Goal: Information Seeking & Learning: Check status

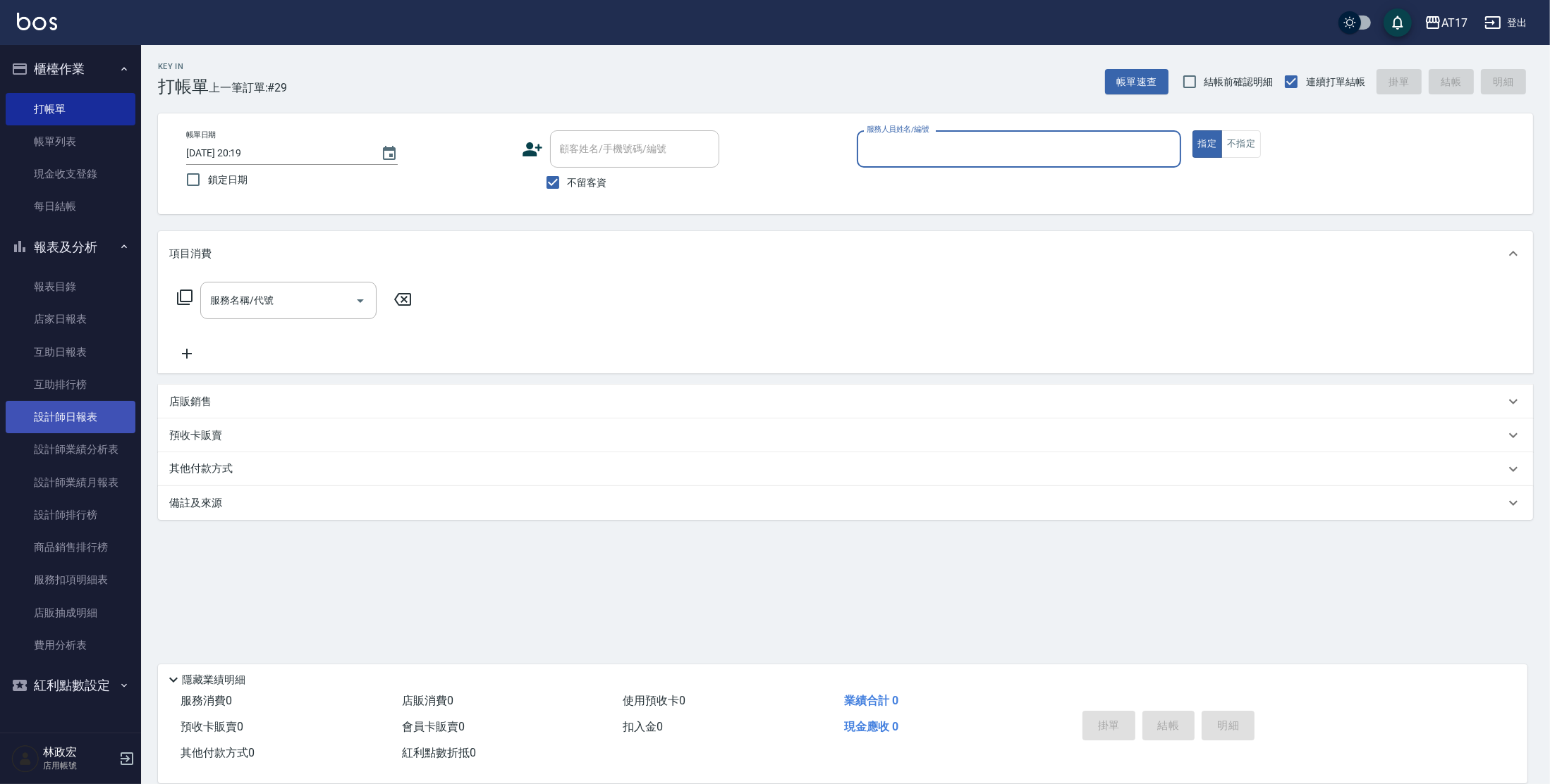
click at [81, 419] on link "設計師日報表" at bounding box center [70, 417] width 129 height 32
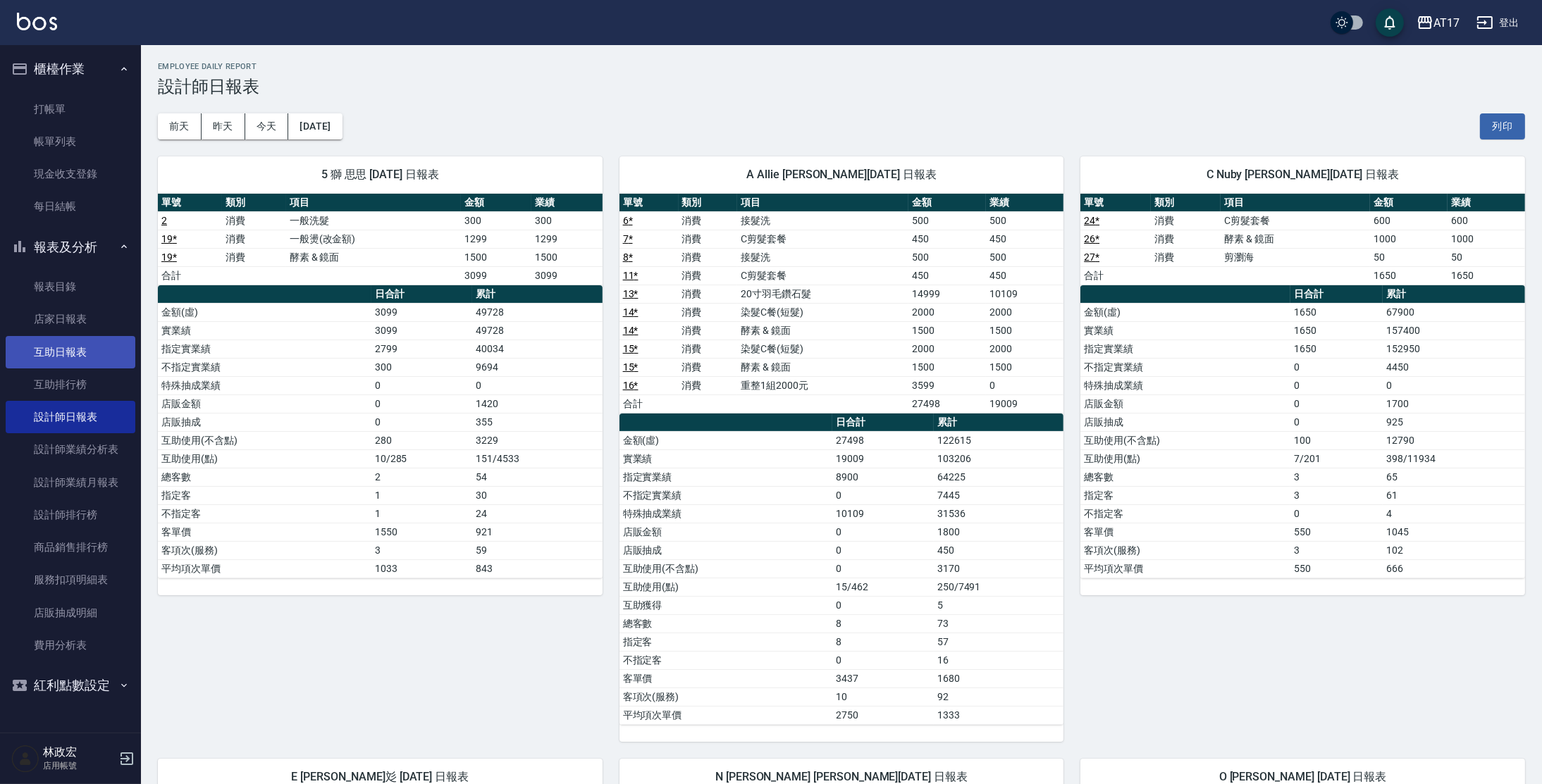
click at [57, 353] on link "互助日報表" at bounding box center [70, 352] width 129 height 32
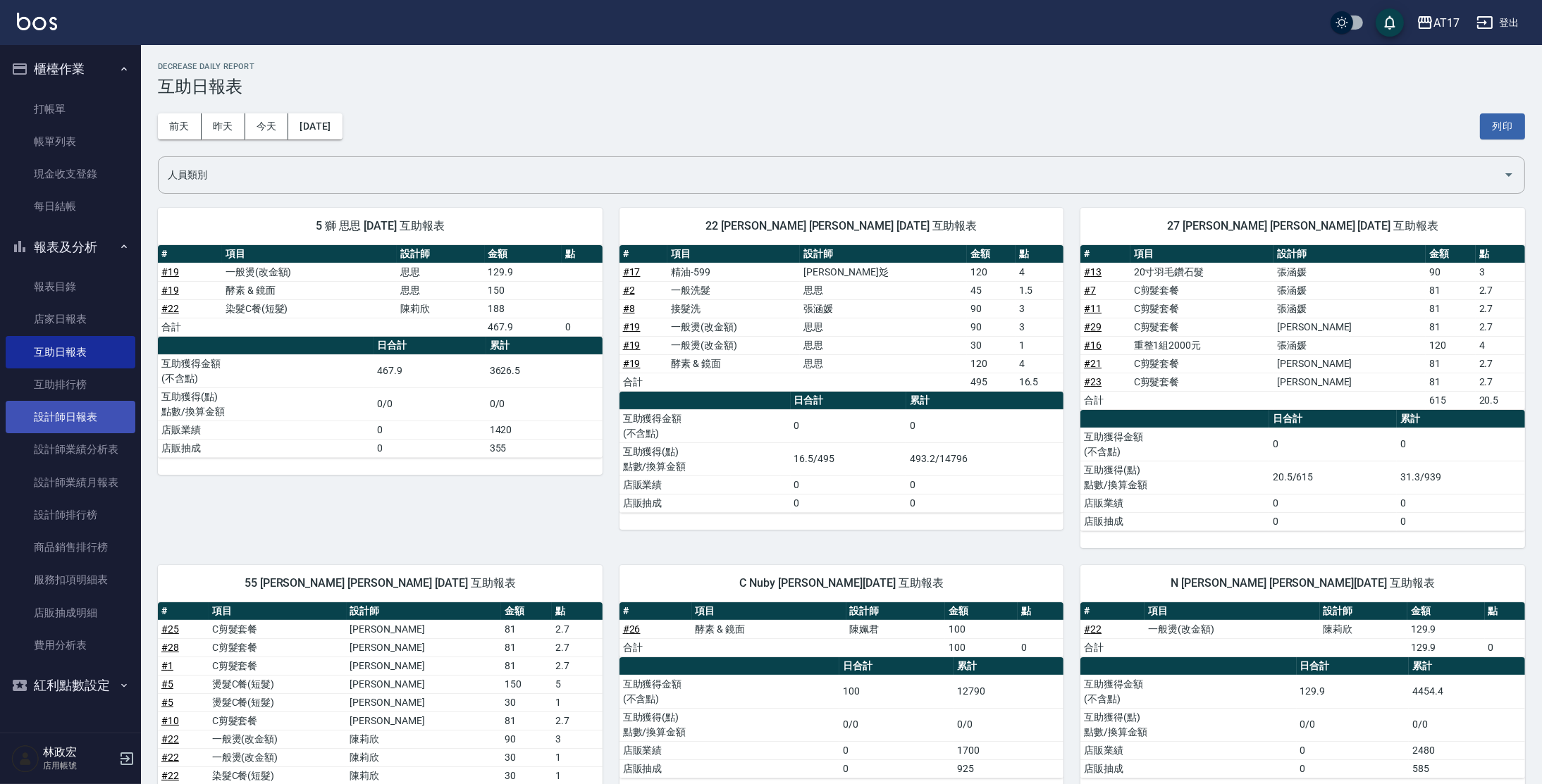
click at [51, 415] on link "設計師日報表" at bounding box center [70, 417] width 129 height 32
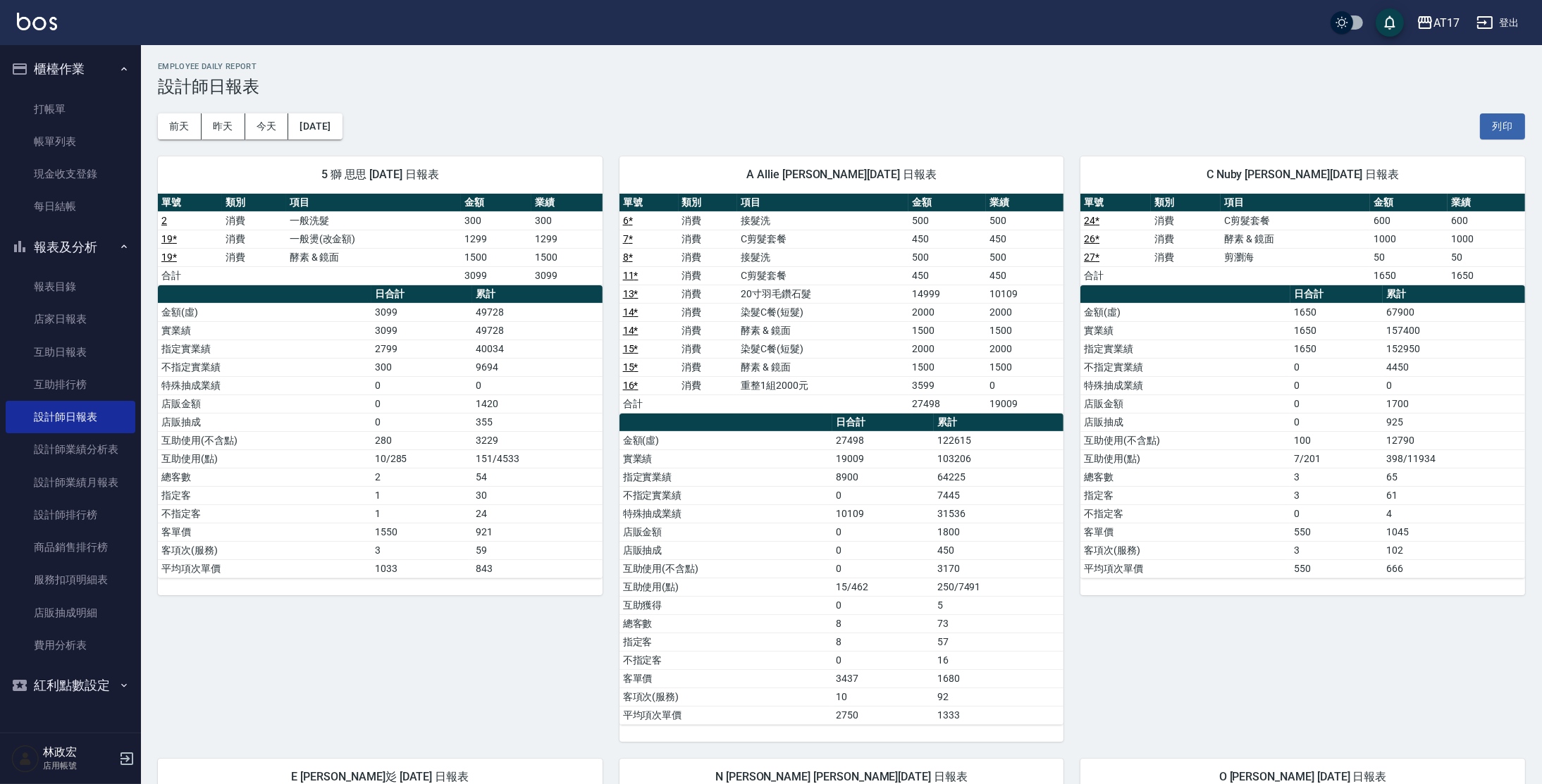
click at [741, 543] on td "店販抽成" at bounding box center [726, 550] width 213 height 18
click at [337, 119] on button "[DATE]" at bounding box center [315, 127] width 54 height 26
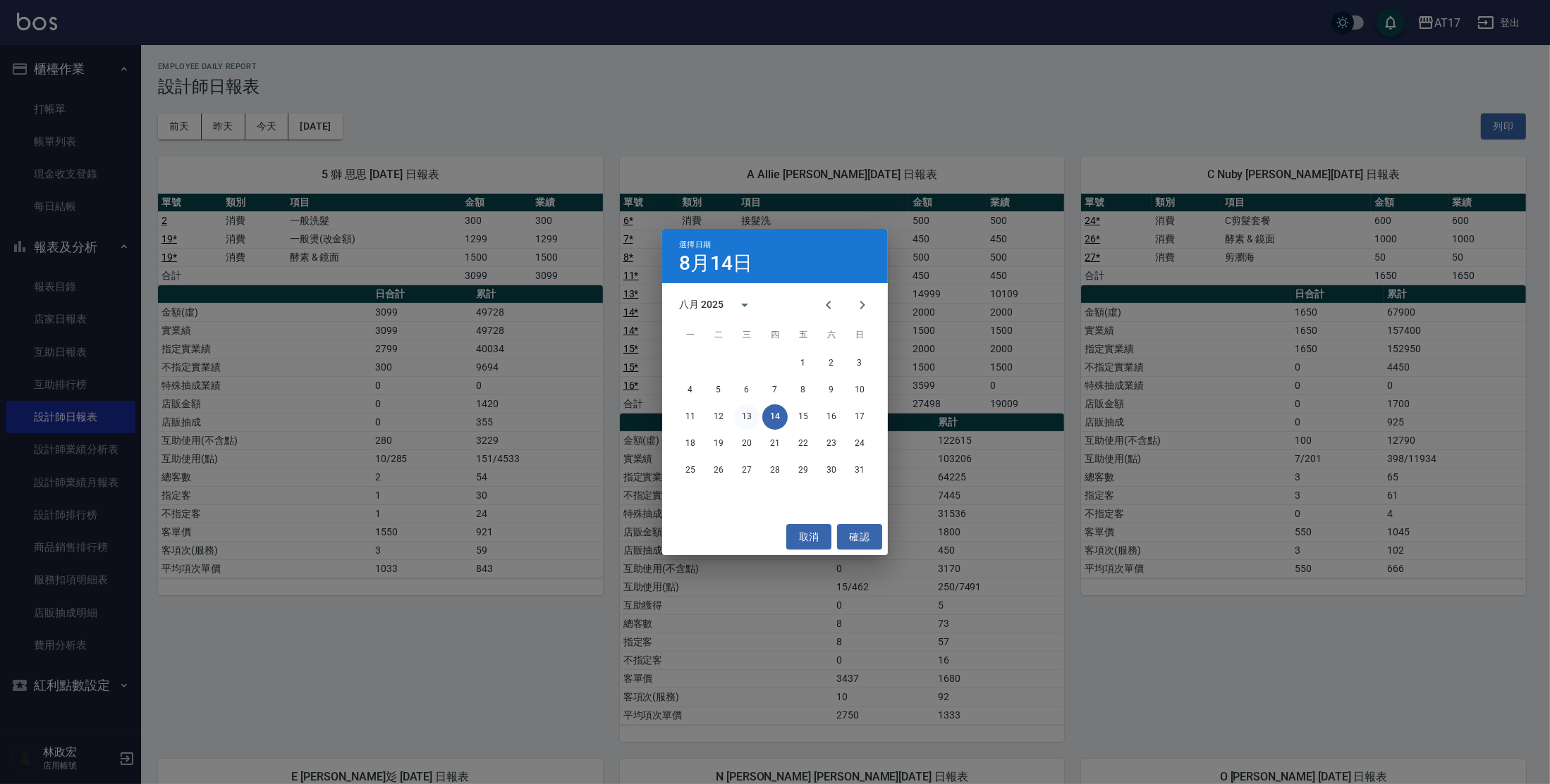
click at [750, 419] on button "13" at bounding box center [747, 417] width 26 height 26
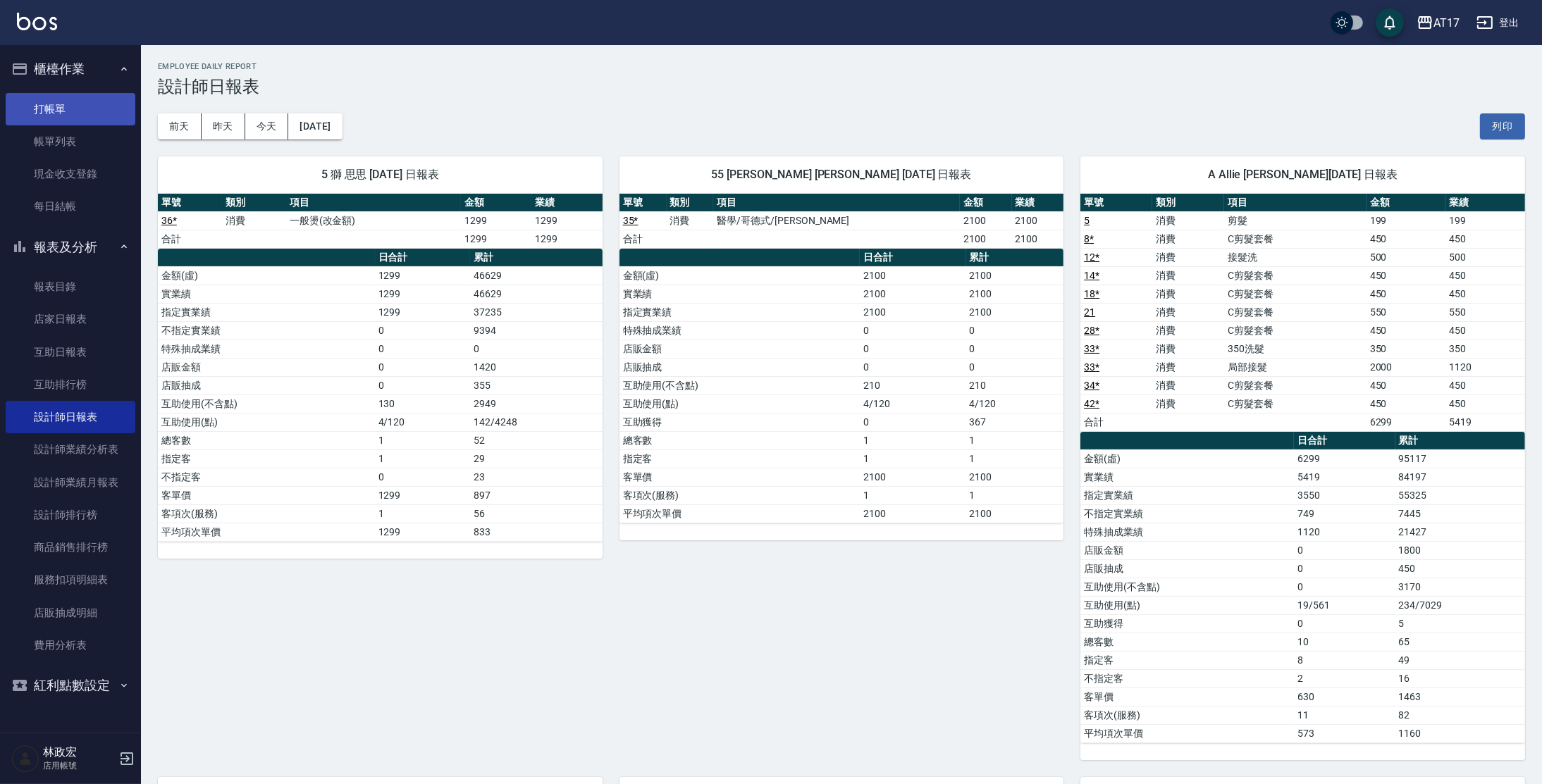
click at [40, 102] on link "打帳單" at bounding box center [70, 109] width 129 height 32
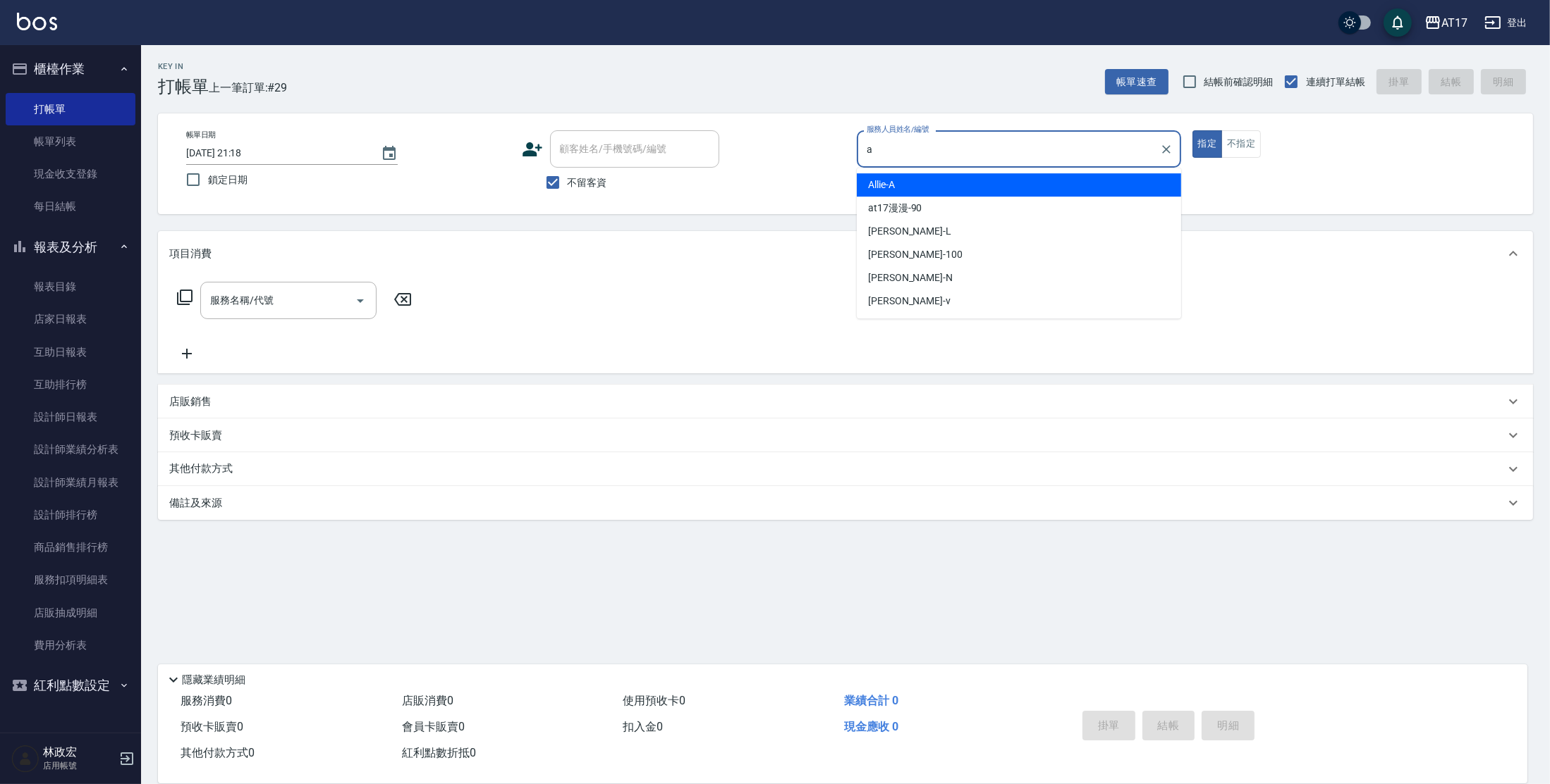
type input "Allie-A"
type button "true"
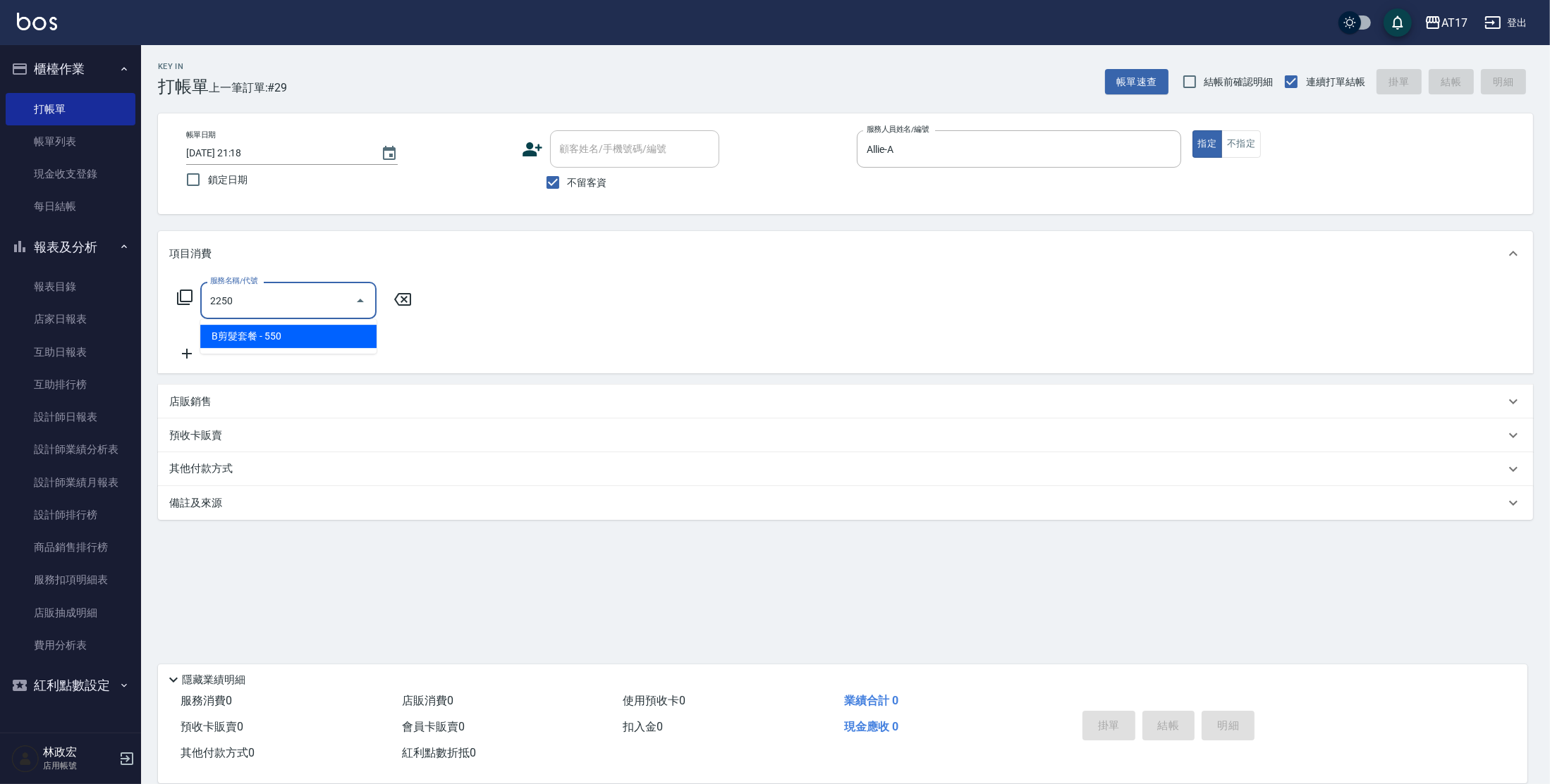
type input "B剪髮套餐(2250)"
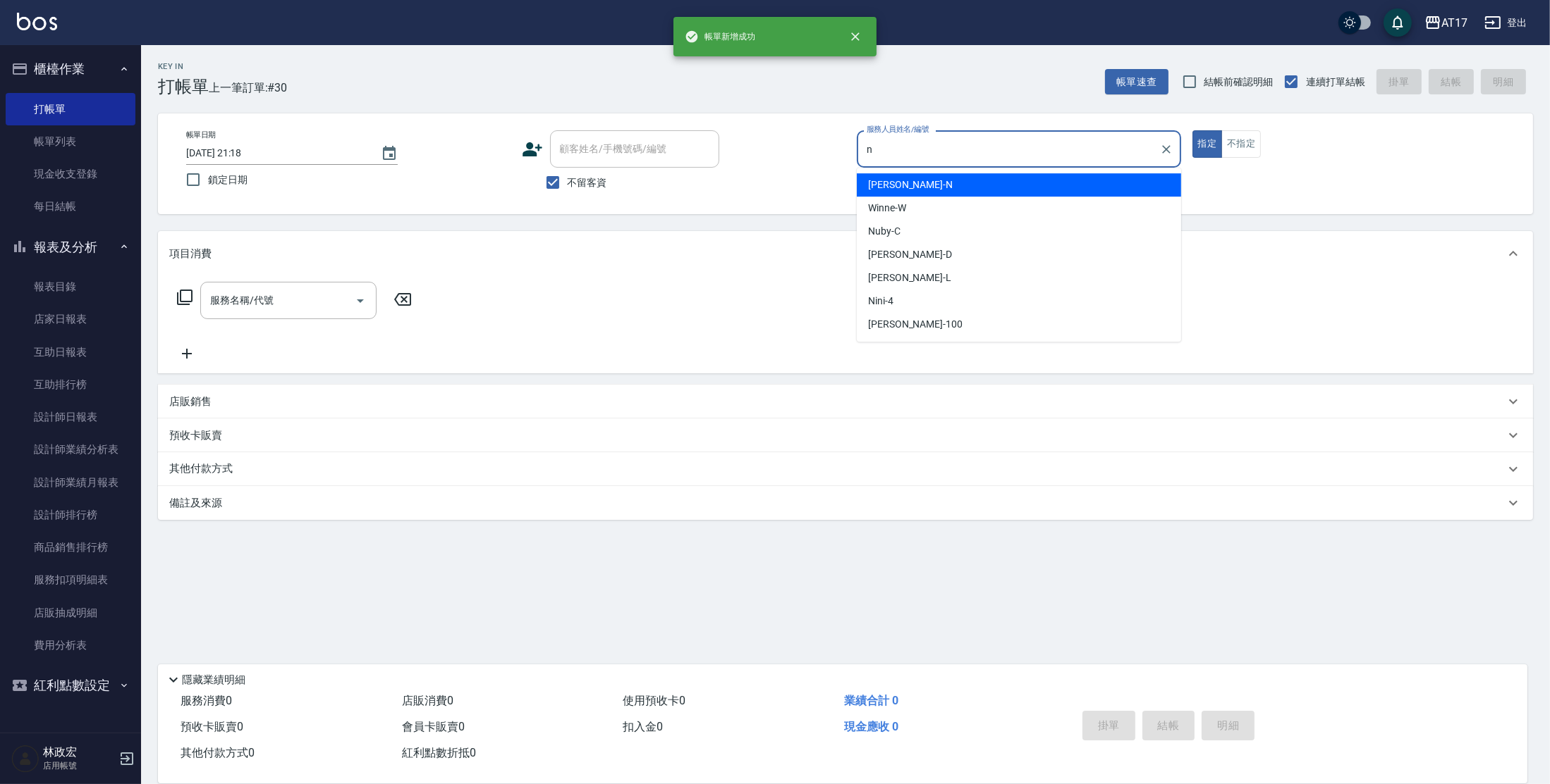
type input "[PERSON_NAME]-N"
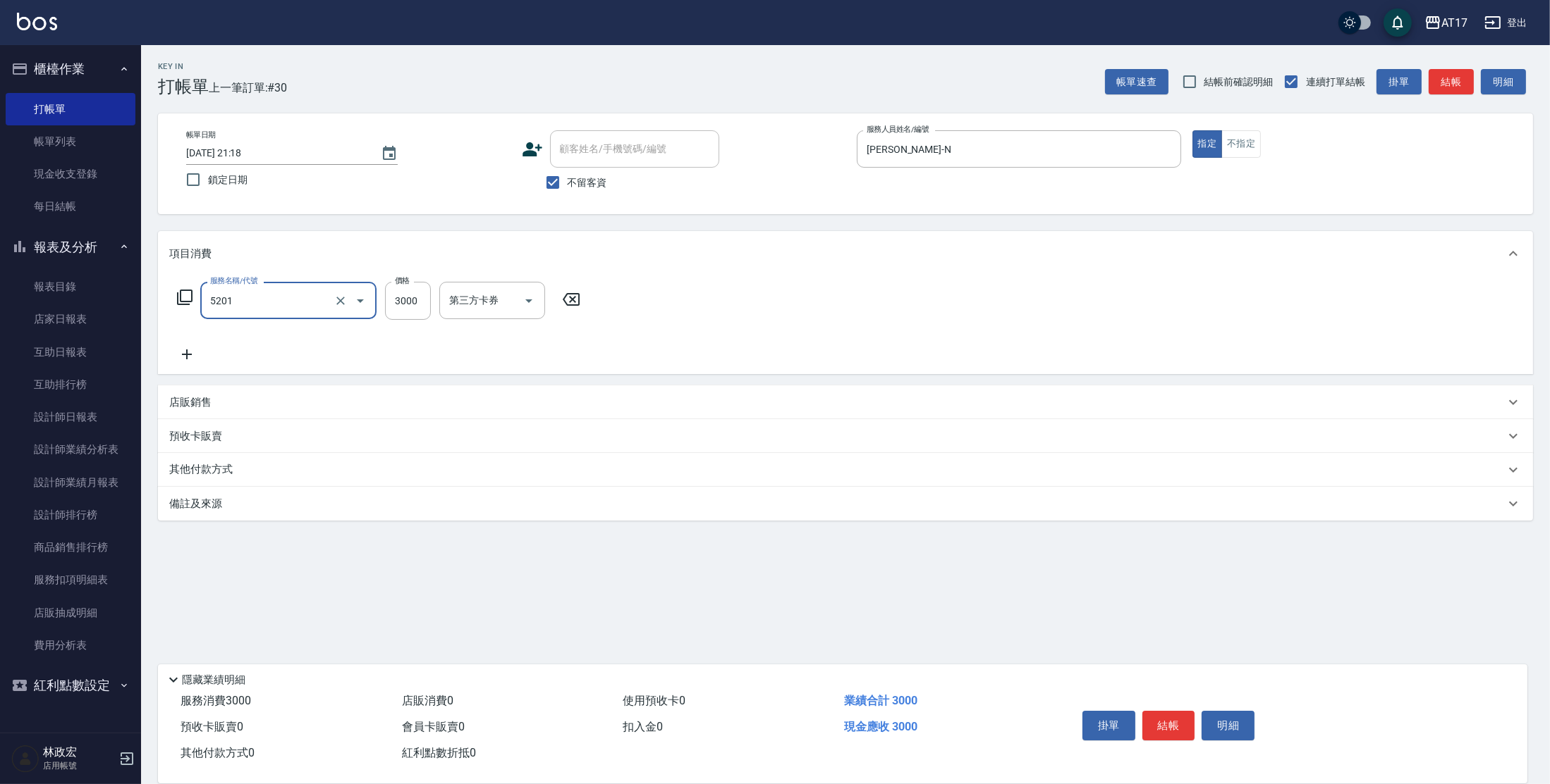
type input "染髮A餐(短髮)(5201)"
type input "3"
click at [400, 300] on input "3000" at bounding box center [408, 301] width 46 height 38
type input "3500"
type input "[PERSON_NAME]-22"
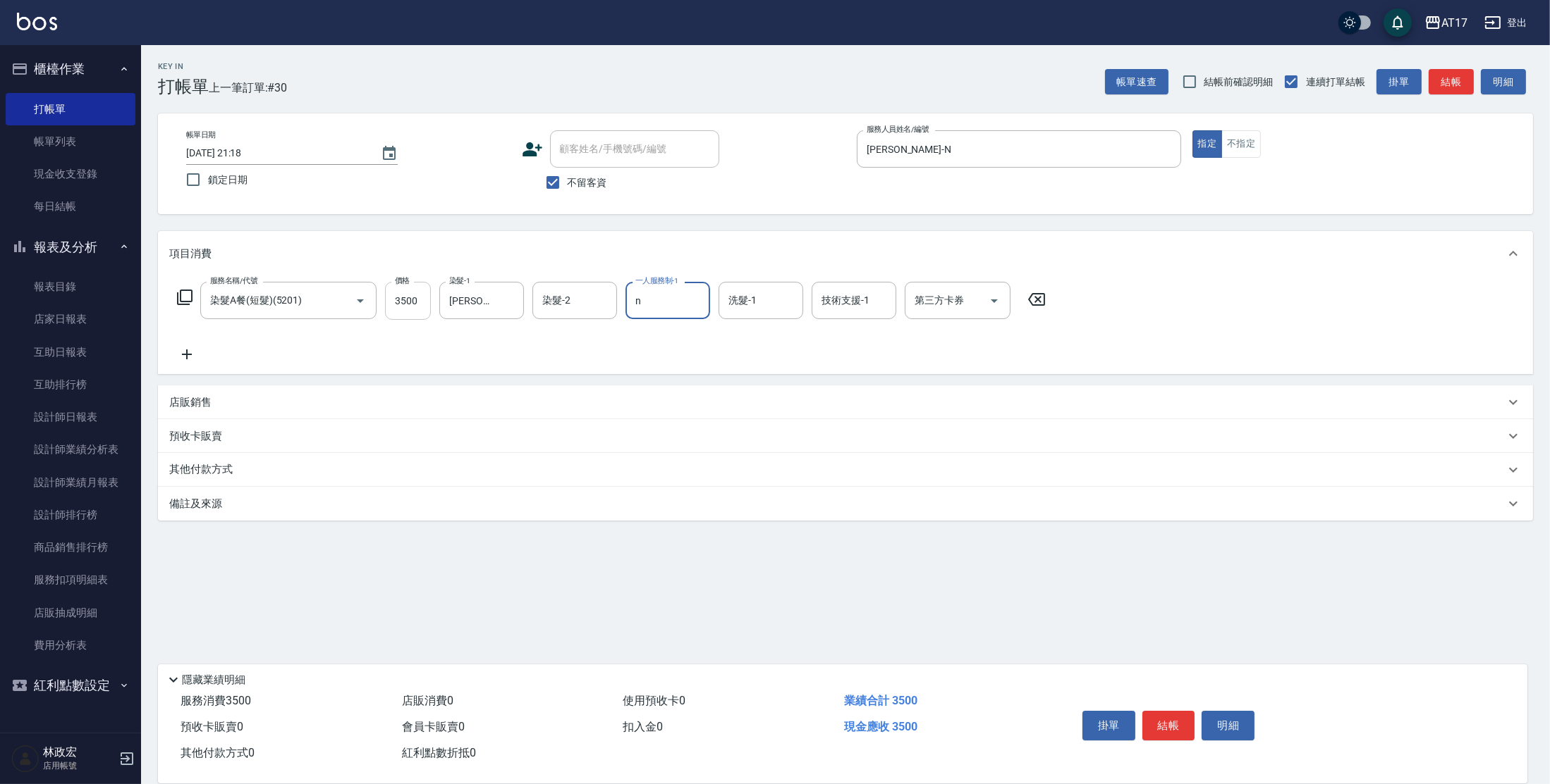
type input "[PERSON_NAME]-N"
type input "[PERSON_NAME]-22"
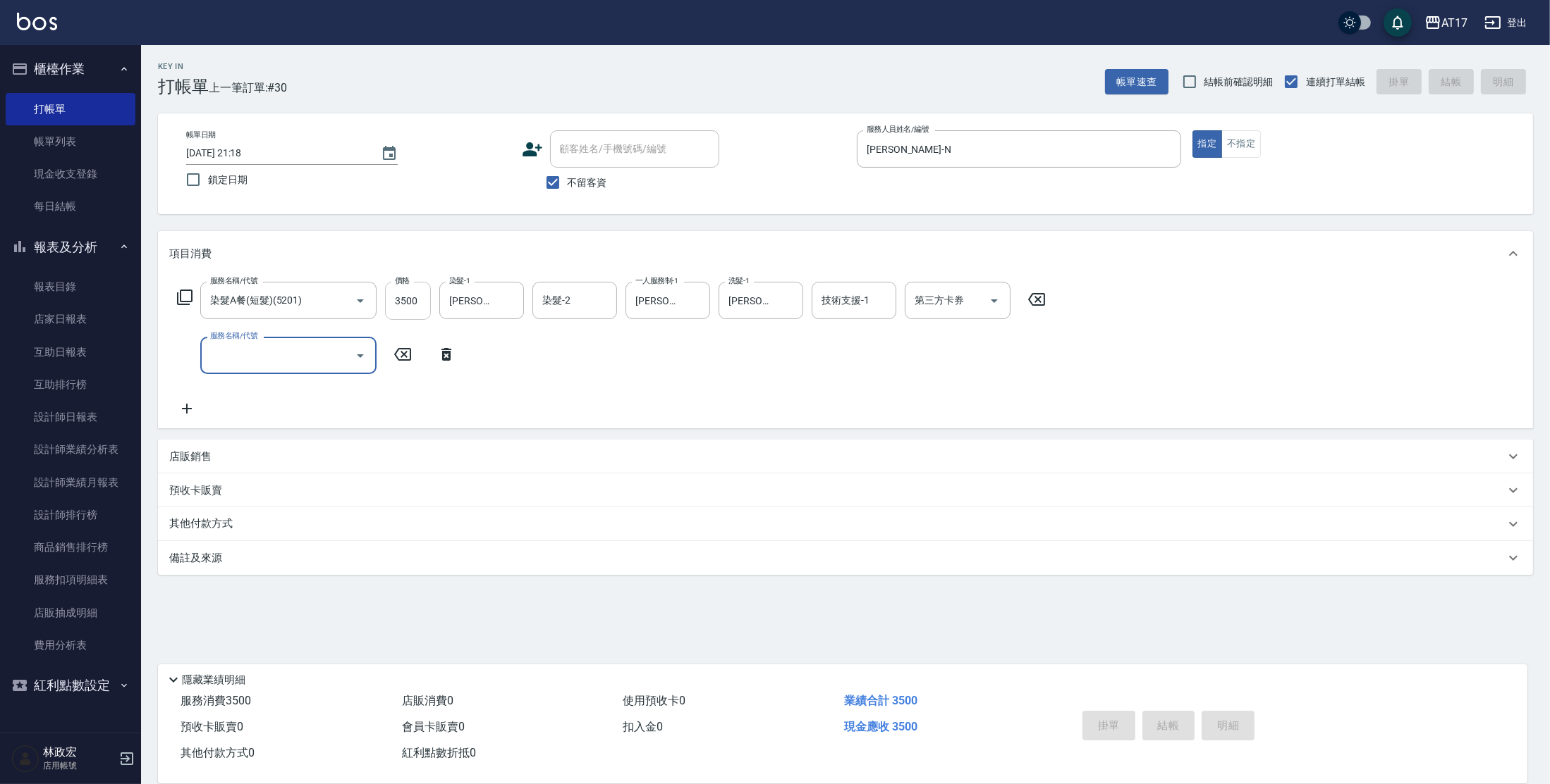
type input "[DATE] 21:19"
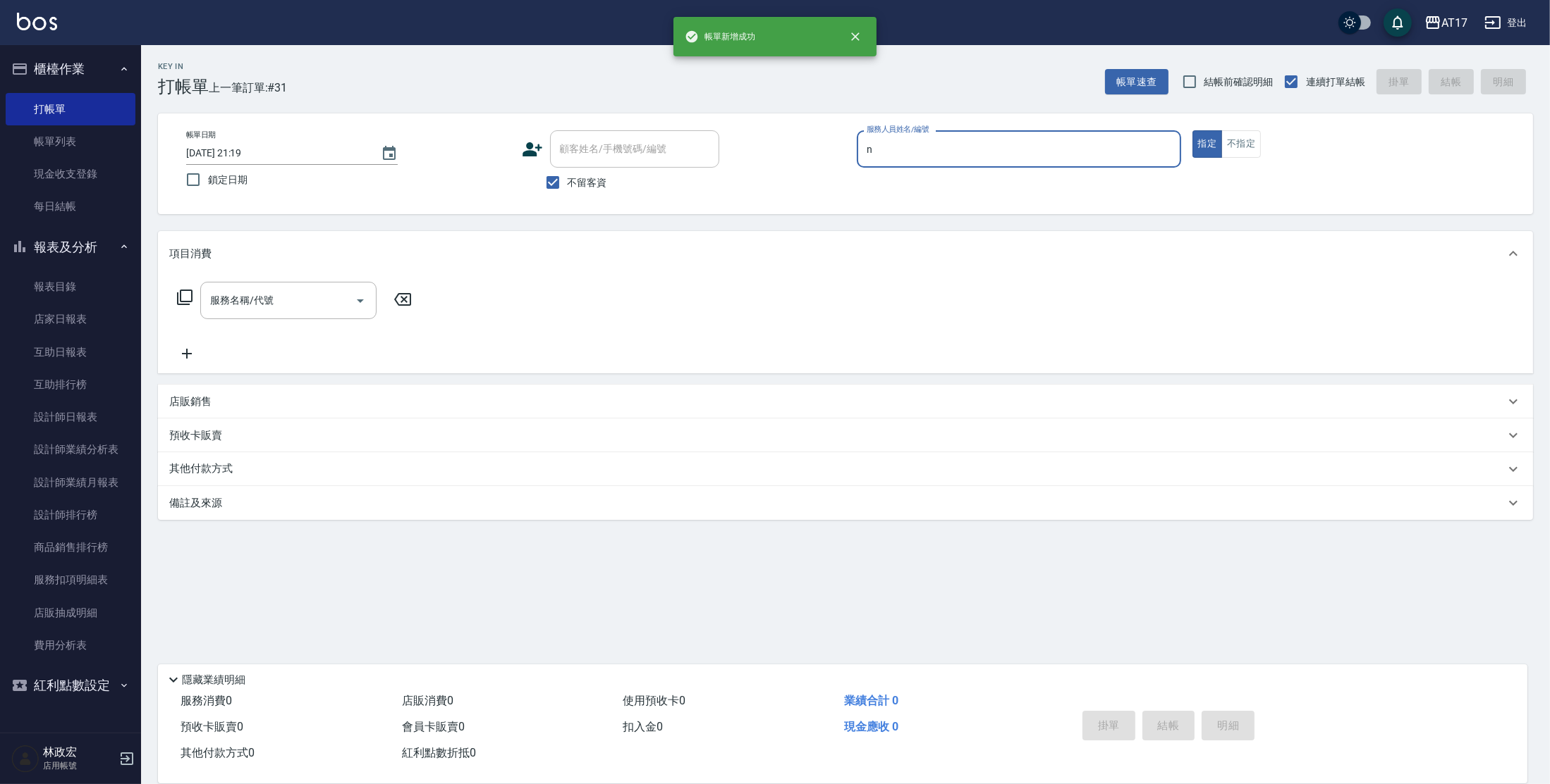
type input "[PERSON_NAME]-N"
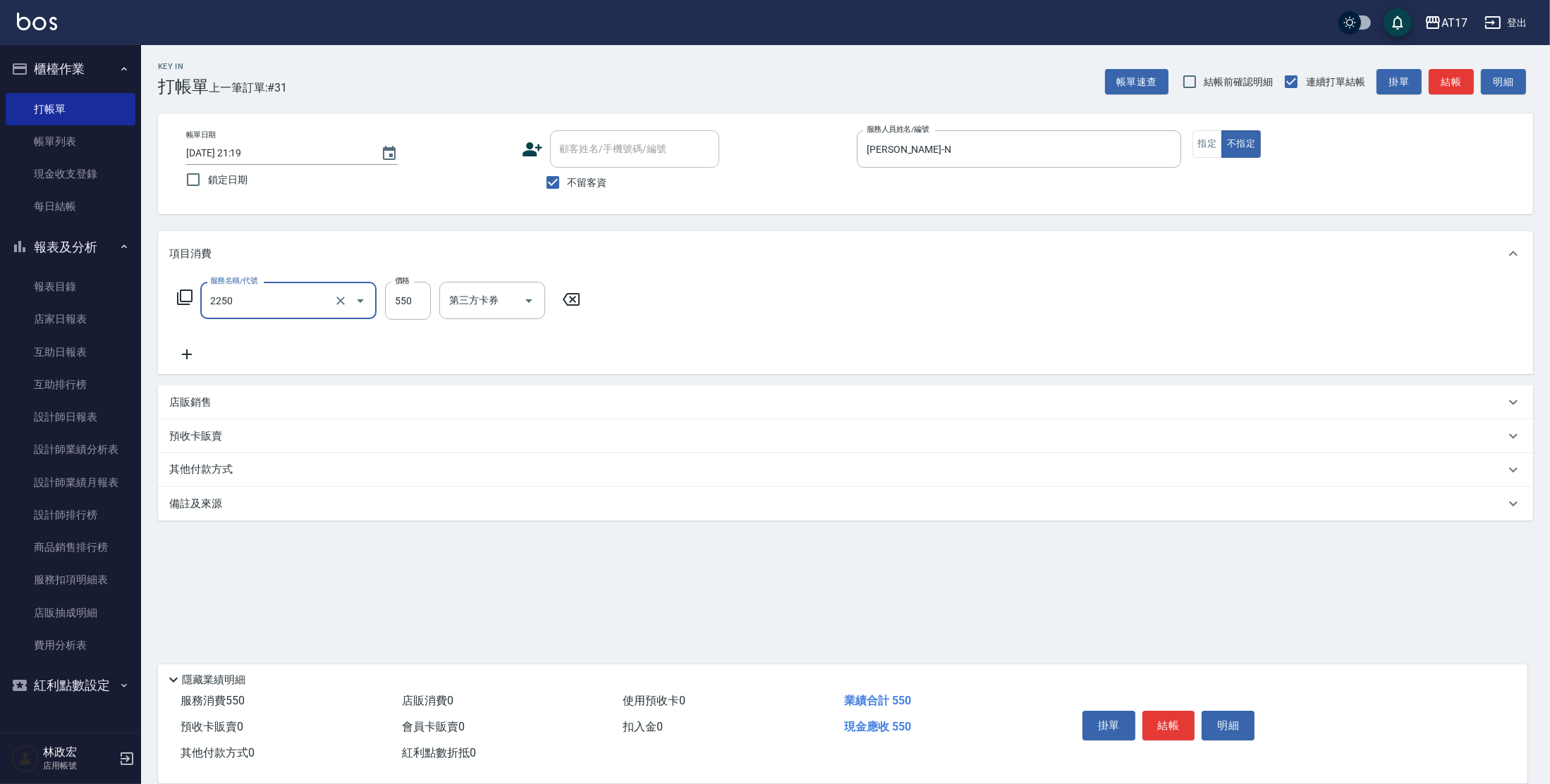
type input "B剪髮套餐(2250)"
type input "[PERSON_NAME]-55"
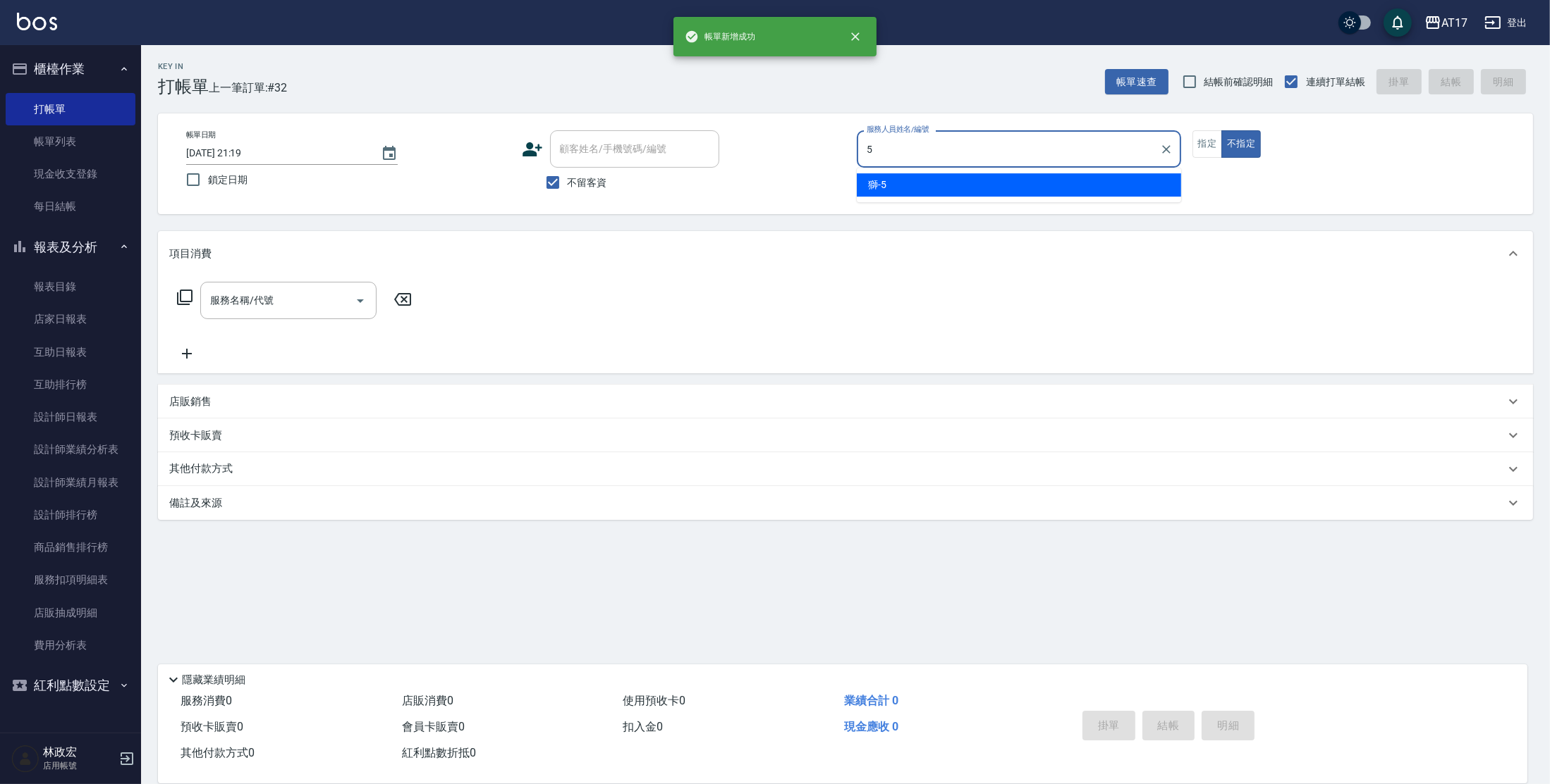
type input "獅-5"
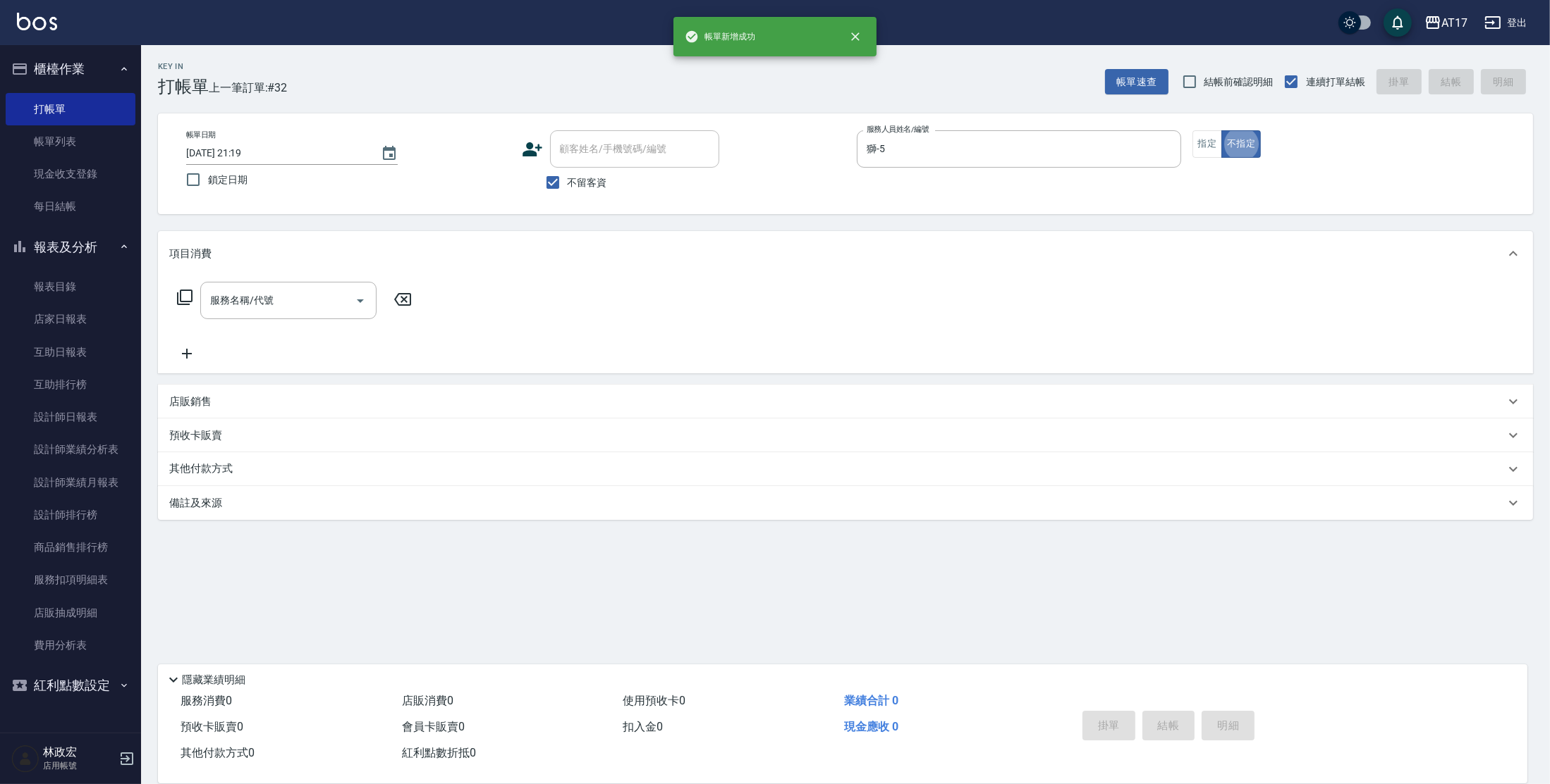
type button "false"
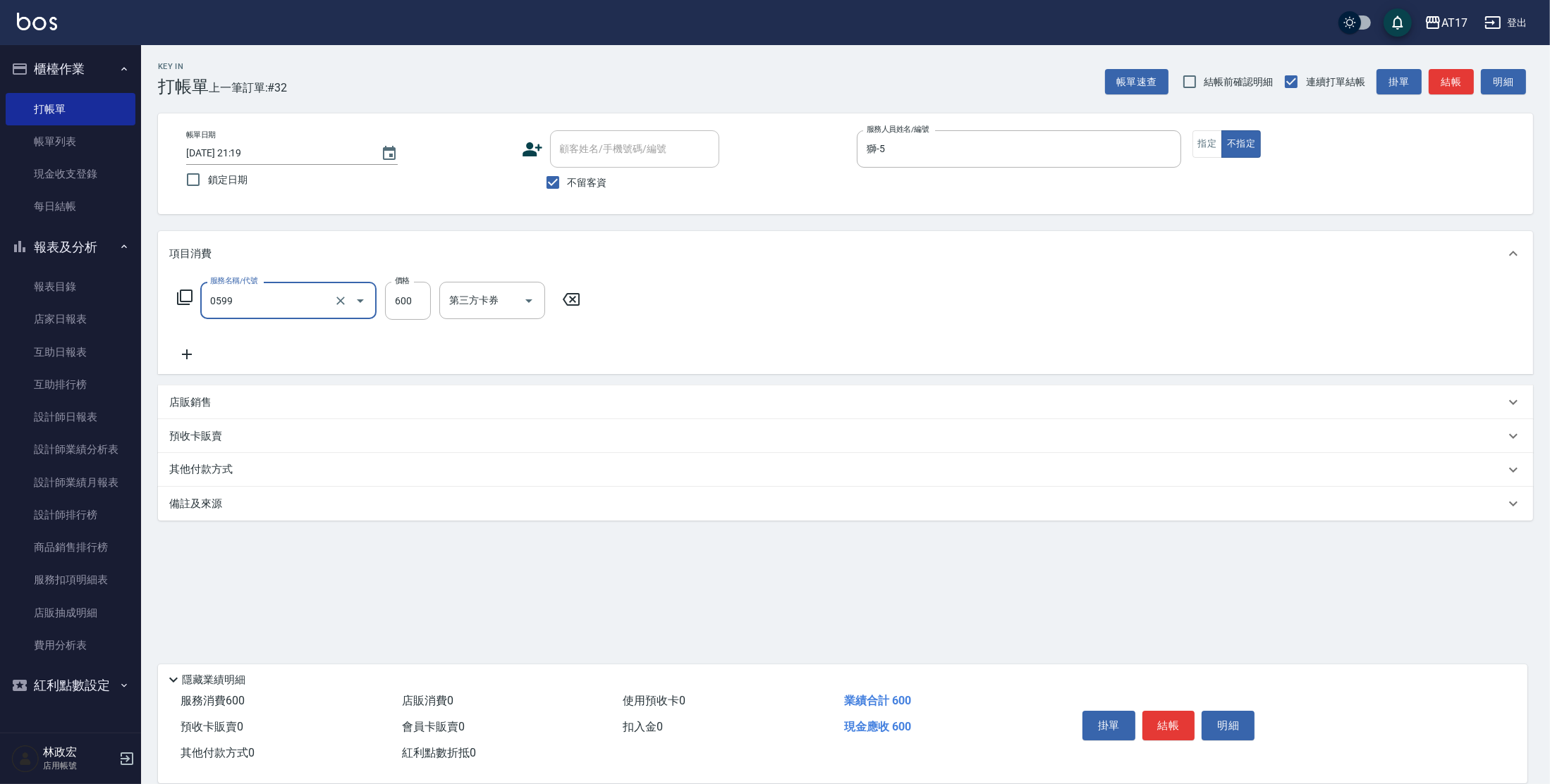
type input "精油-599(0599)"
type input "[PERSON_NAME]-22"
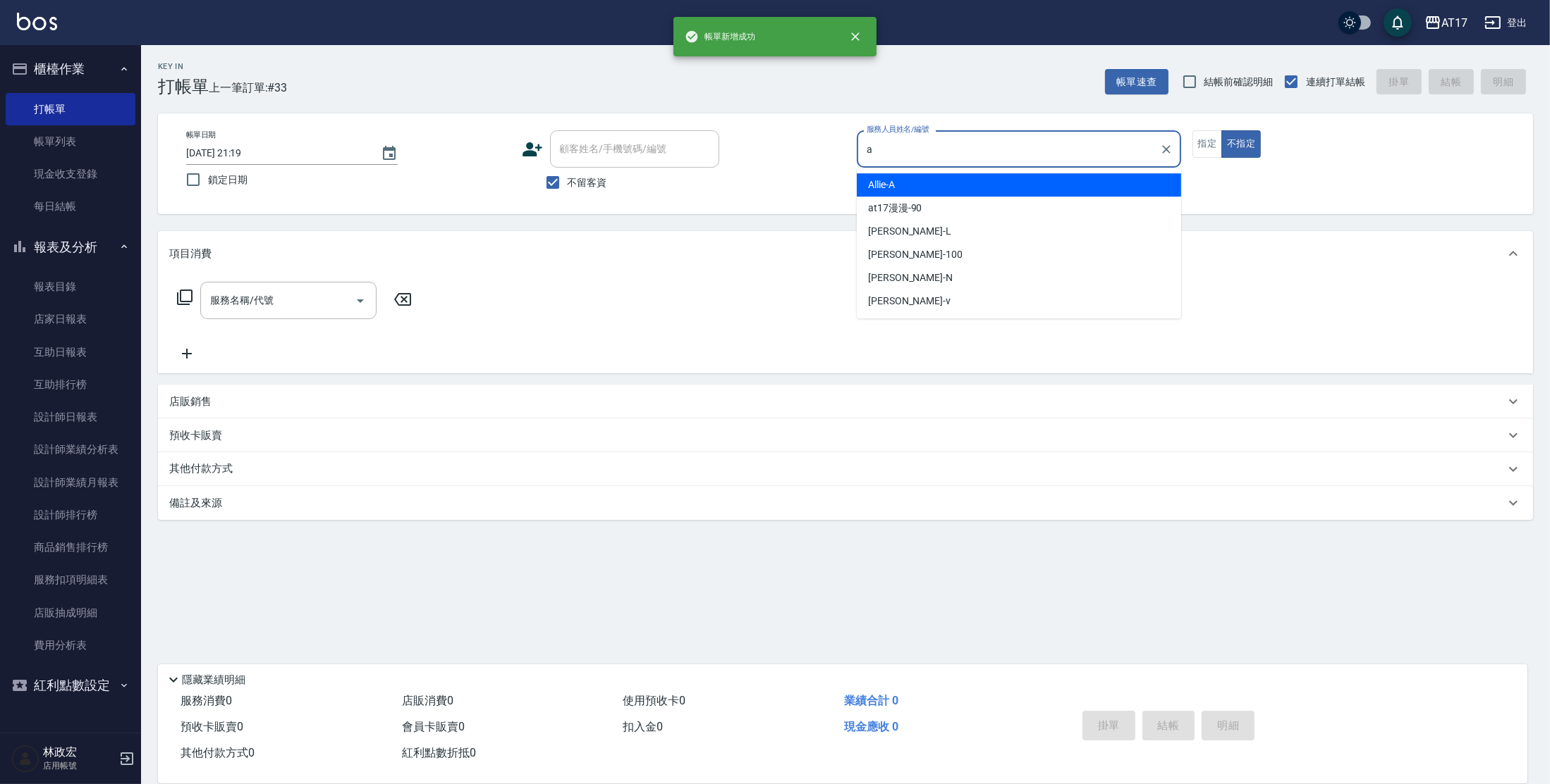
type input "Allie-A"
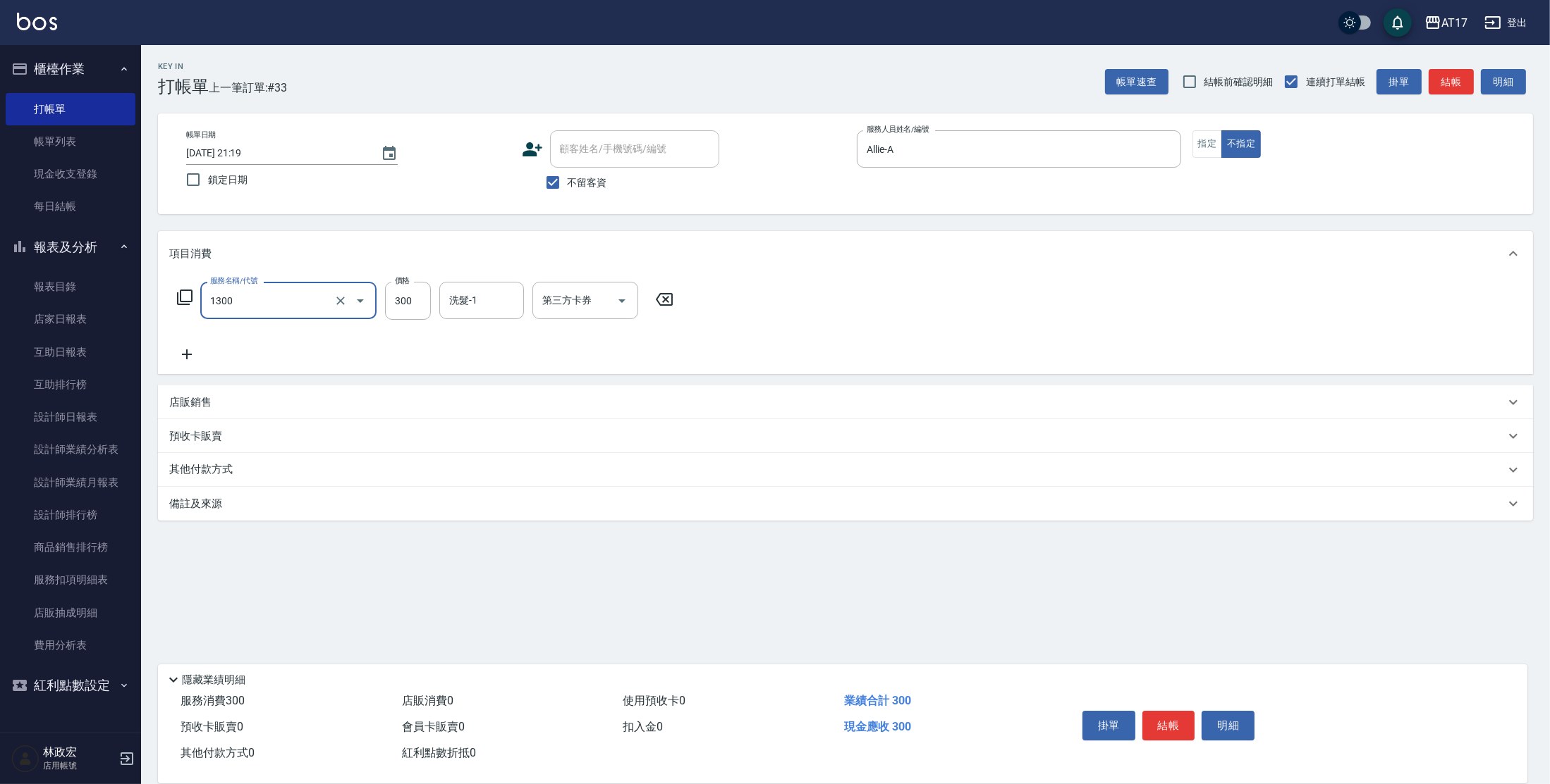
type input "一般洗髮(1300)"
click at [418, 306] on input "300" at bounding box center [408, 301] width 46 height 38
type input "250"
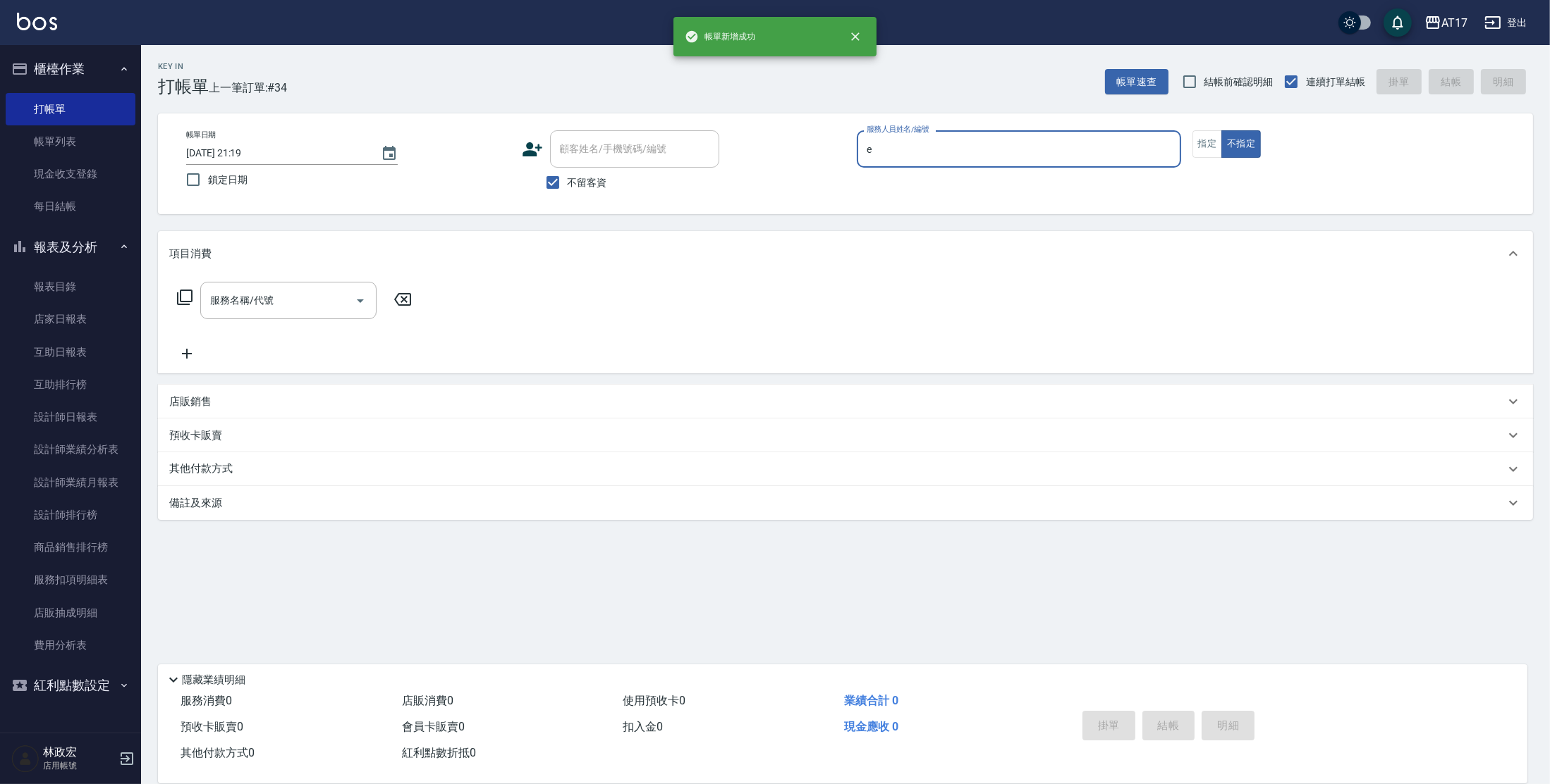
type input "[PERSON_NAME]-E"
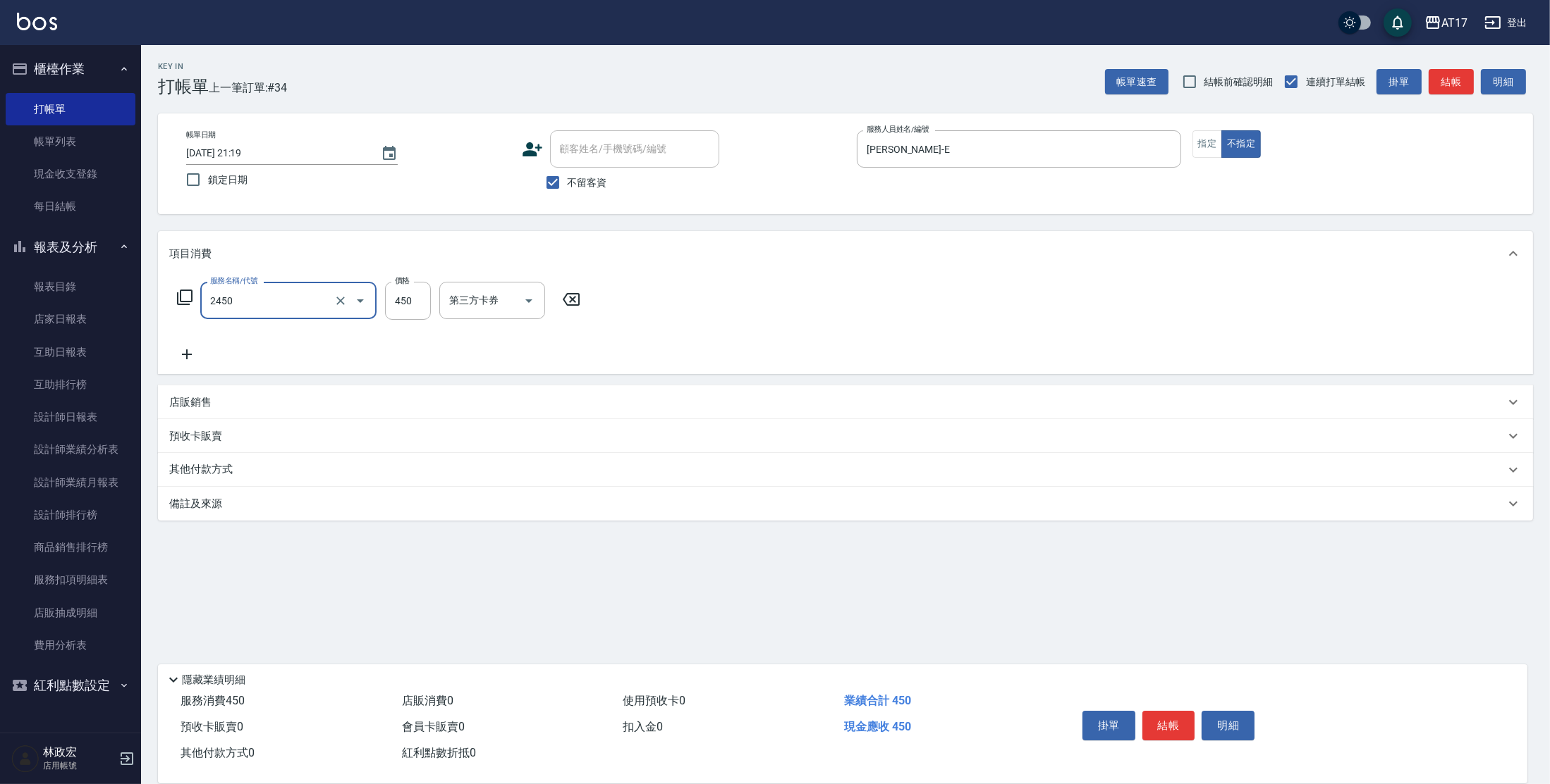
type input "C剪髮套餐(2450)"
type input "[PERSON_NAME]-55"
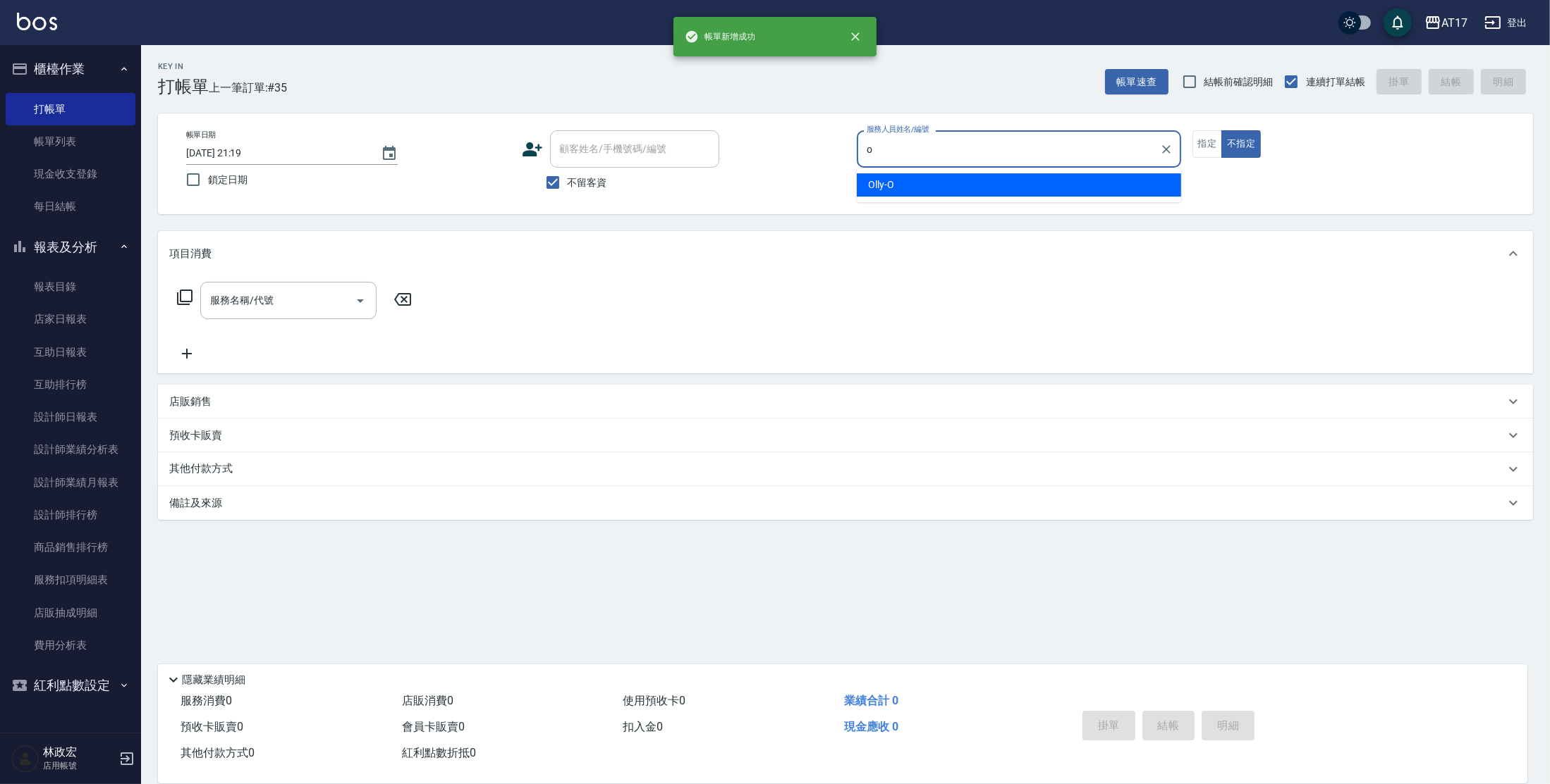
type input "Olly-O"
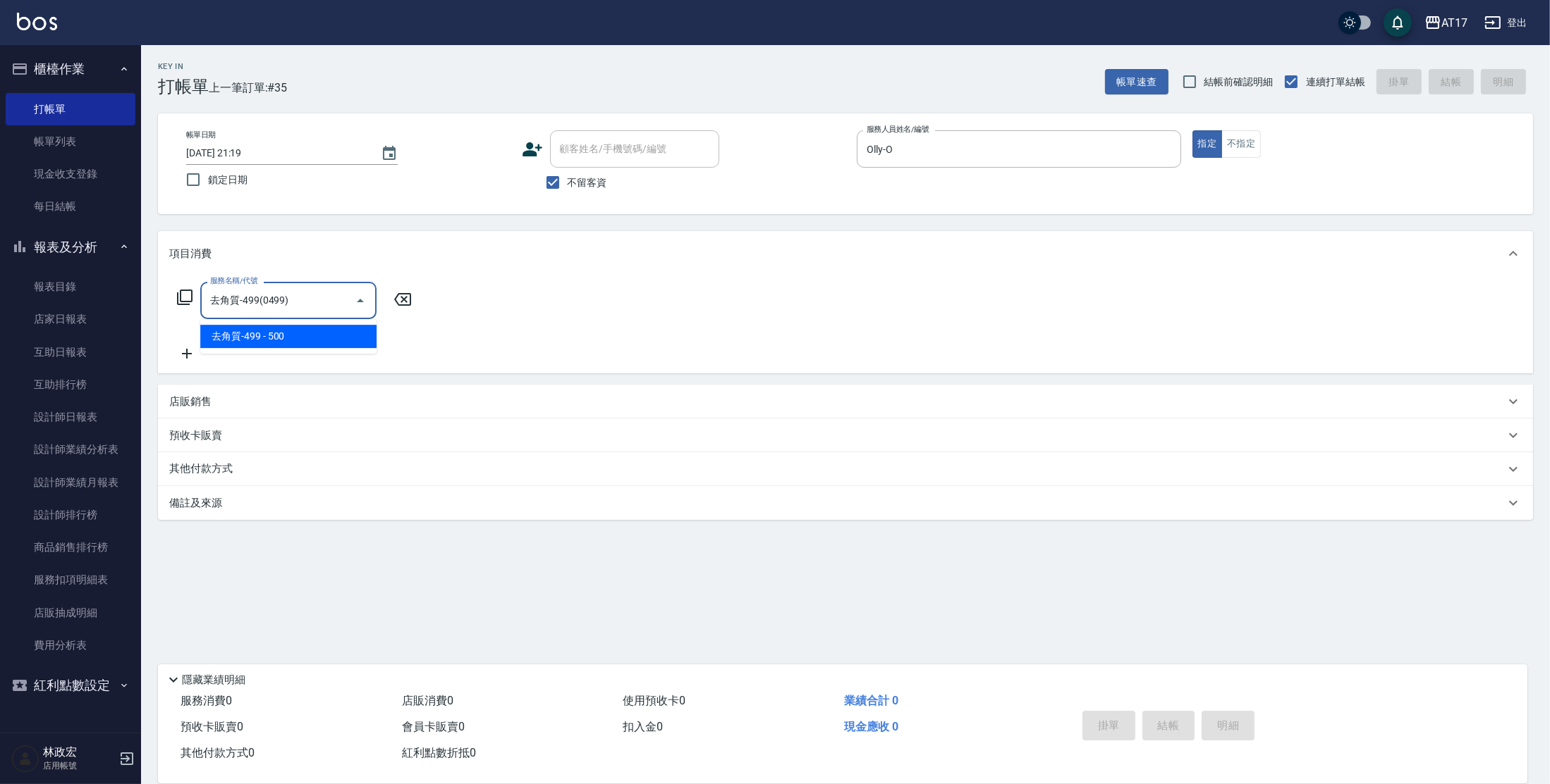
type input "去角質-499(0499)"
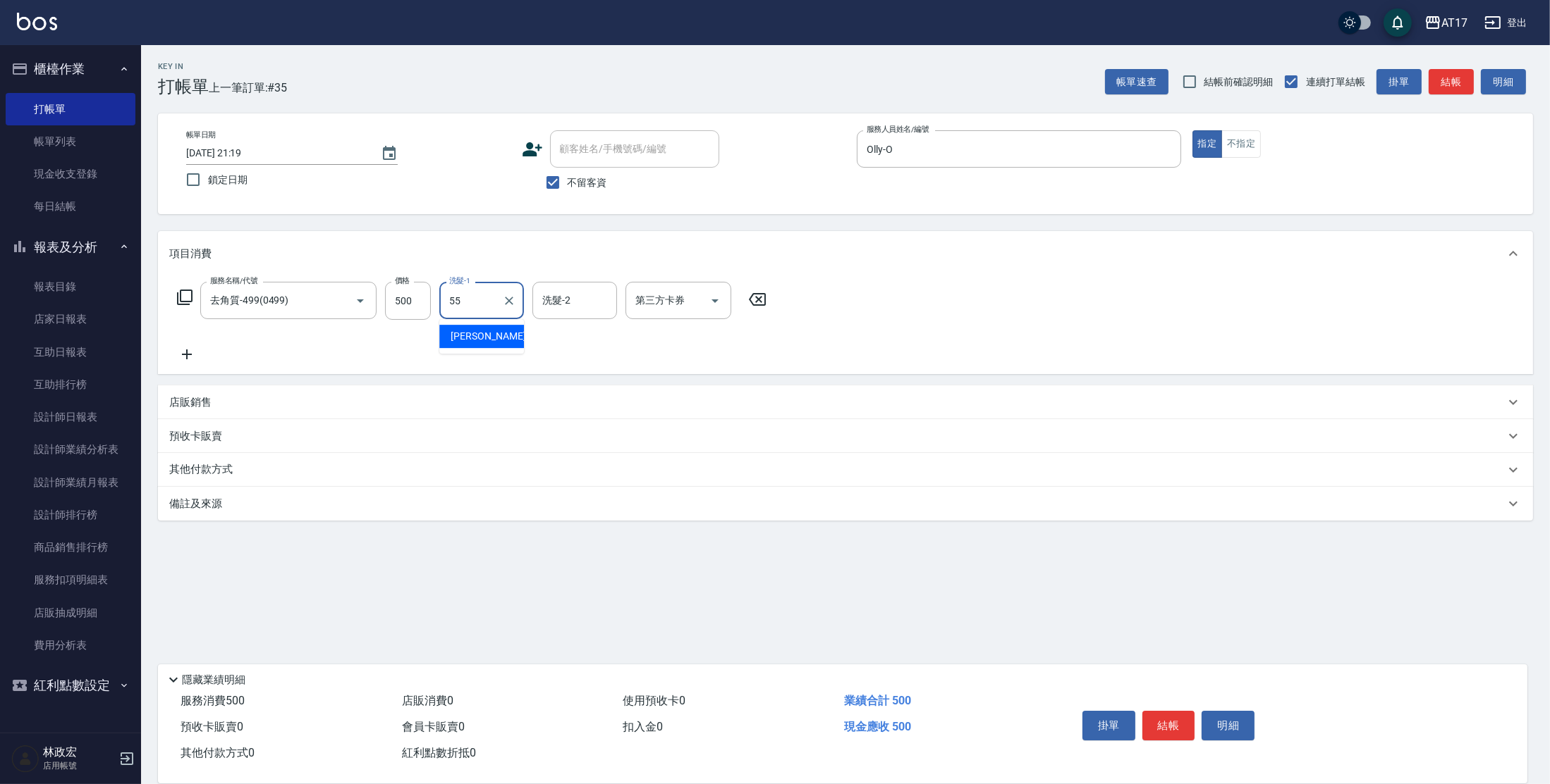
type input "[PERSON_NAME]-55"
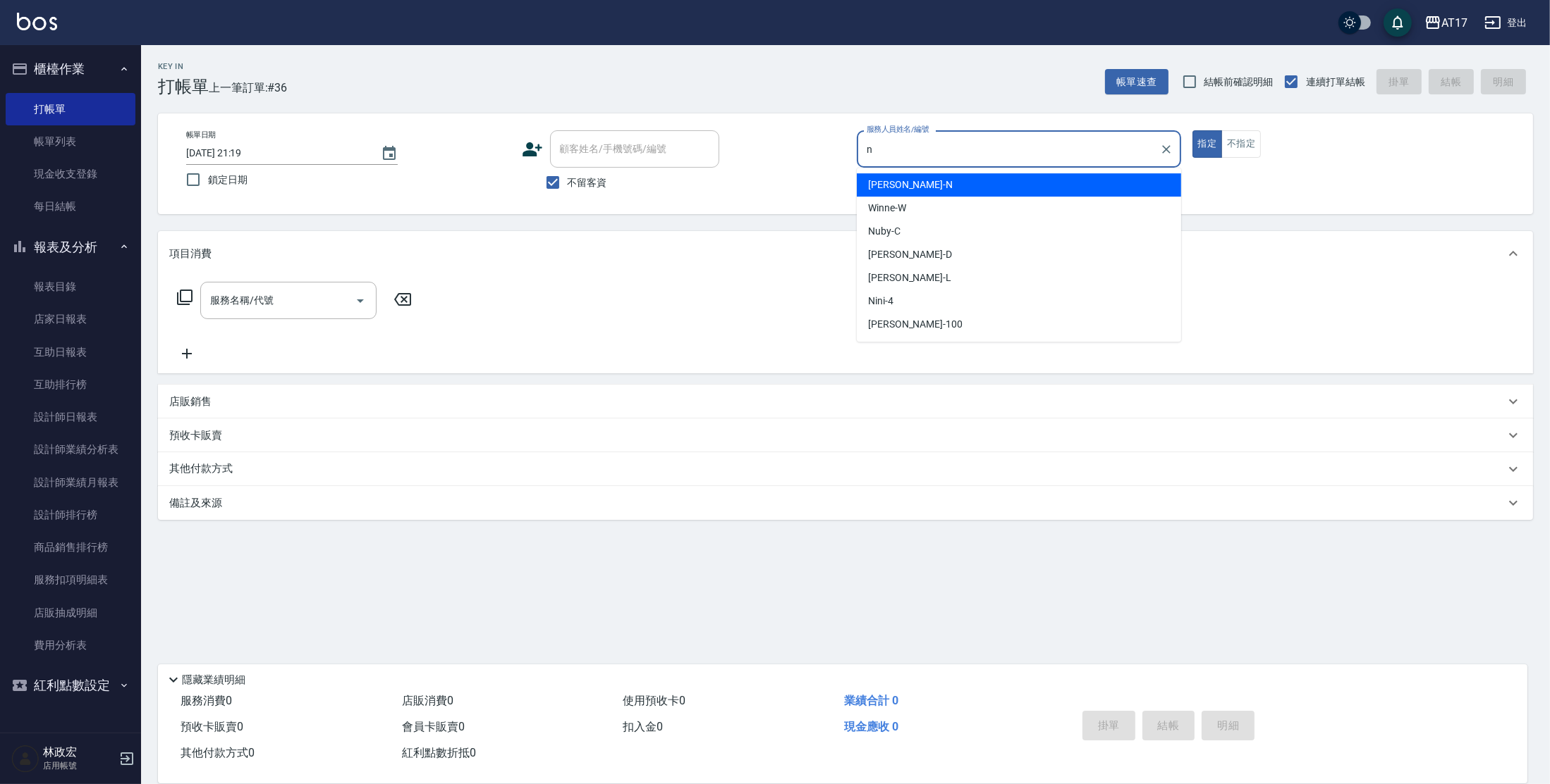
type input "[PERSON_NAME]-N"
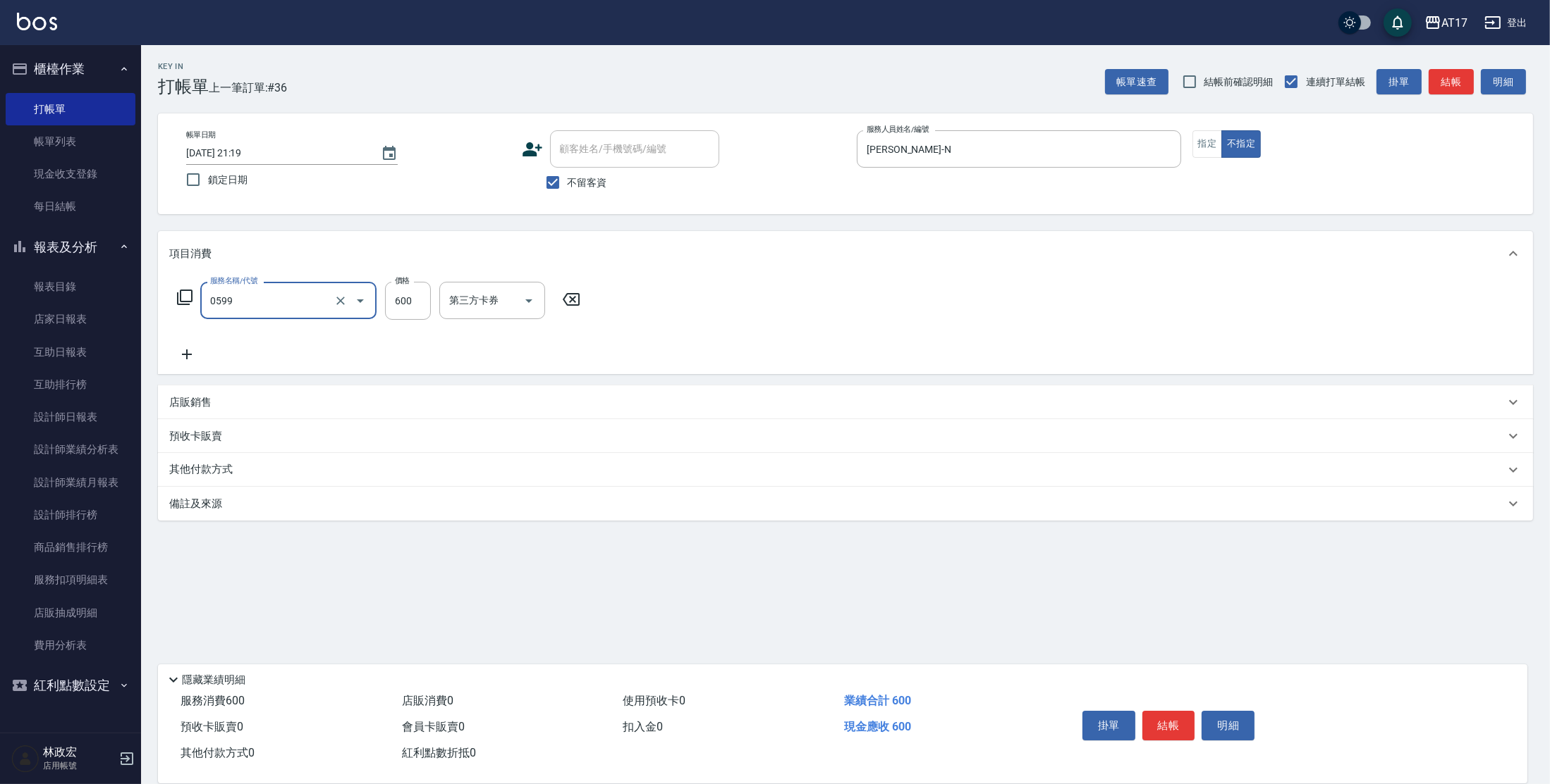
type input "精油-599(0599)"
type input "[PERSON_NAME]-22"
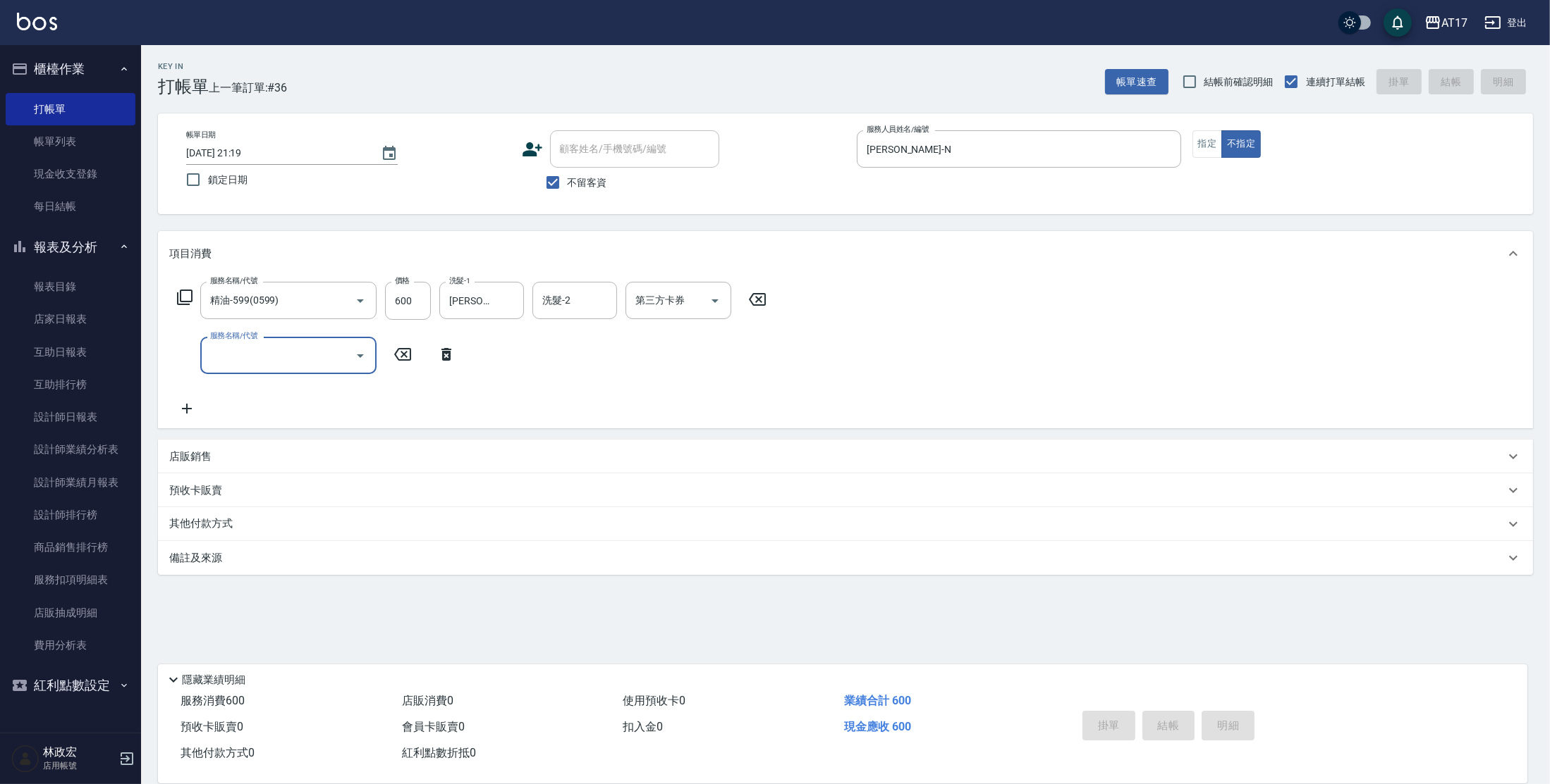
type input "[DATE] 21:20"
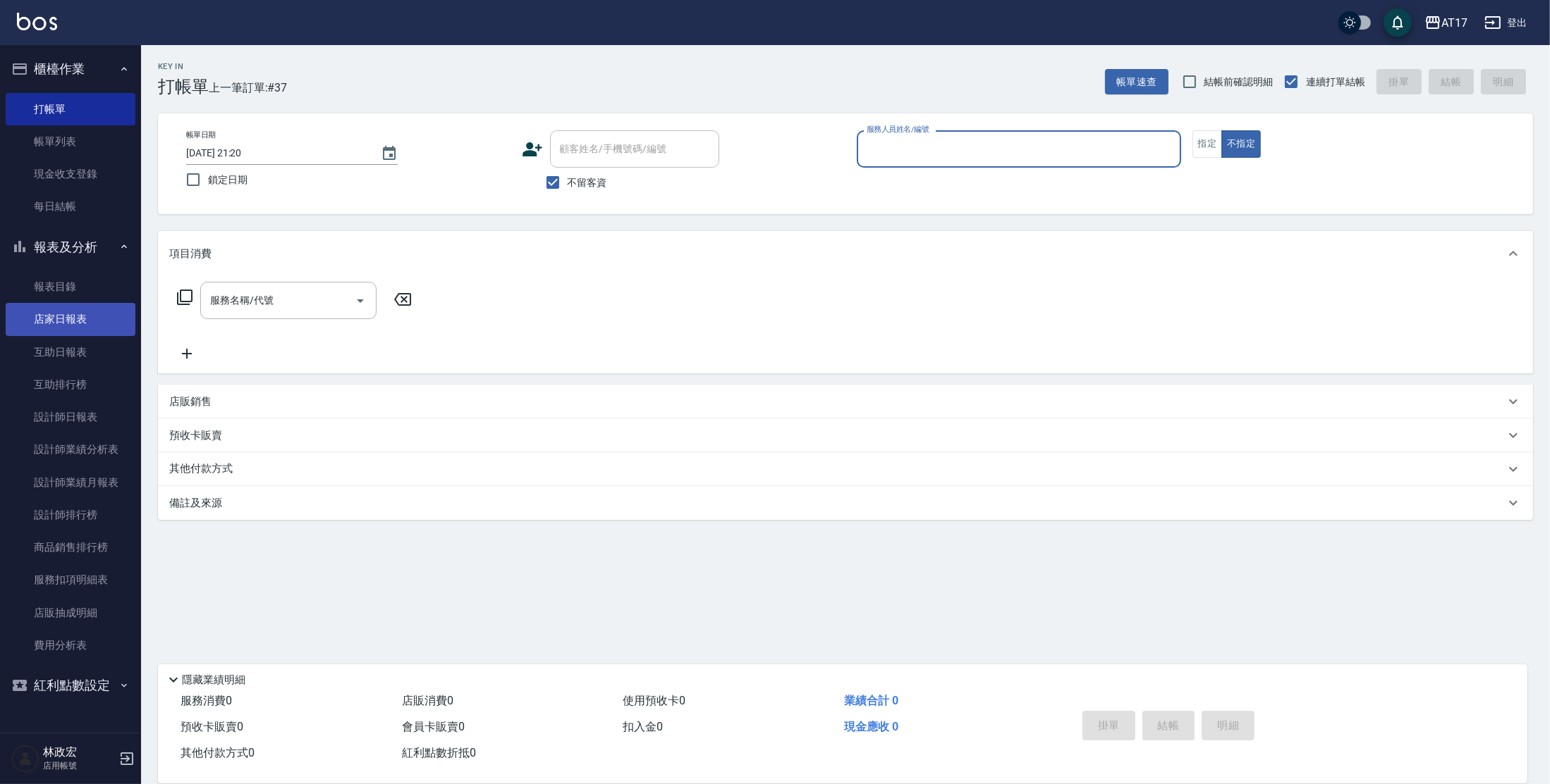
click at [68, 310] on link "店家日報表" at bounding box center [70, 319] width 129 height 32
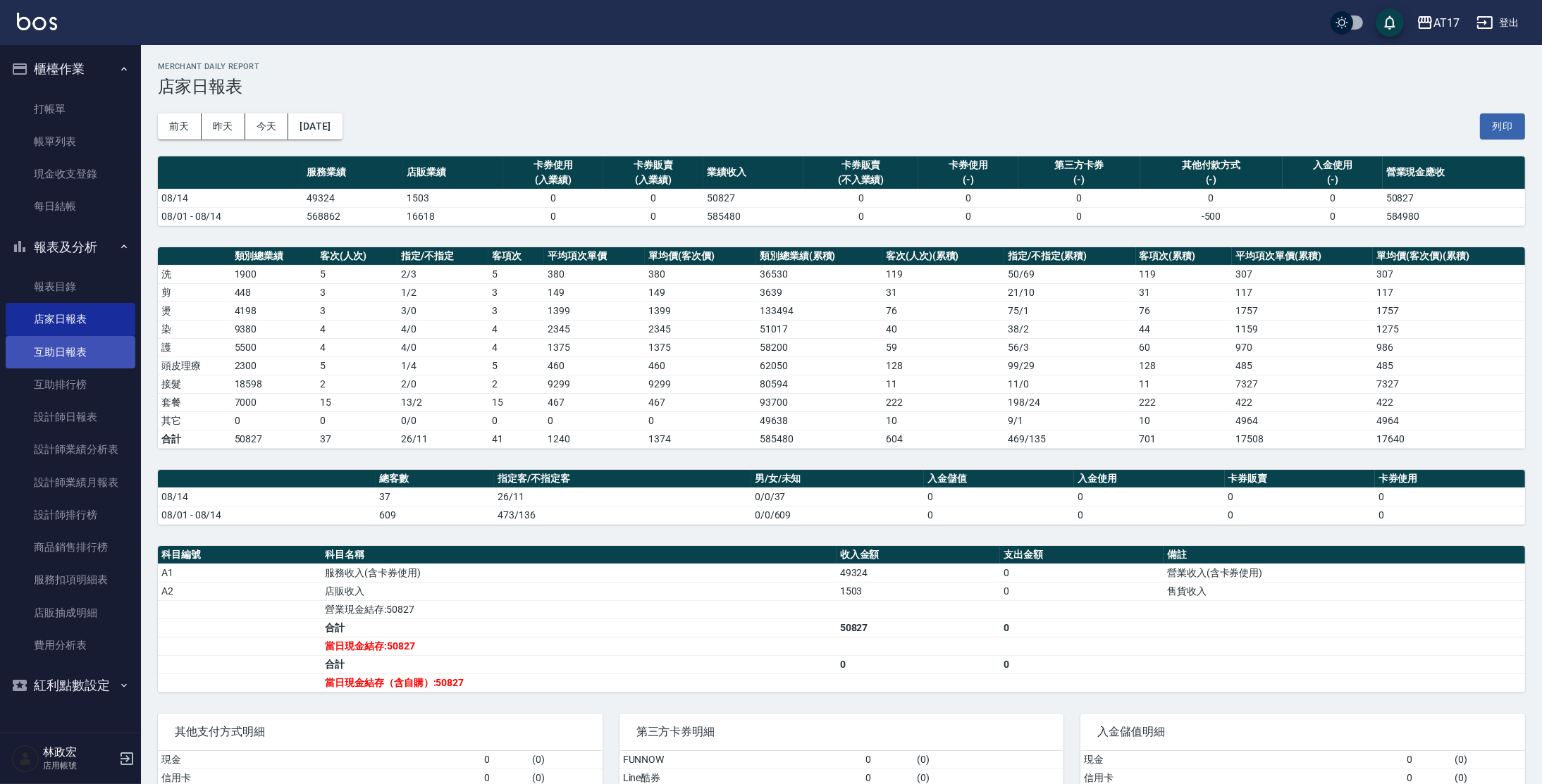
click at [64, 358] on link "互助日報表" at bounding box center [70, 352] width 129 height 32
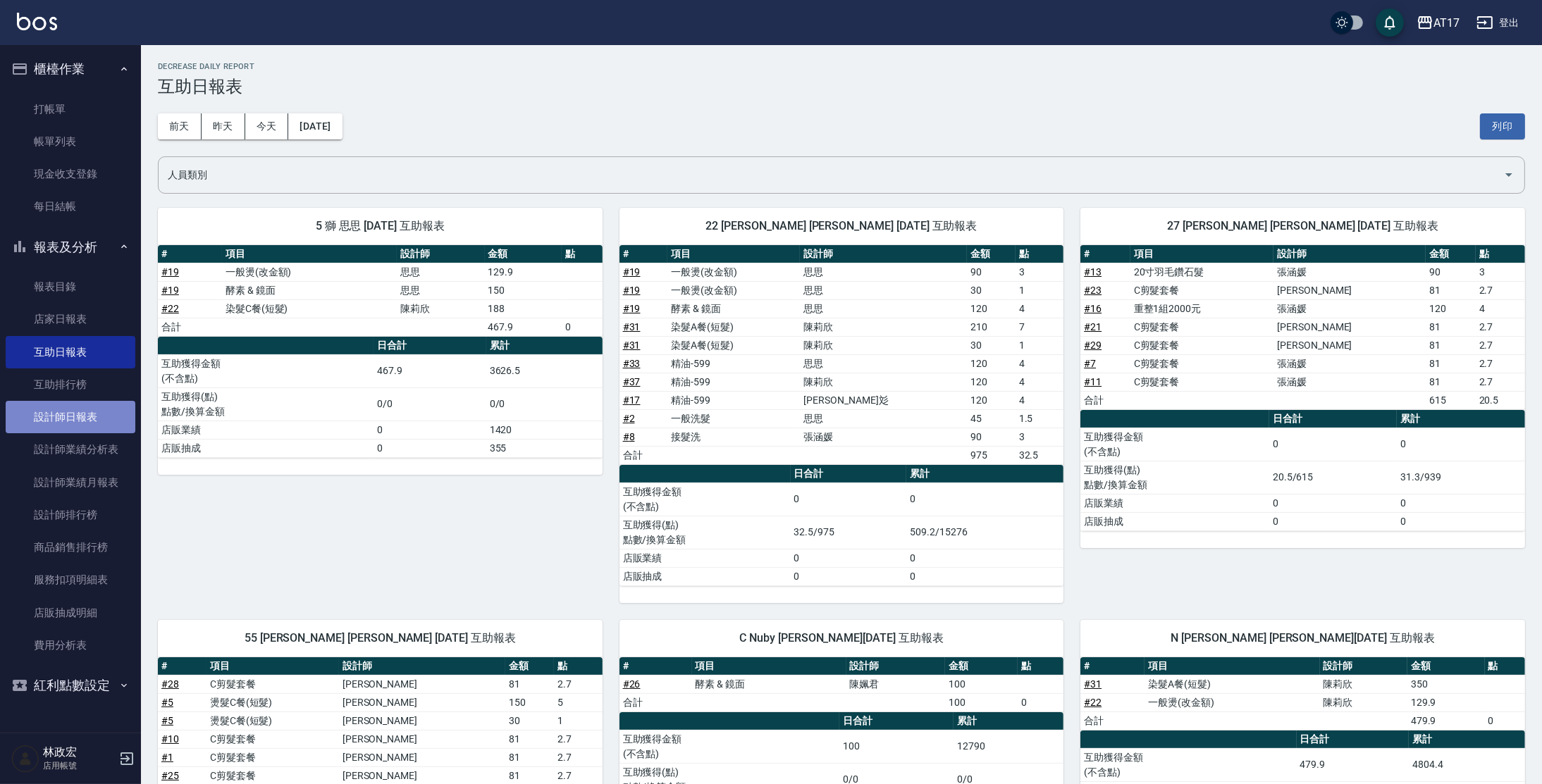
click at [95, 421] on link "設計師日報表" at bounding box center [70, 417] width 129 height 32
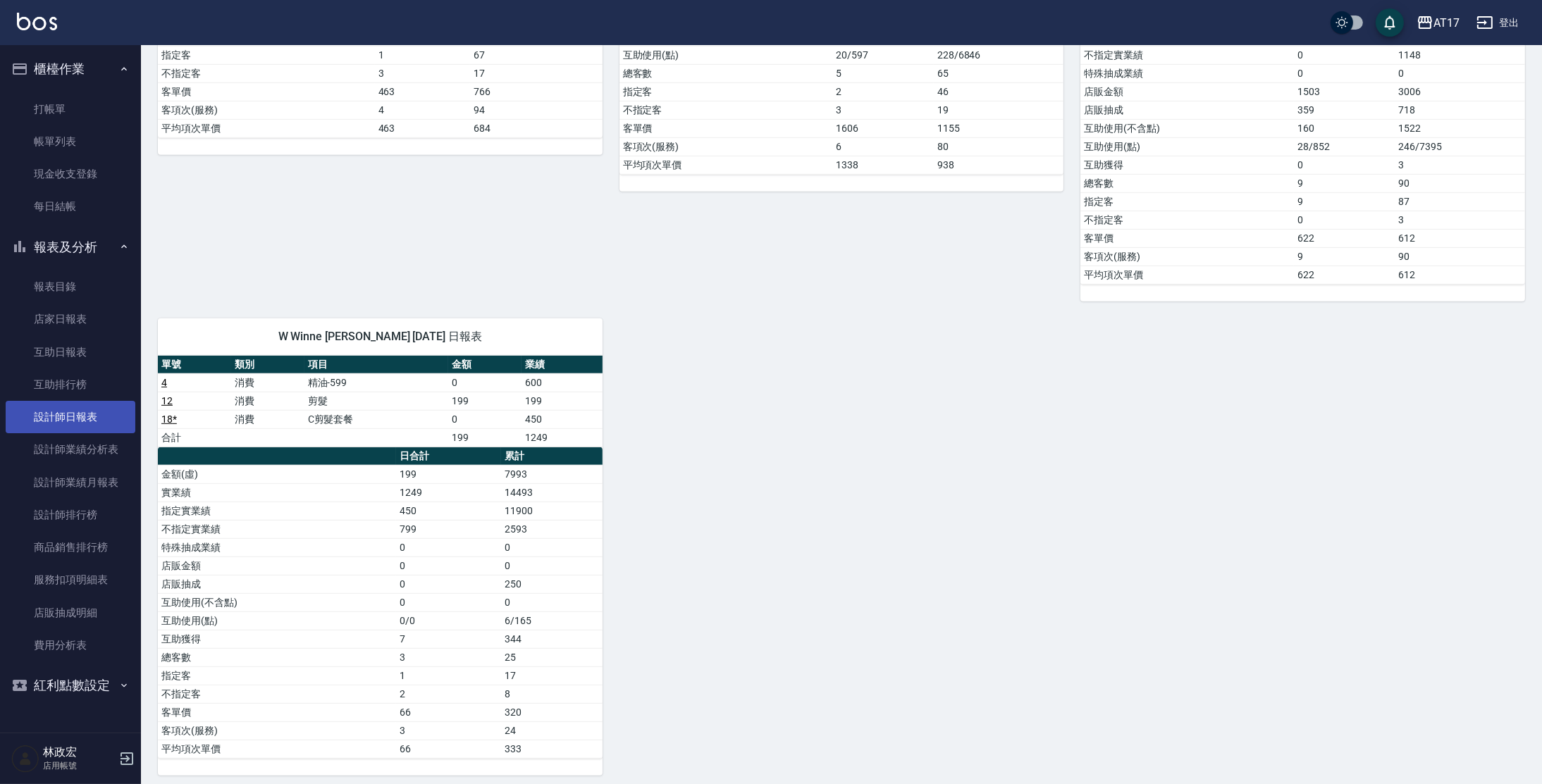
scroll to position [1099, 0]
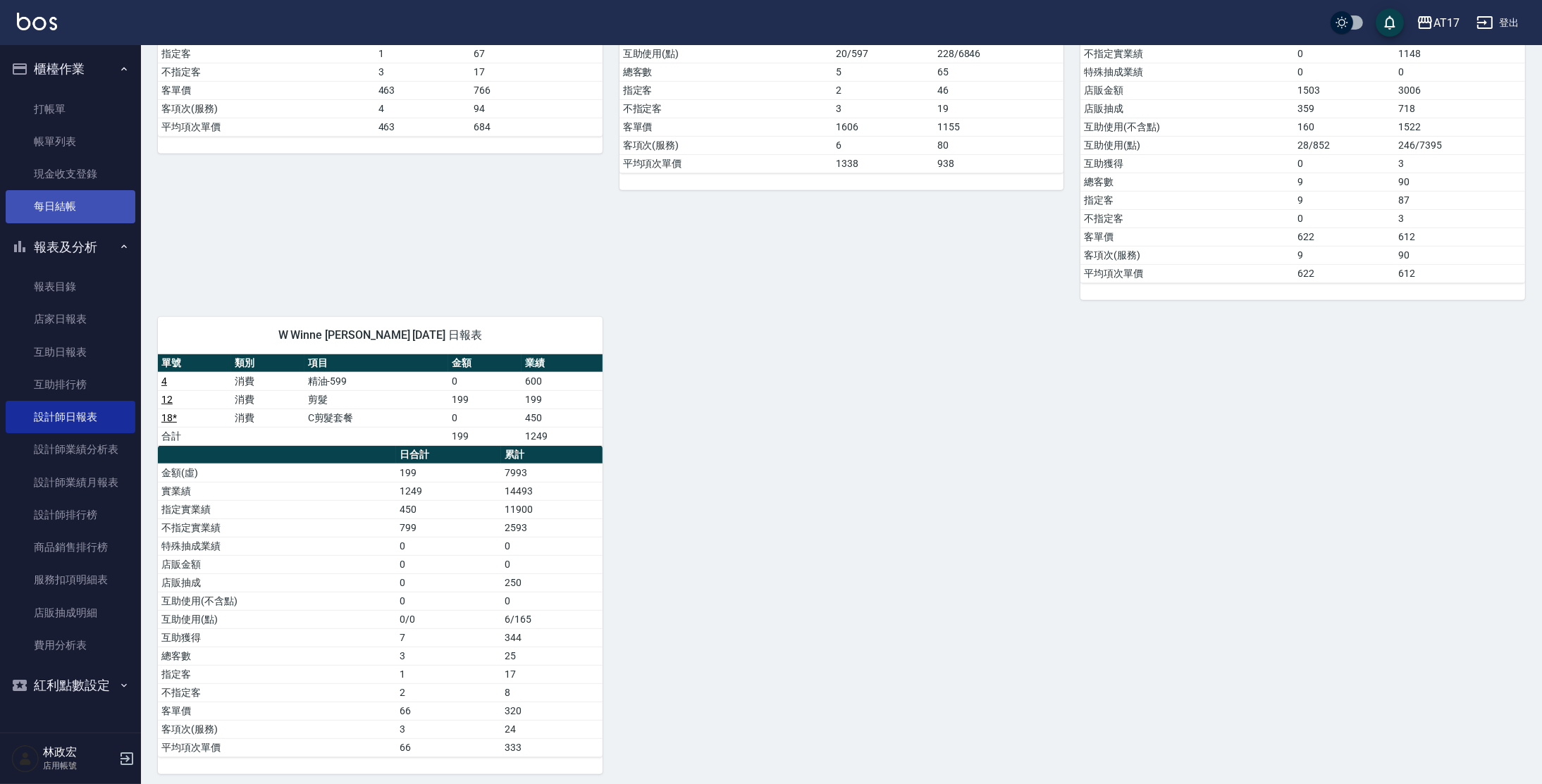
click at [81, 210] on link "每日結帳" at bounding box center [70, 206] width 129 height 32
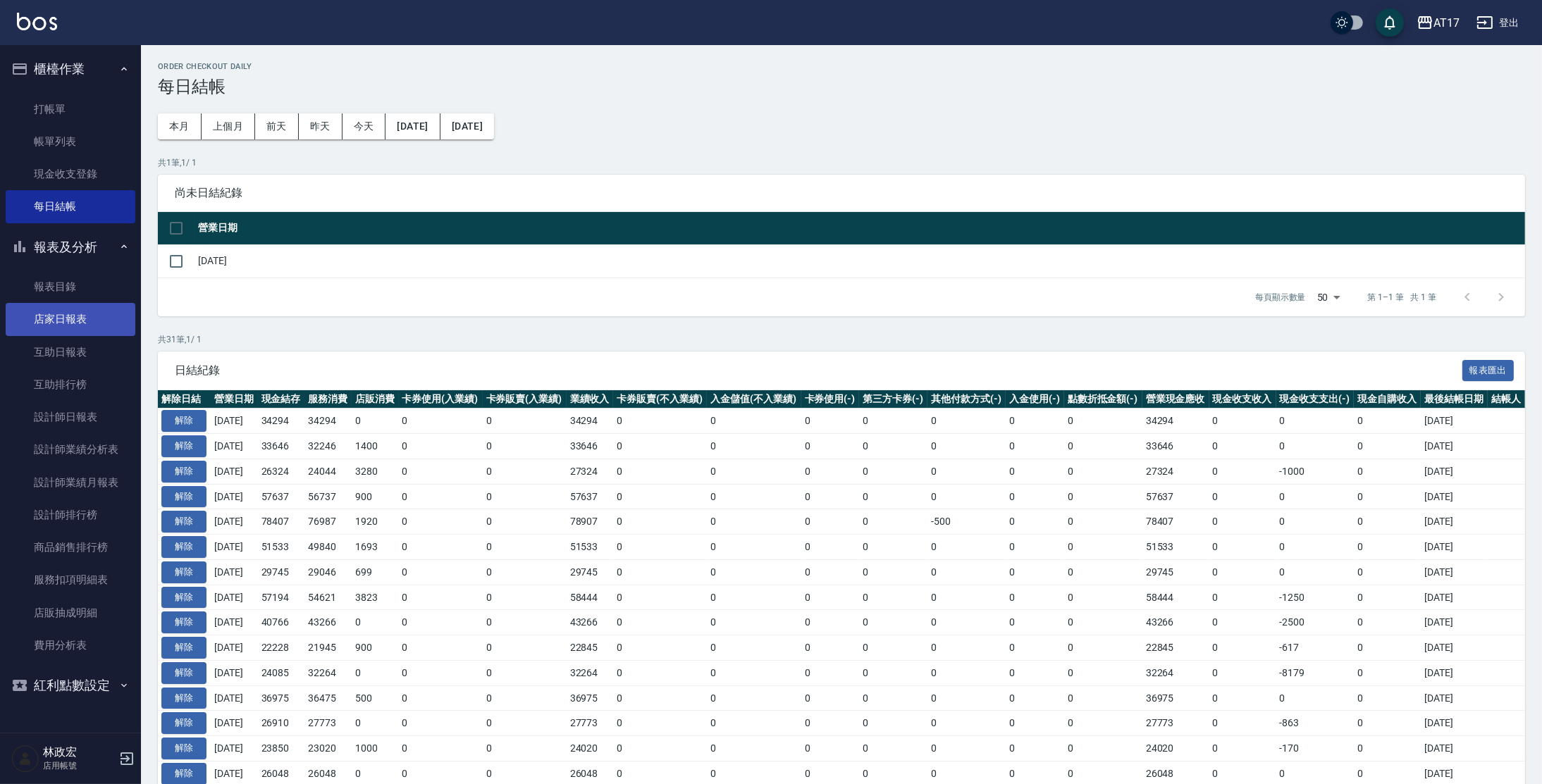
click at [118, 313] on link "店家日報表" at bounding box center [70, 319] width 129 height 32
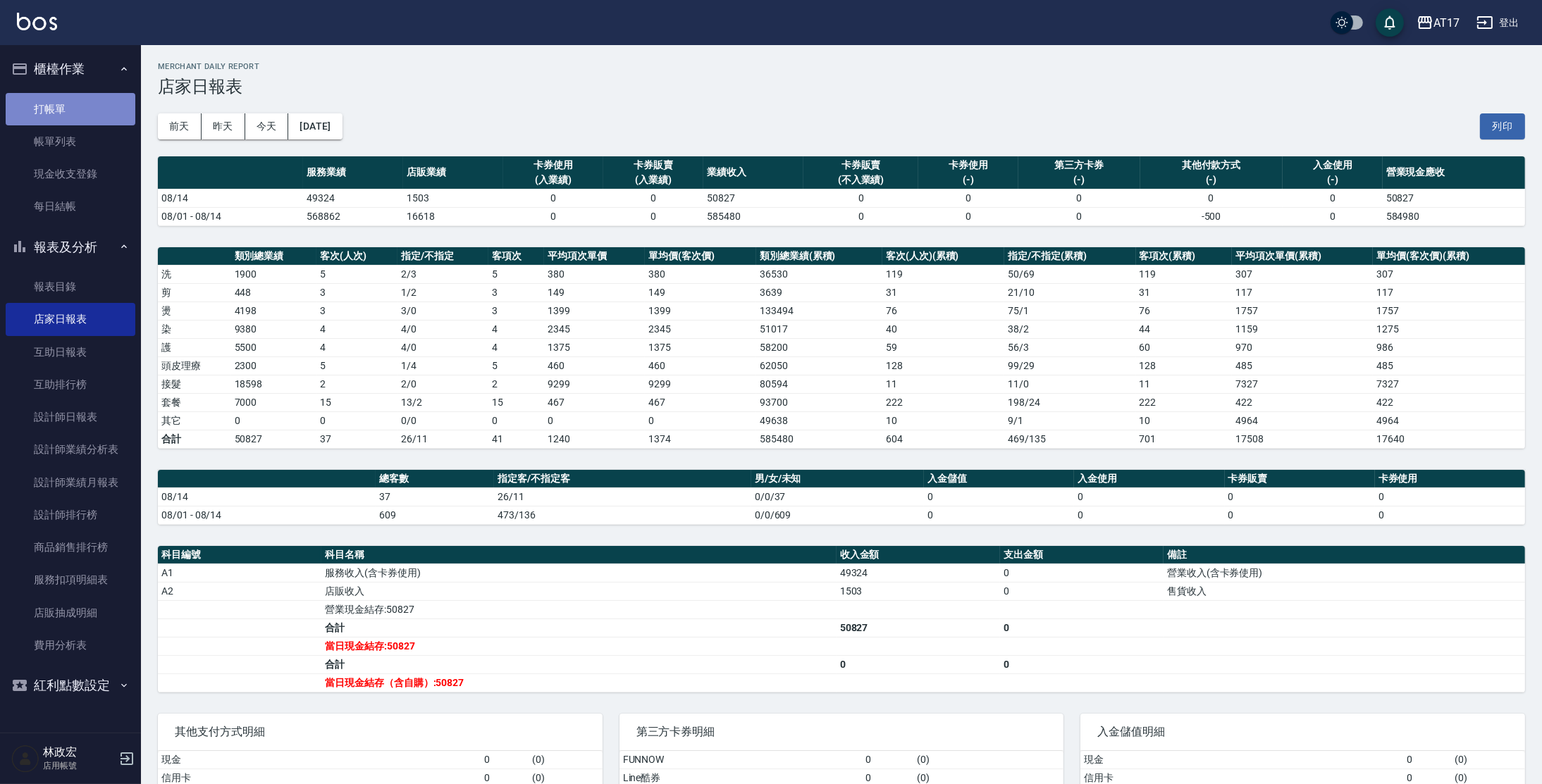
click at [74, 110] on link "打帳單" at bounding box center [70, 109] width 129 height 32
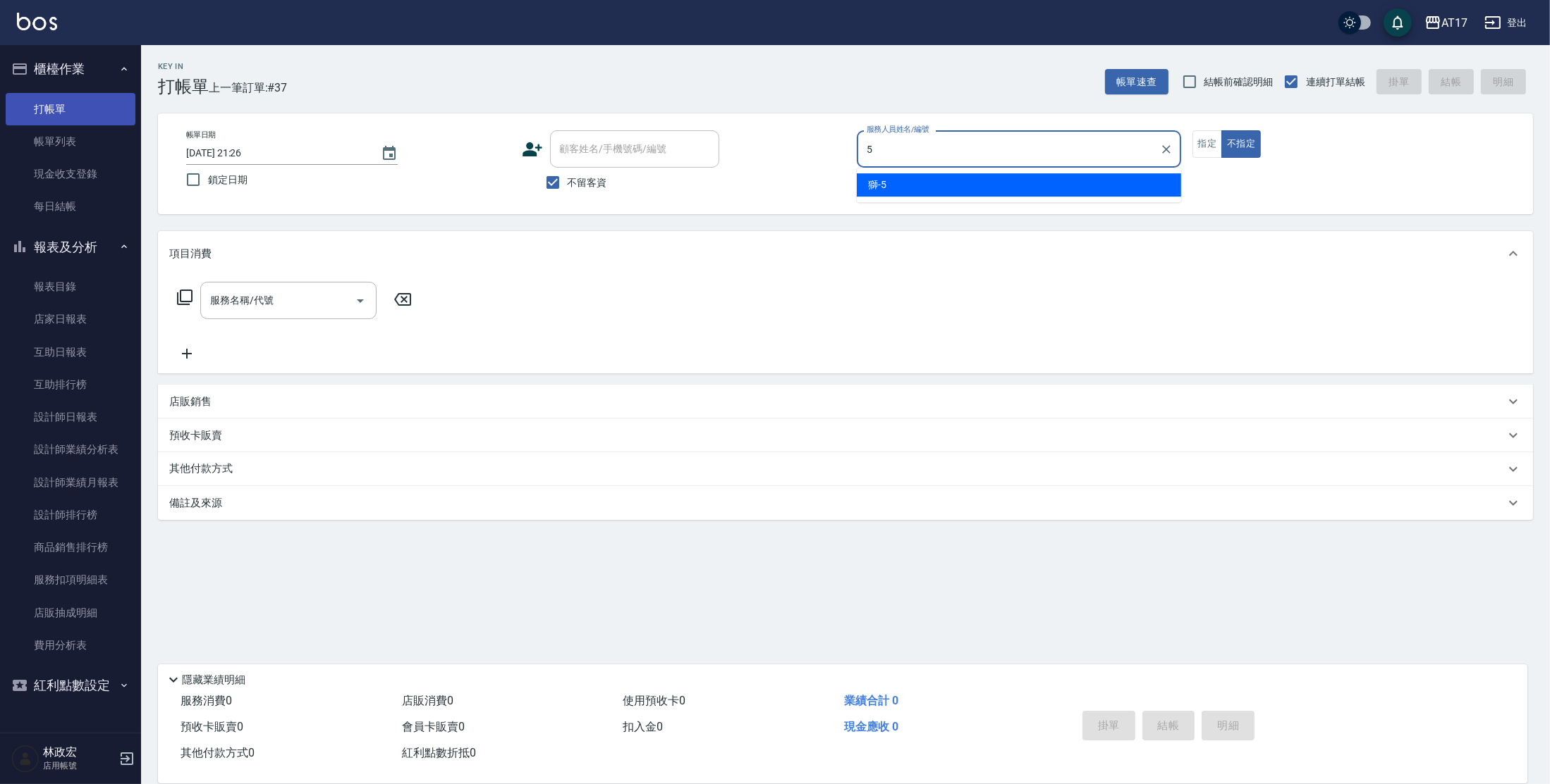
type input "獅-5"
type button "false"
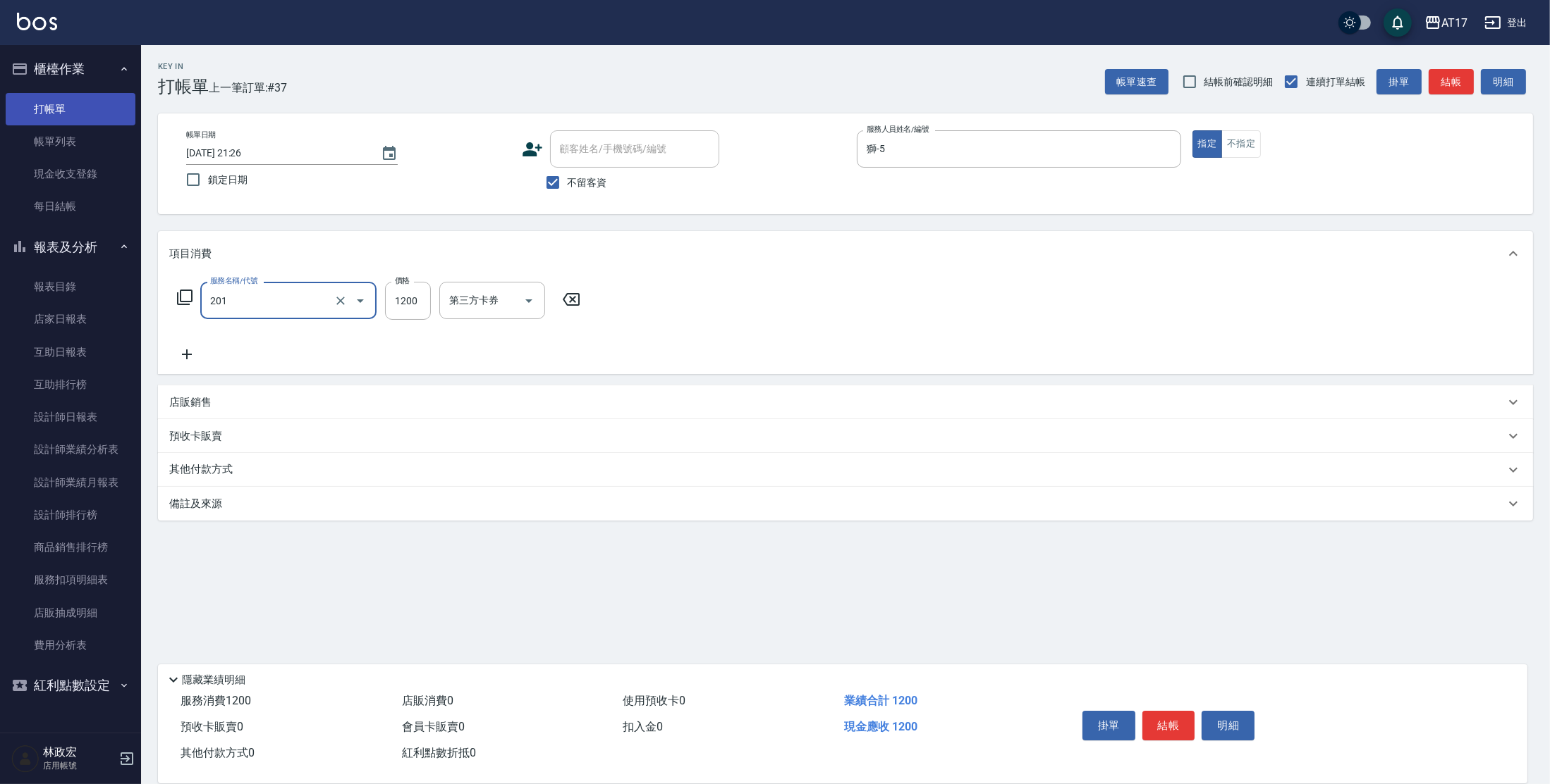
type input "一般燙(改金額)(201)"
type input "1299"
type input "獅-5"
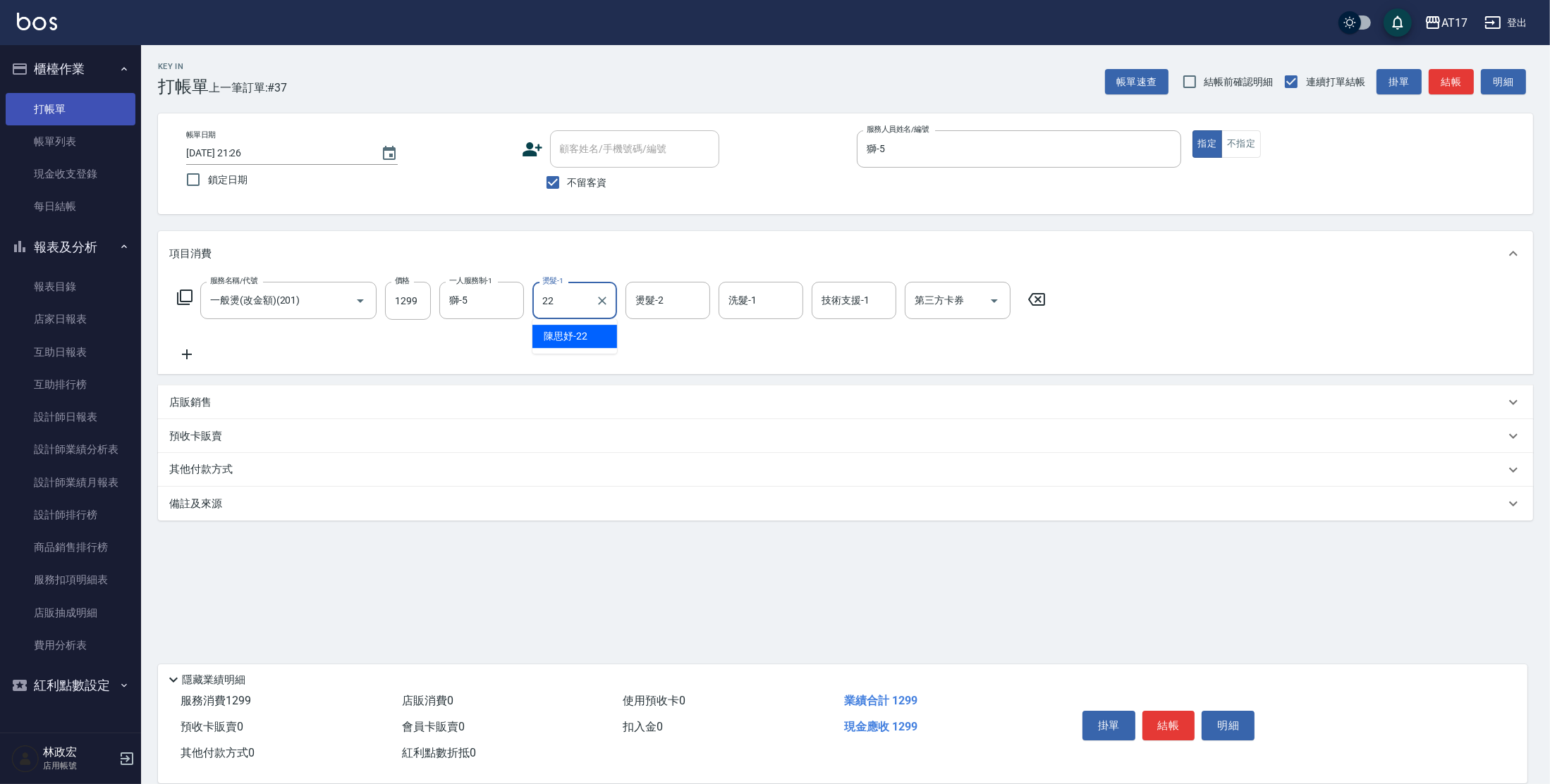
type input "[PERSON_NAME]-22"
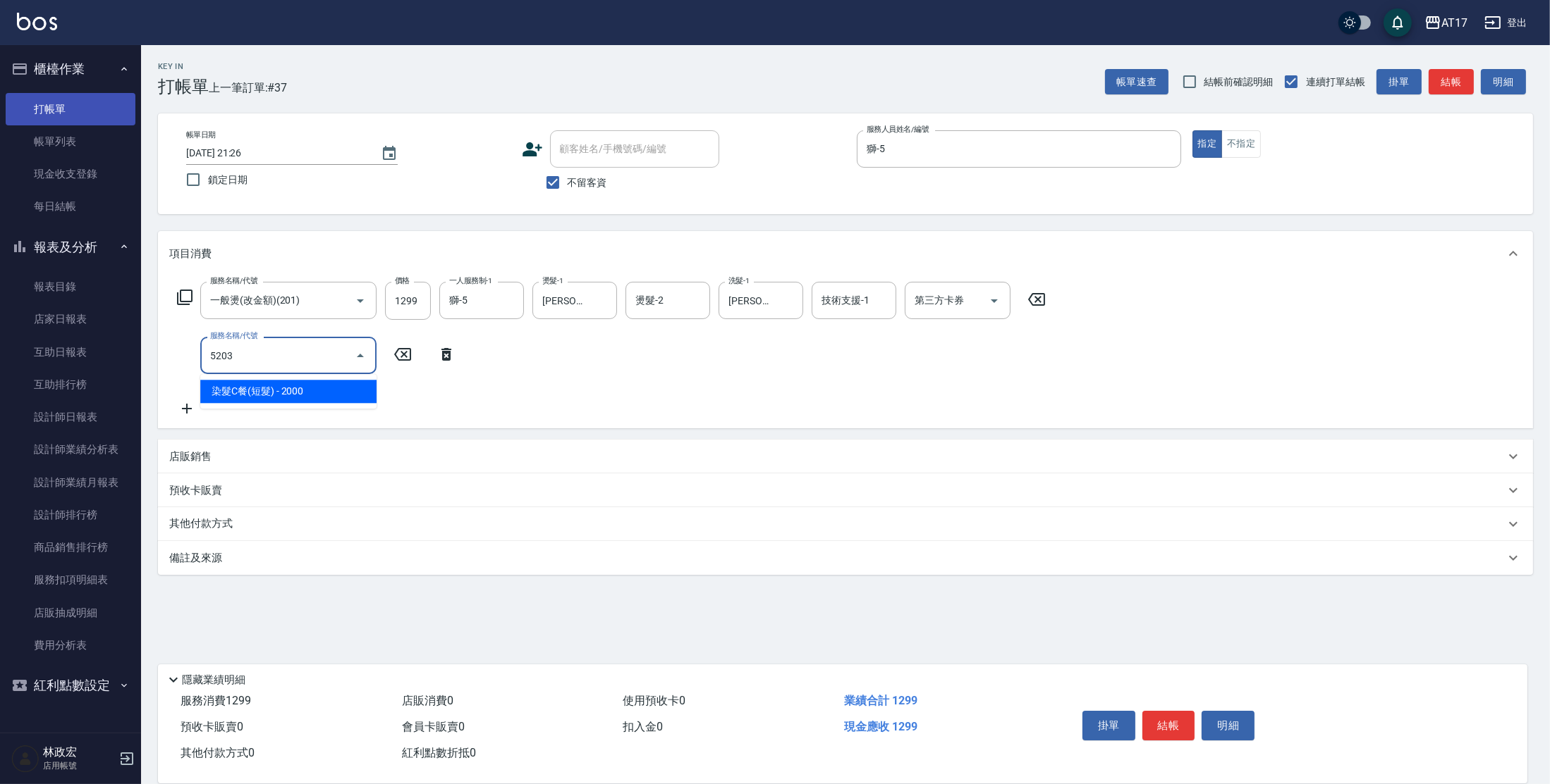
type input "染髮C餐(短髮)(5203)"
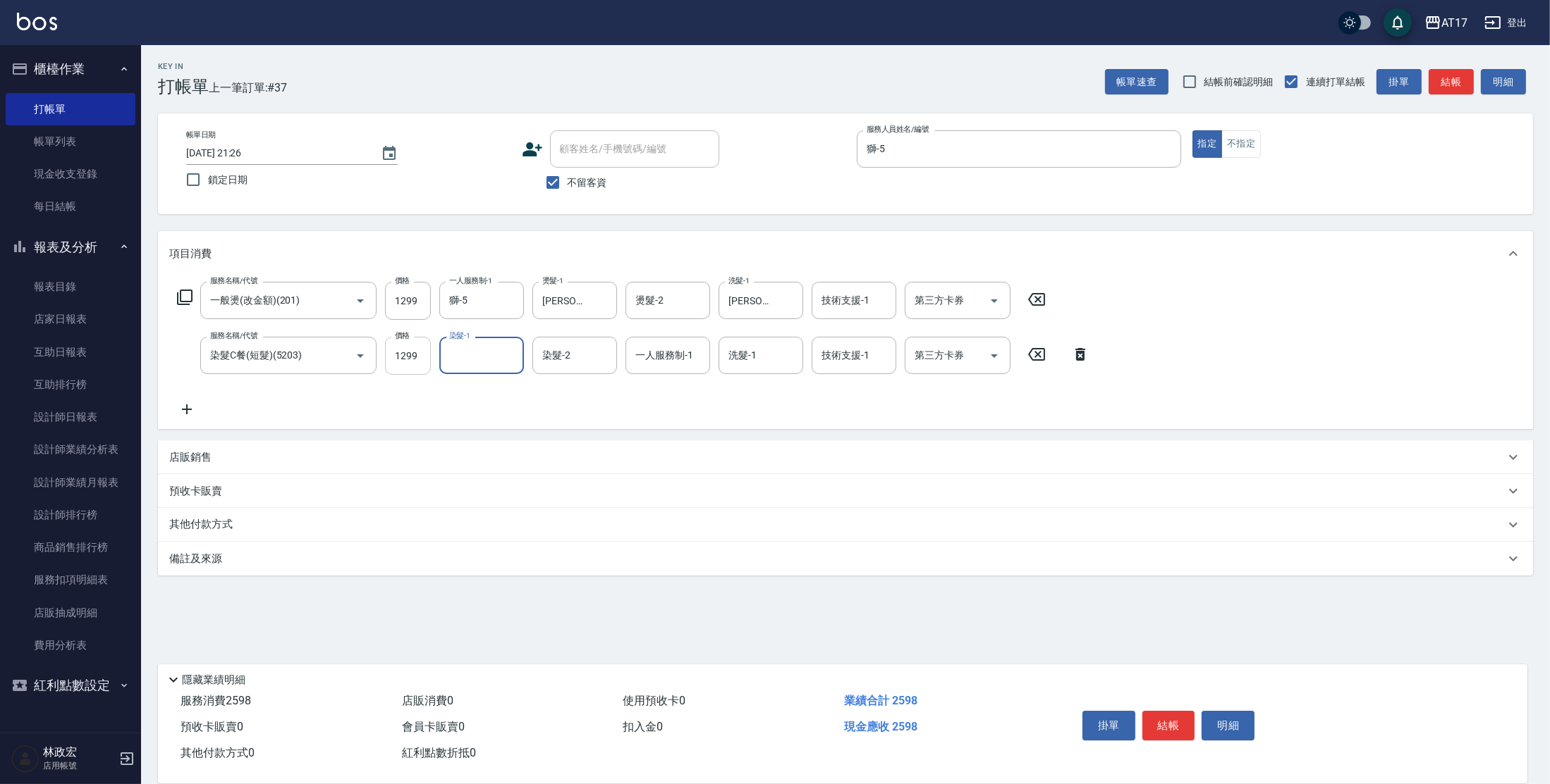
click at [410, 353] on input "1299" at bounding box center [408, 356] width 46 height 38
type input "1599"
type input "[PERSON_NAME]-22"
type input "5"
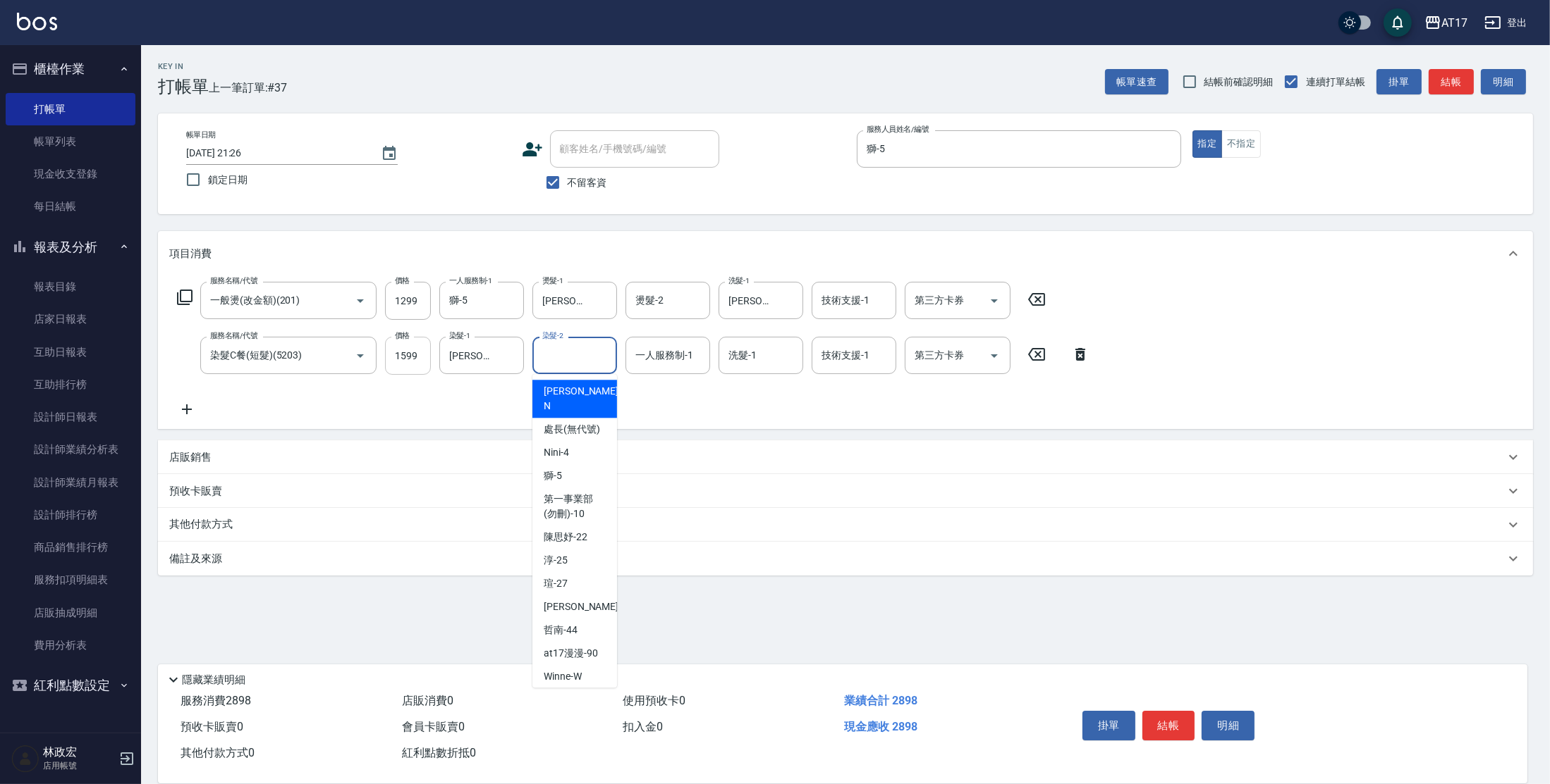
type input "[PERSON_NAME]-N"
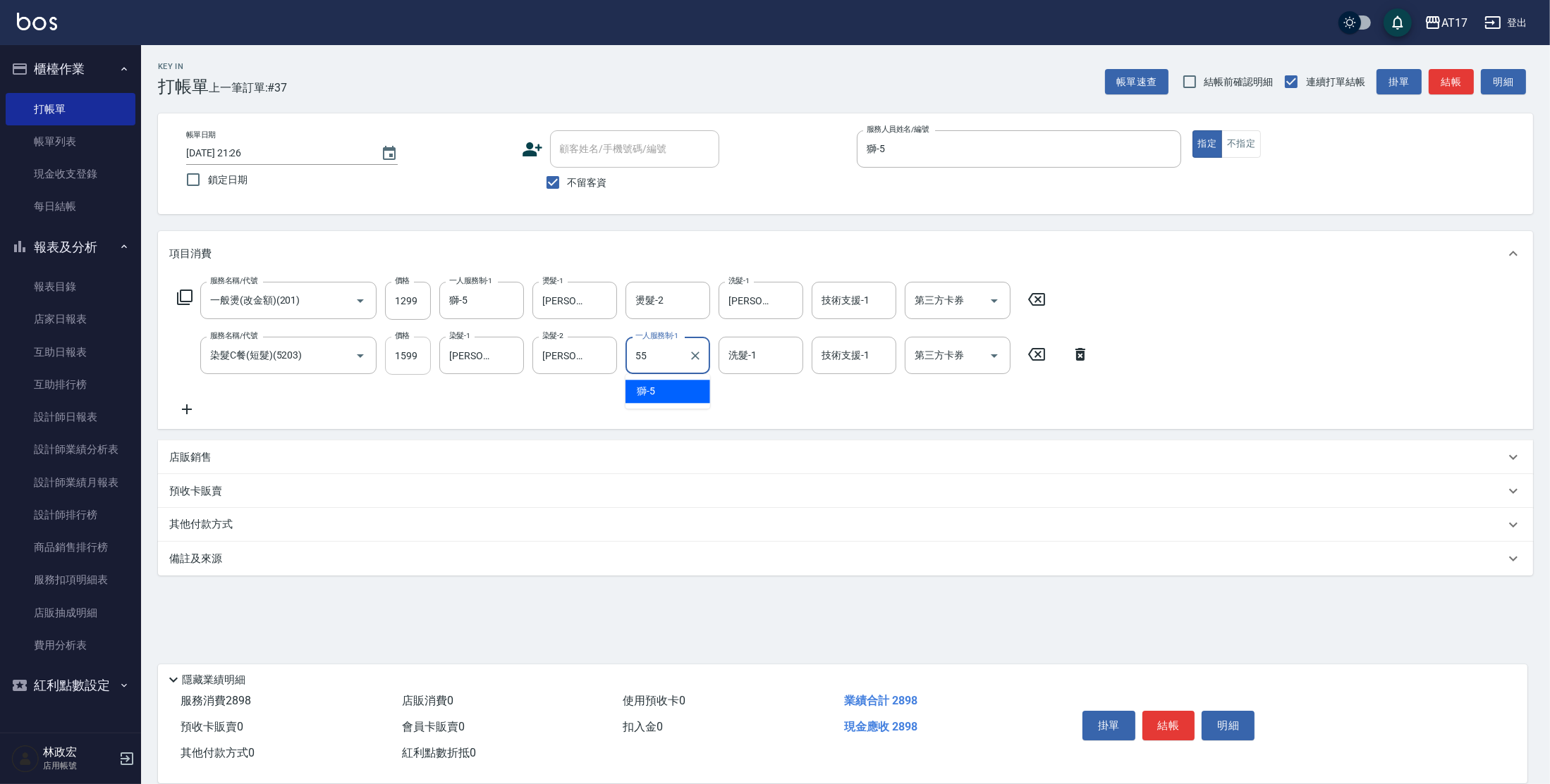
type input "[PERSON_NAME]-55"
click at [598, 357] on icon "Clear" at bounding box center [602, 356] width 14 height 14
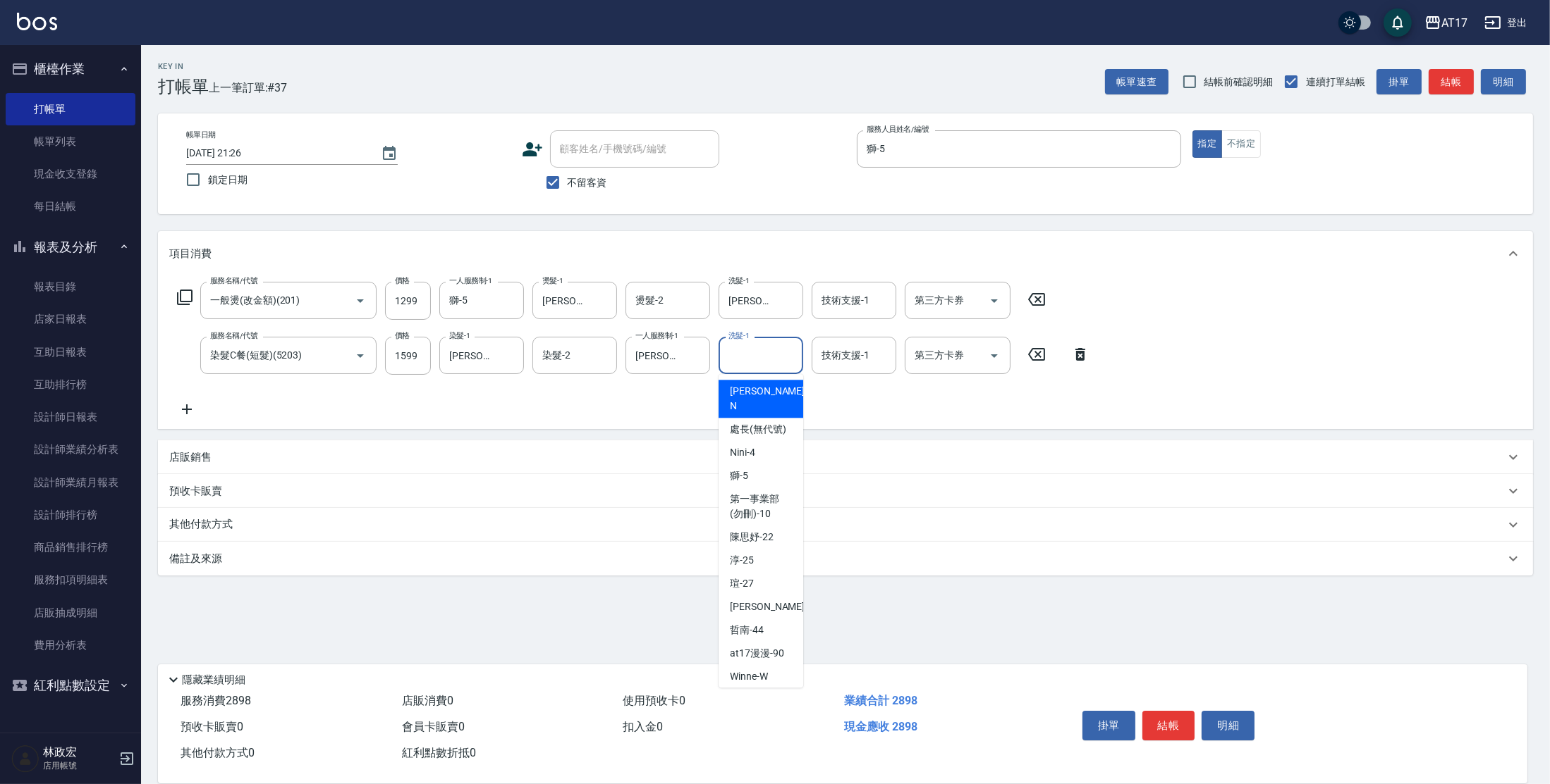
click at [755, 362] on input "洗髮-1" at bounding box center [761, 356] width 72 height 25
type input "[PERSON_NAME]-22"
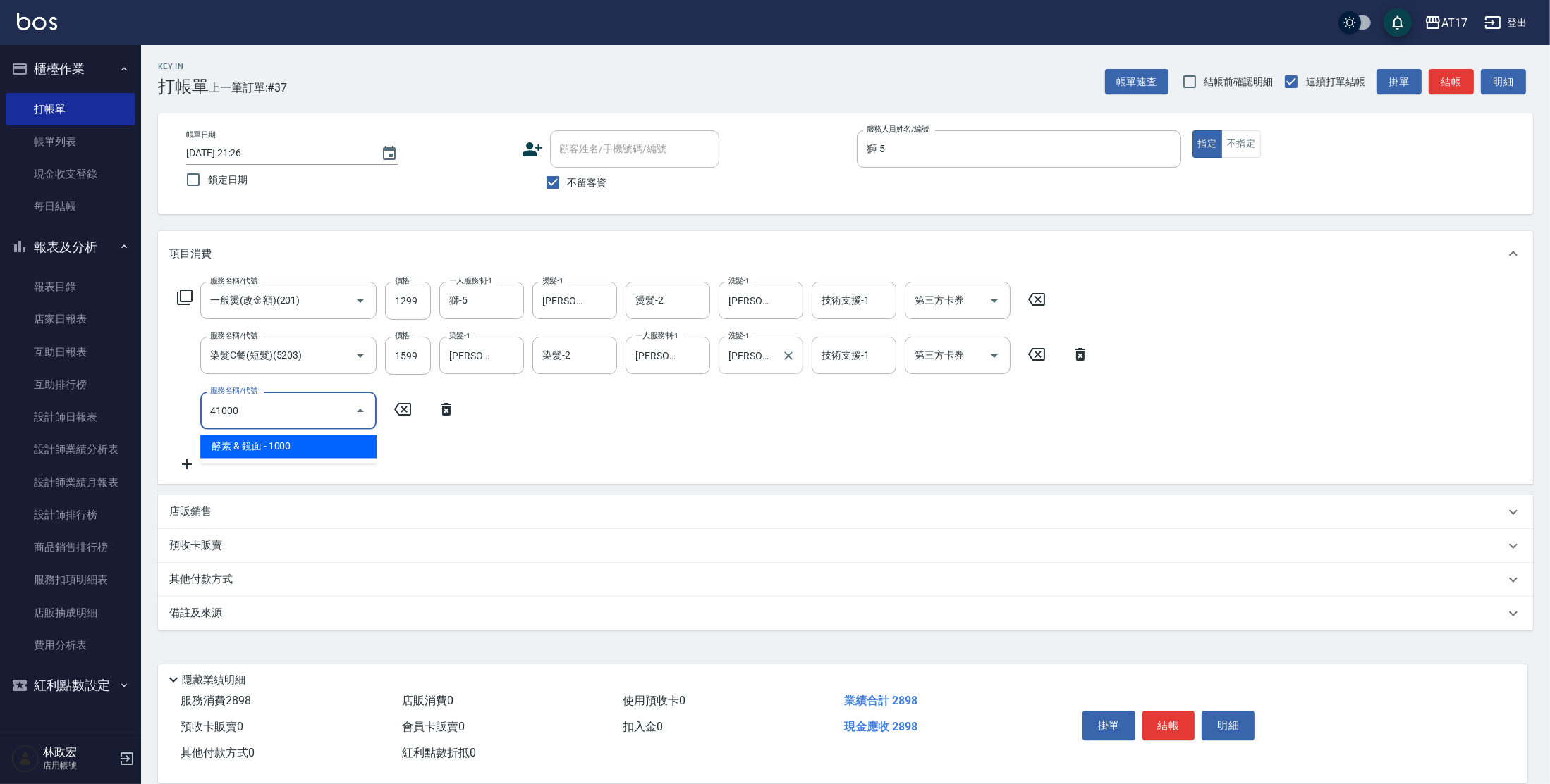
type input "酵素 & 鏡面(41000)"
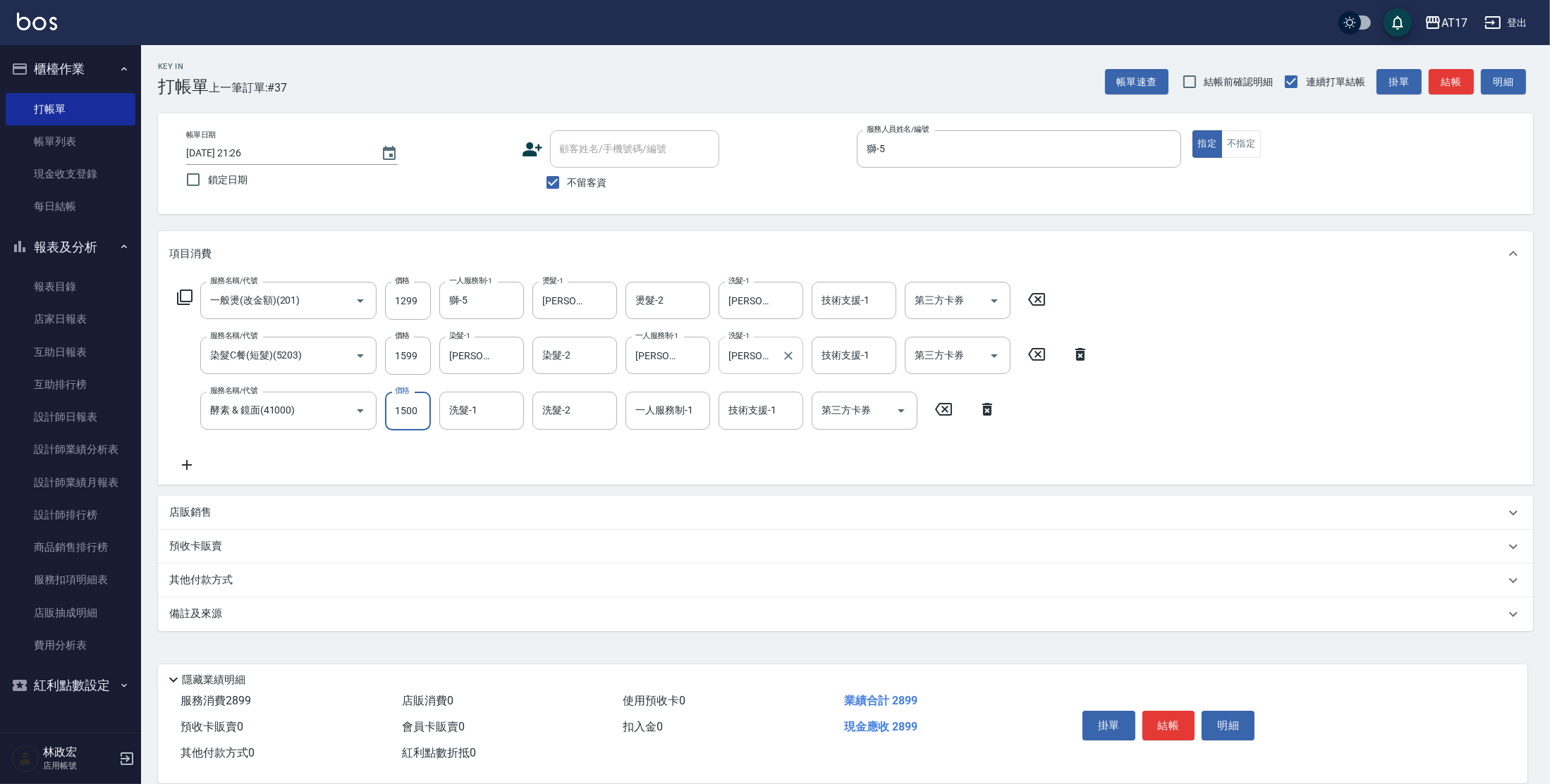
type input "1500"
type input "[PERSON_NAME]-22"
type input "獅-5"
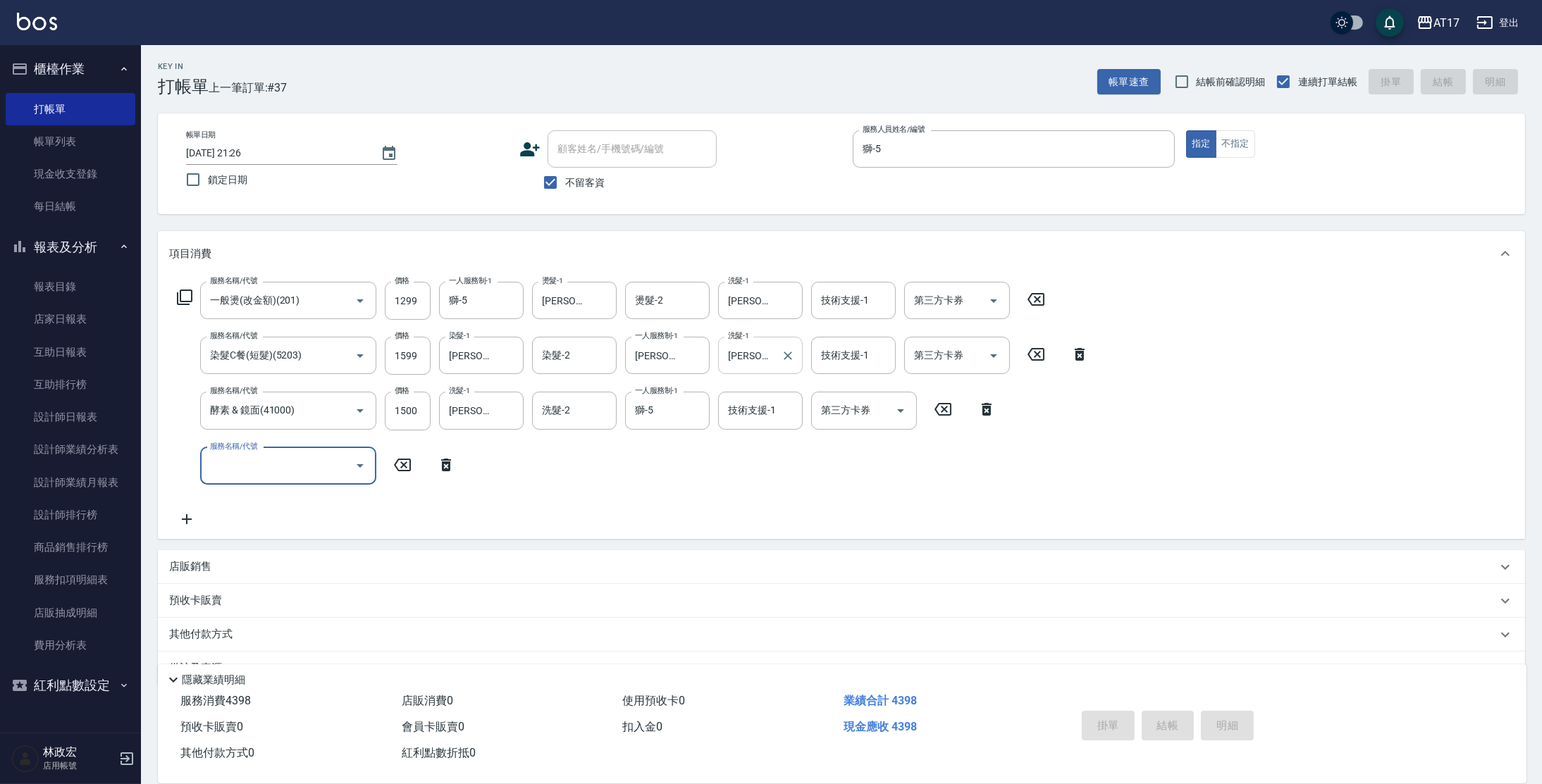
type input "[DATE] 21:28"
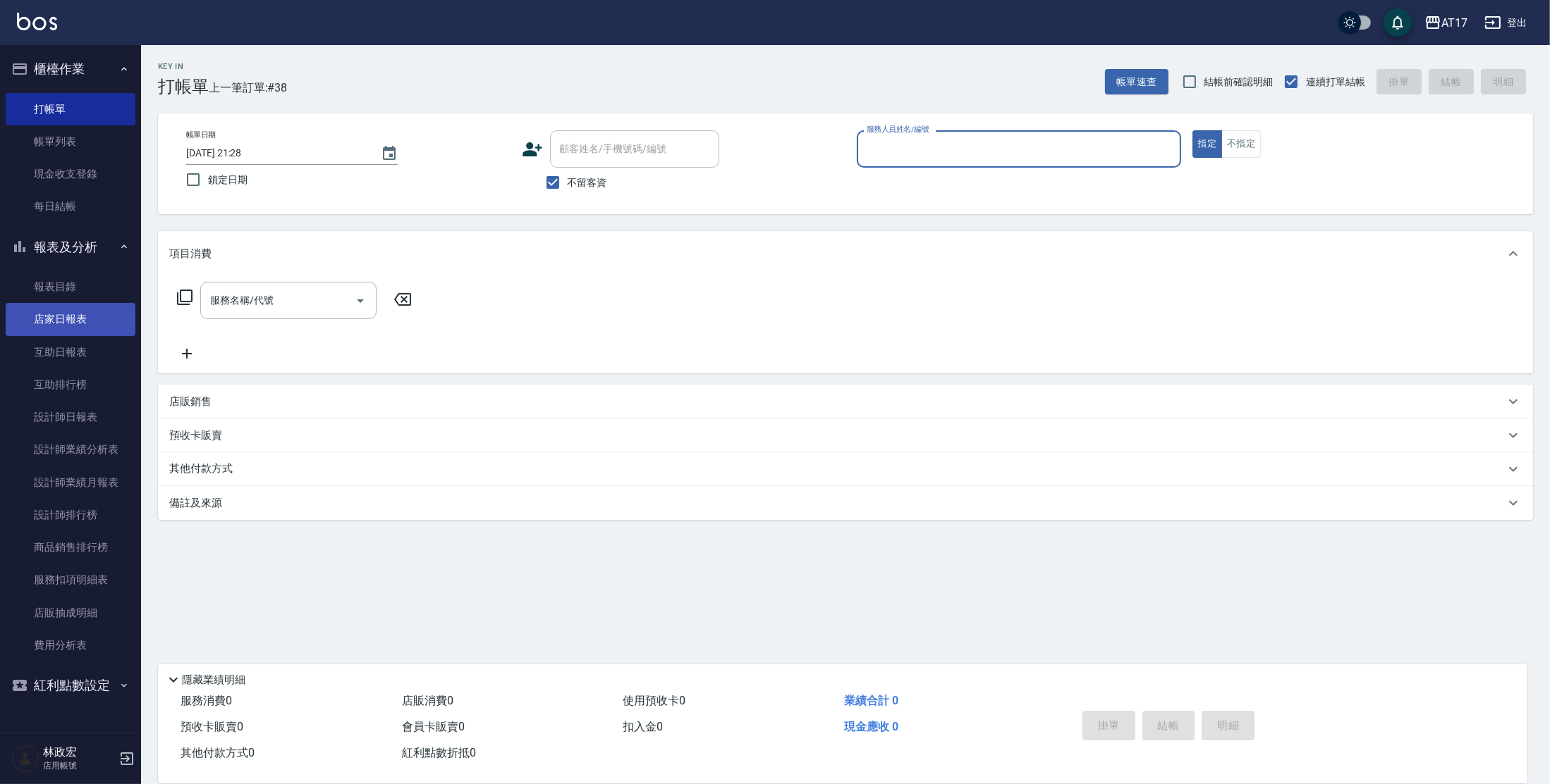
click at [81, 316] on link "店家日報表" at bounding box center [70, 319] width 129 height 32
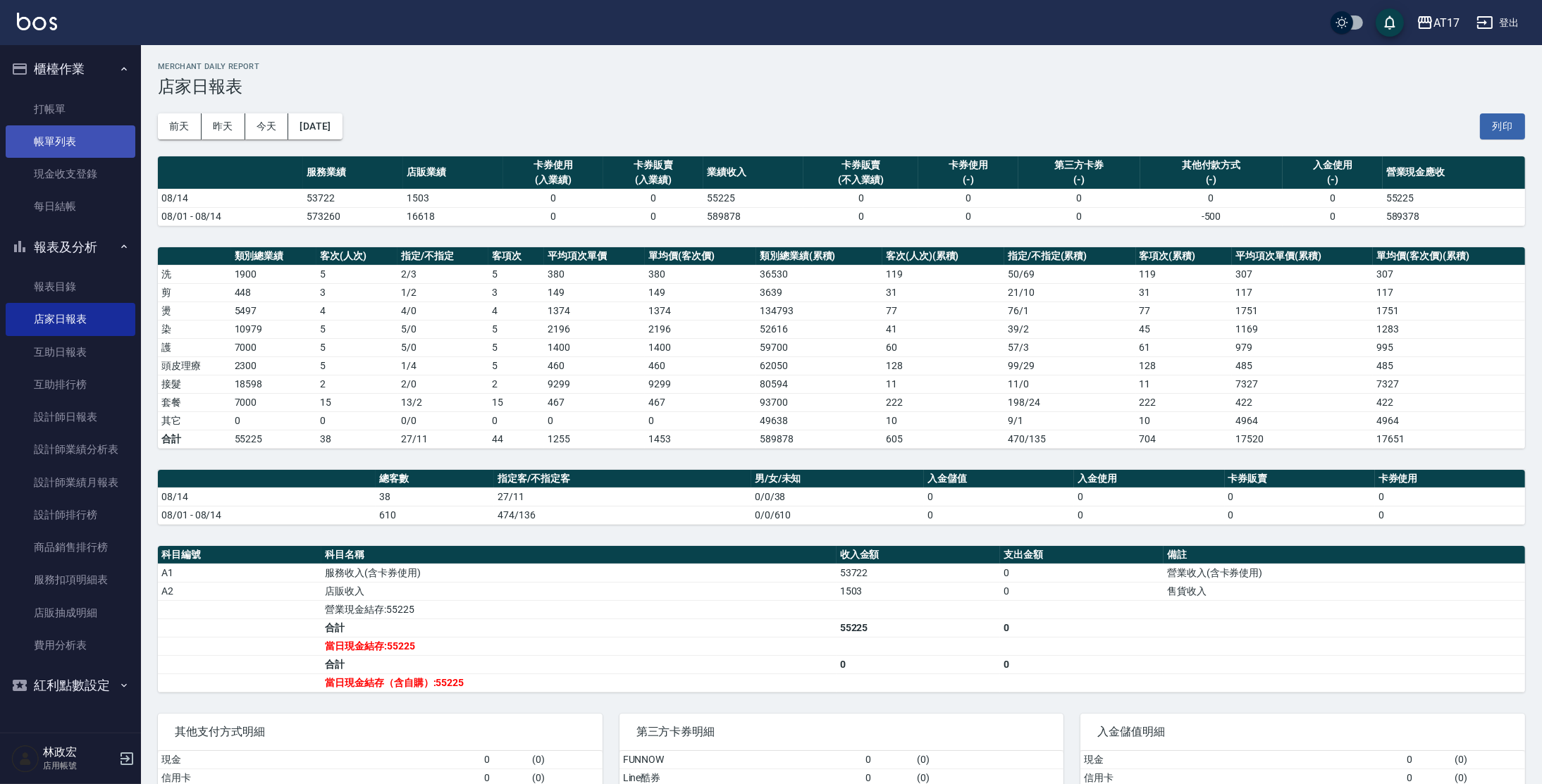
click at [104, 137] on link "帳單列表" at bounding box center [70, 141] width 129 height 32
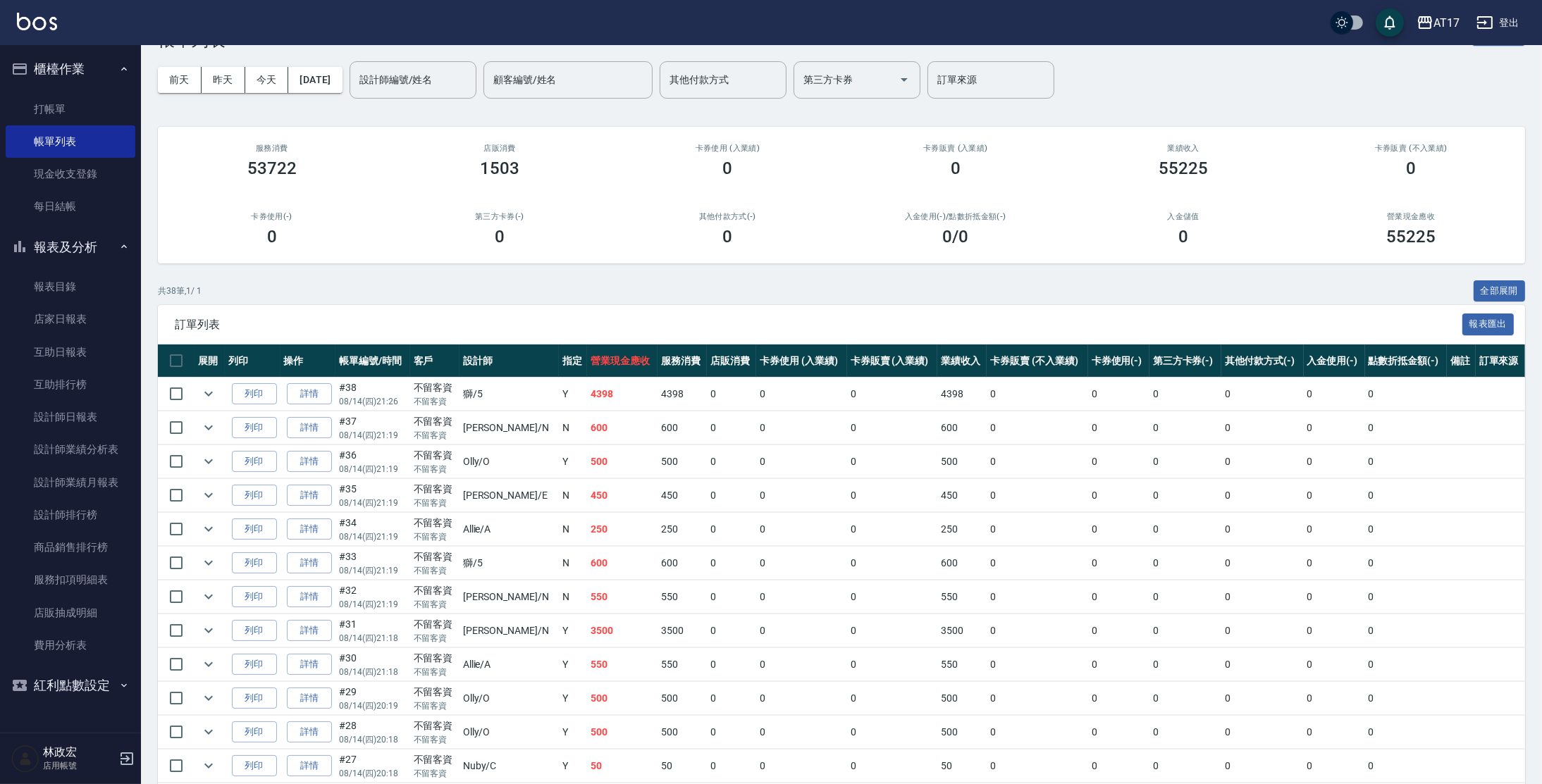
scroll to position [26, 0]
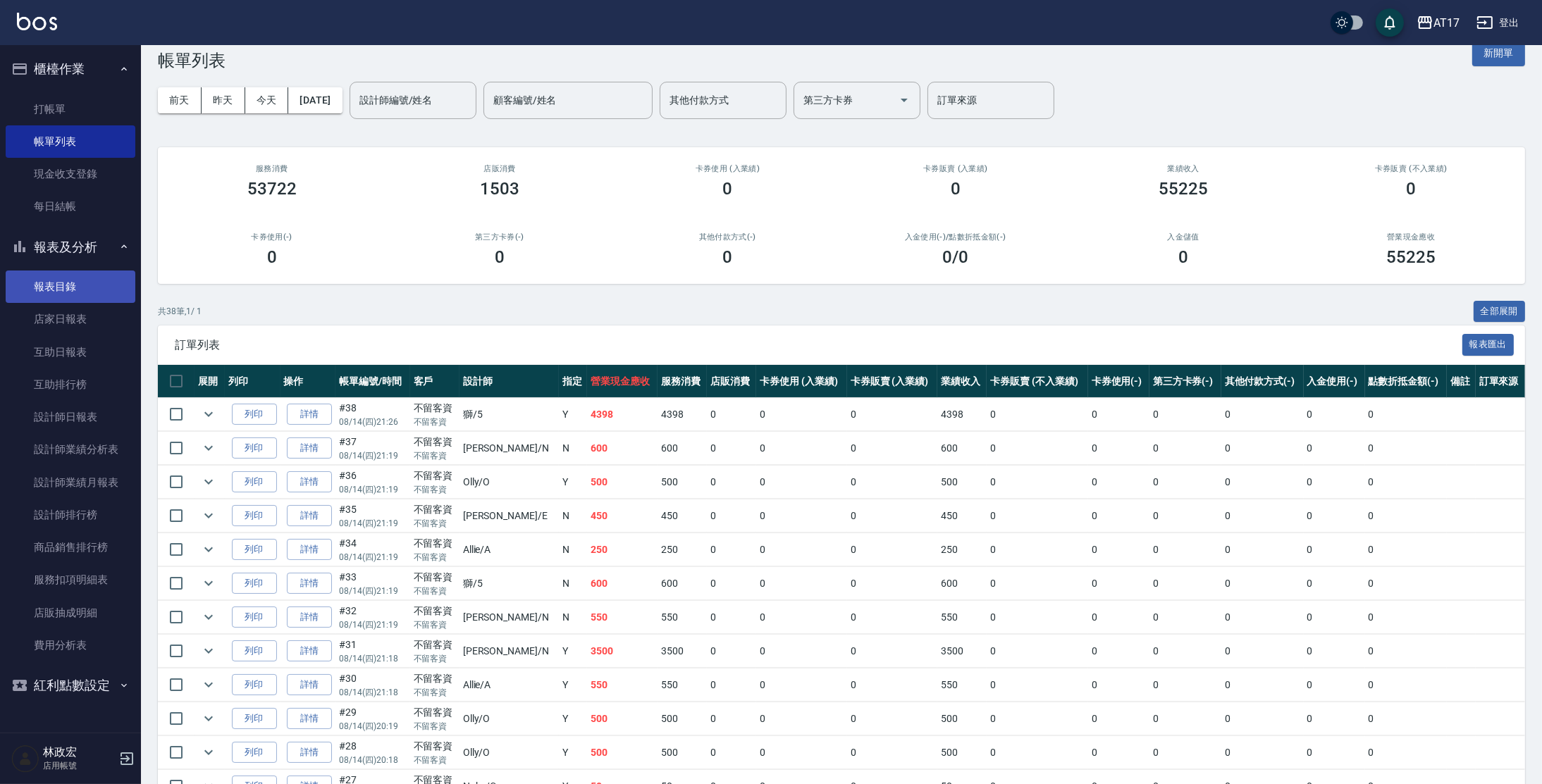
click at [100, 317] on link "店家日報表" at bounding box center [70, 319] width 129 height 32
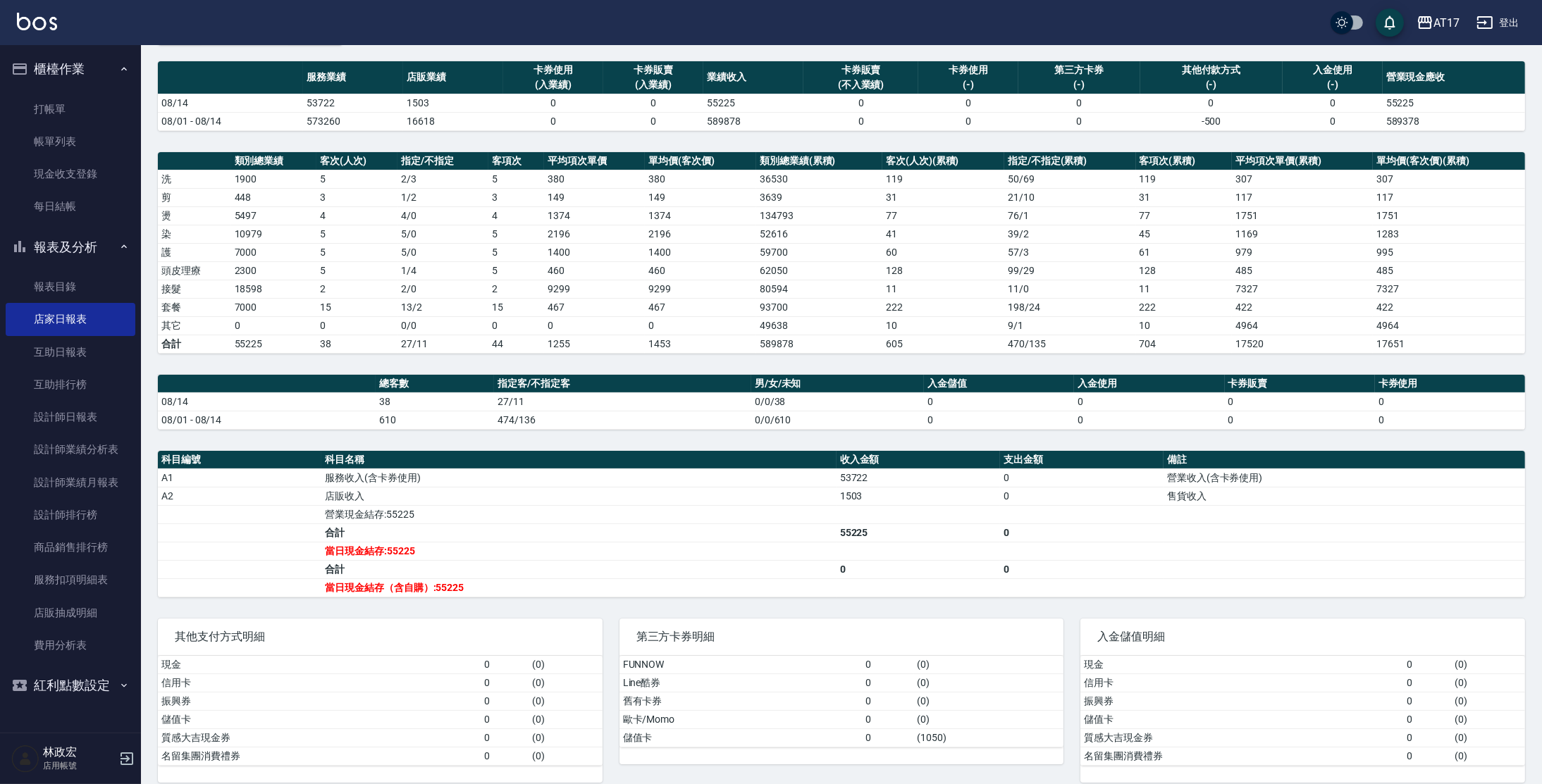
scroll to position [107, 0]
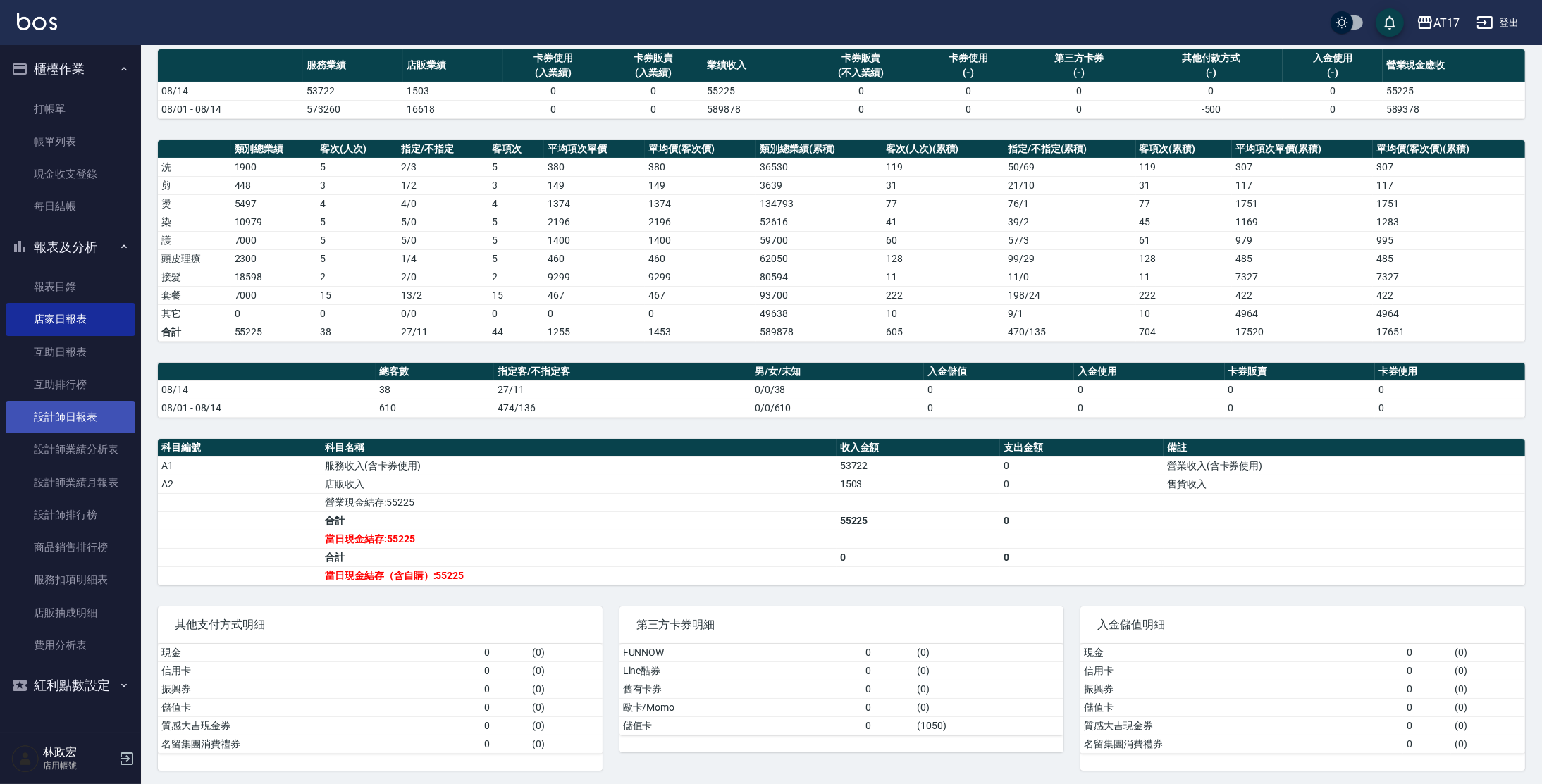
click at [71, 423] on link "設計師日報表" at bounding box center [70, 417] width 129 height 32
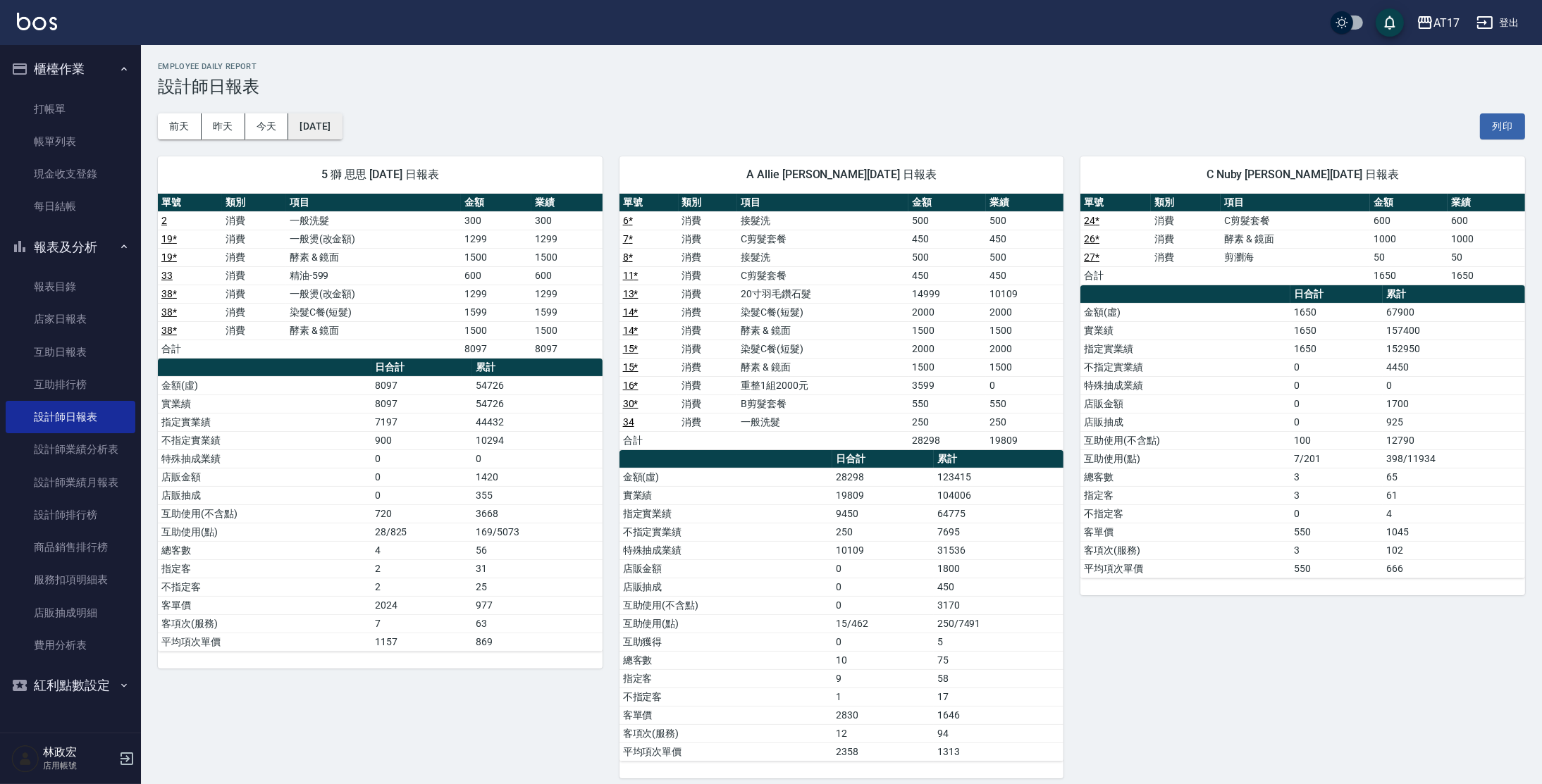
click at [336, 119] on button "[DATE]" at bounding box center [315, 127] width 54 height 26
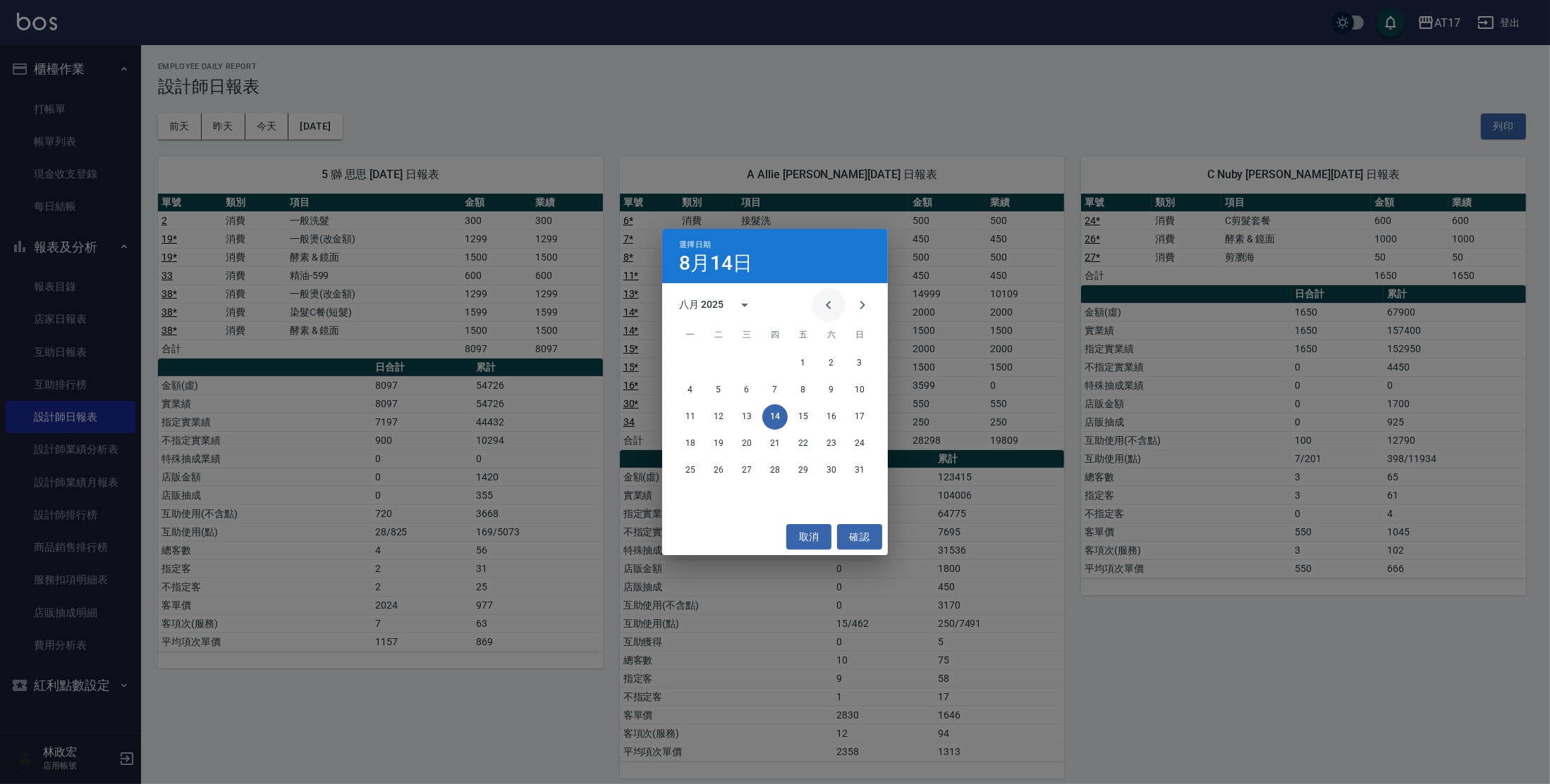
click at [835, 302] on icon "Previous month" at bounding box center [828, 305] width 17 height 17
click at [780, 414] on button "17" at bounding box center [775, 417] width 26 height 26
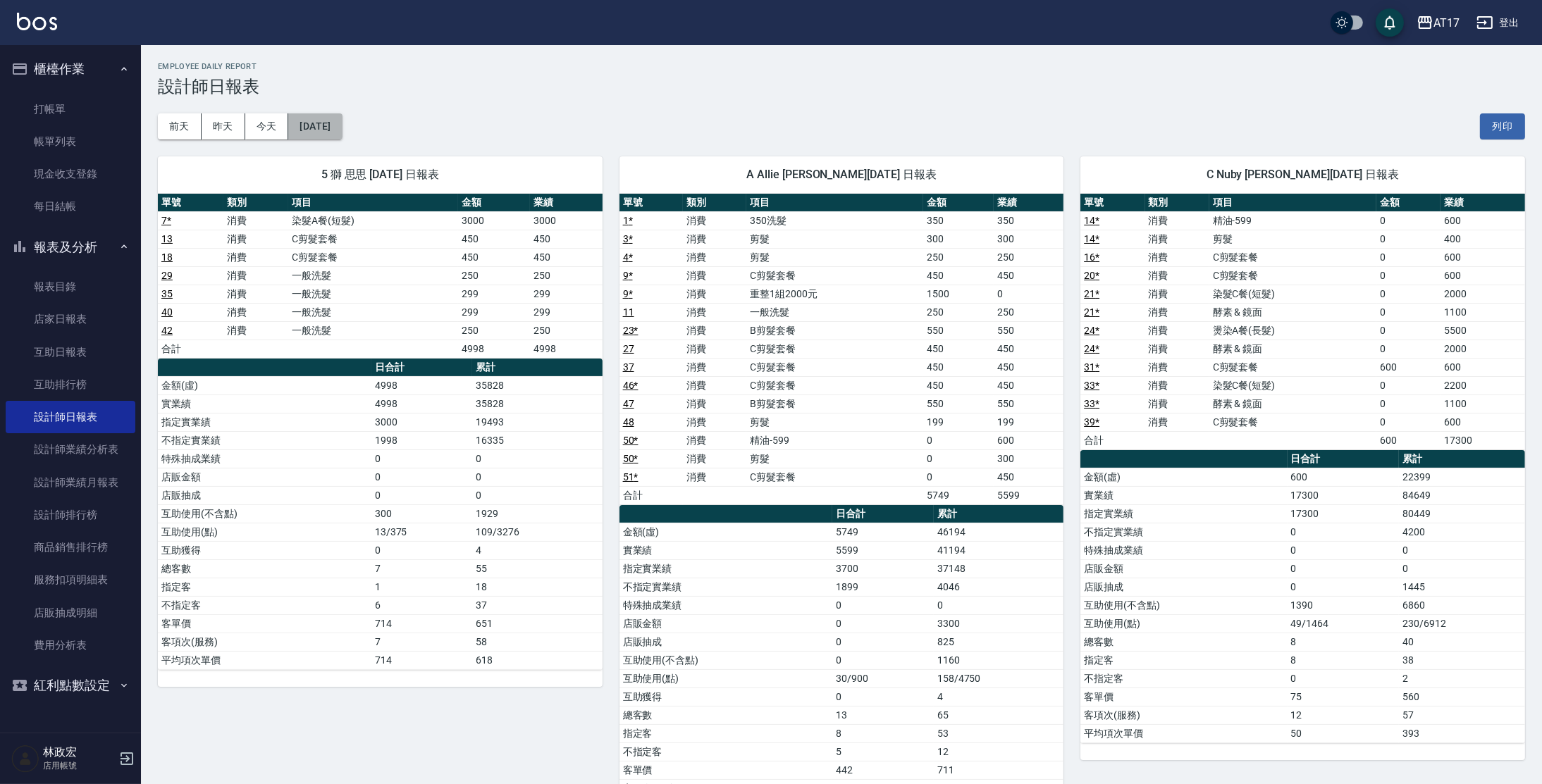
click at [328, 131] on button "[DATE]" at bounding box center [315, 127] width 54 height 26
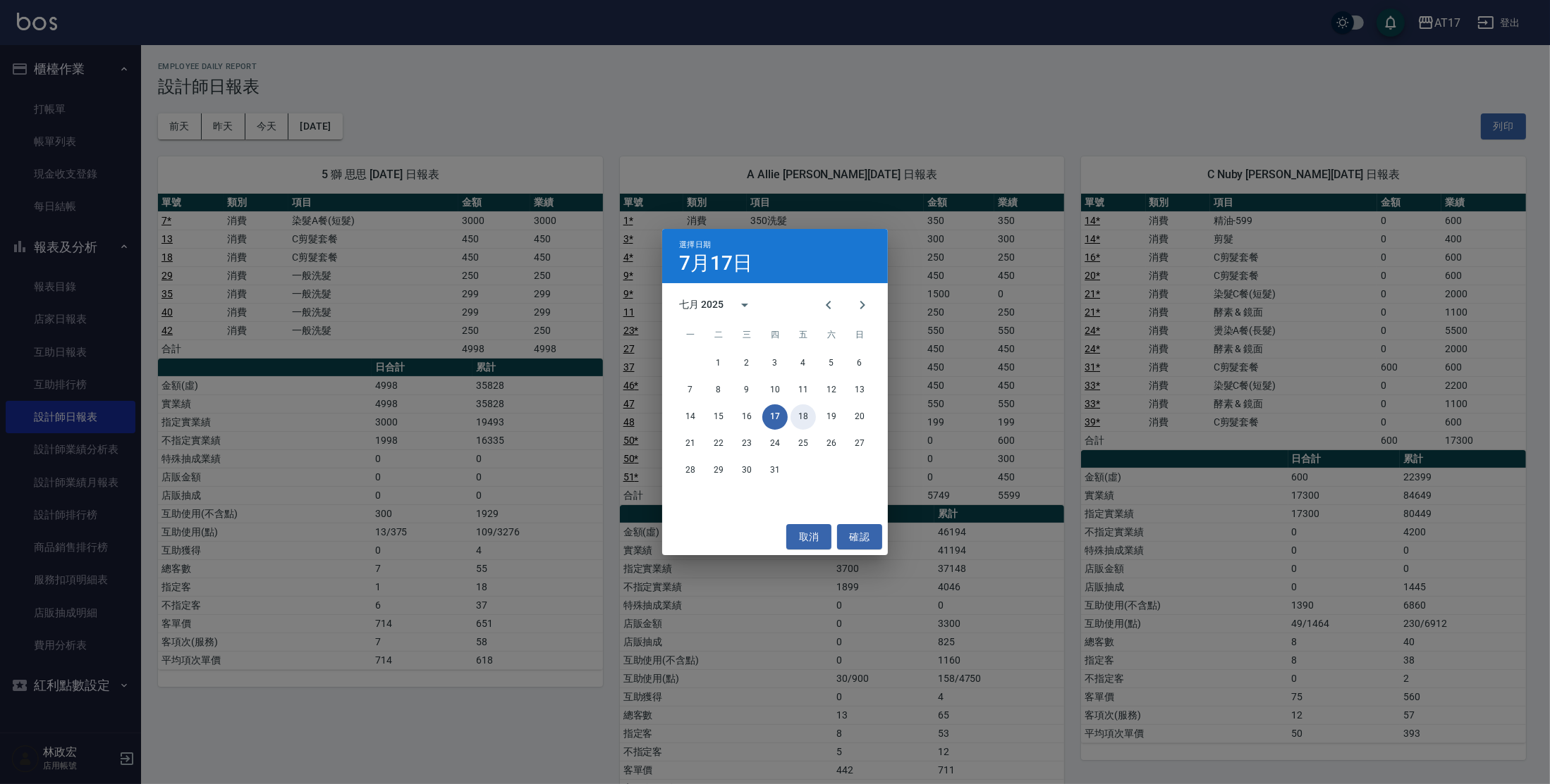
drag, startPoint x: 803, startPoint y: 418, endPoint x: 854, endPoint y: 392, distance: 57.2
click at [803, 417] on button "18" at bounding box center [803, 417] width 26 height 26
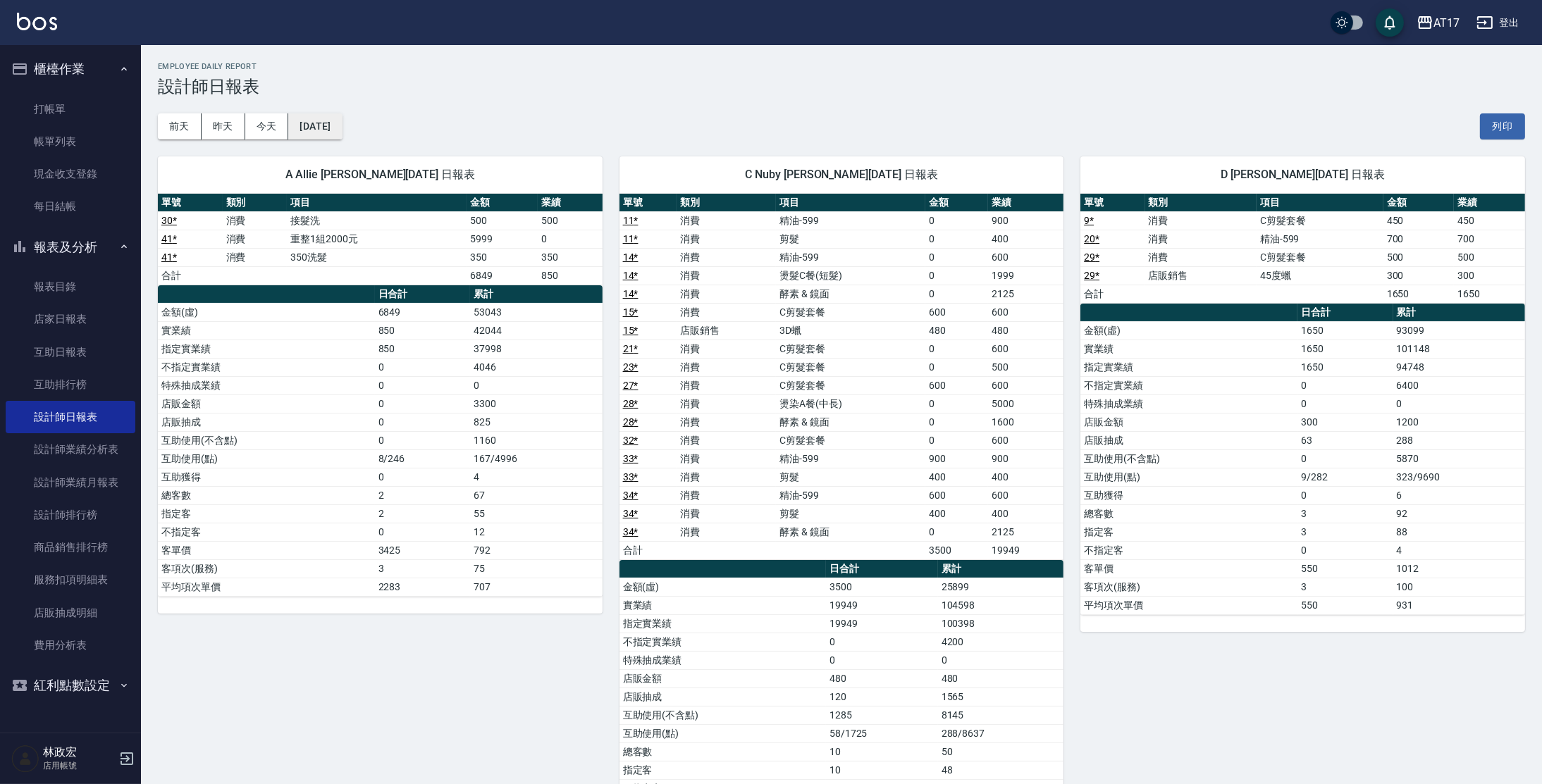
click at [342, 134] on button "[DATE]" at bounding box center [315, 127] width 54 height 26
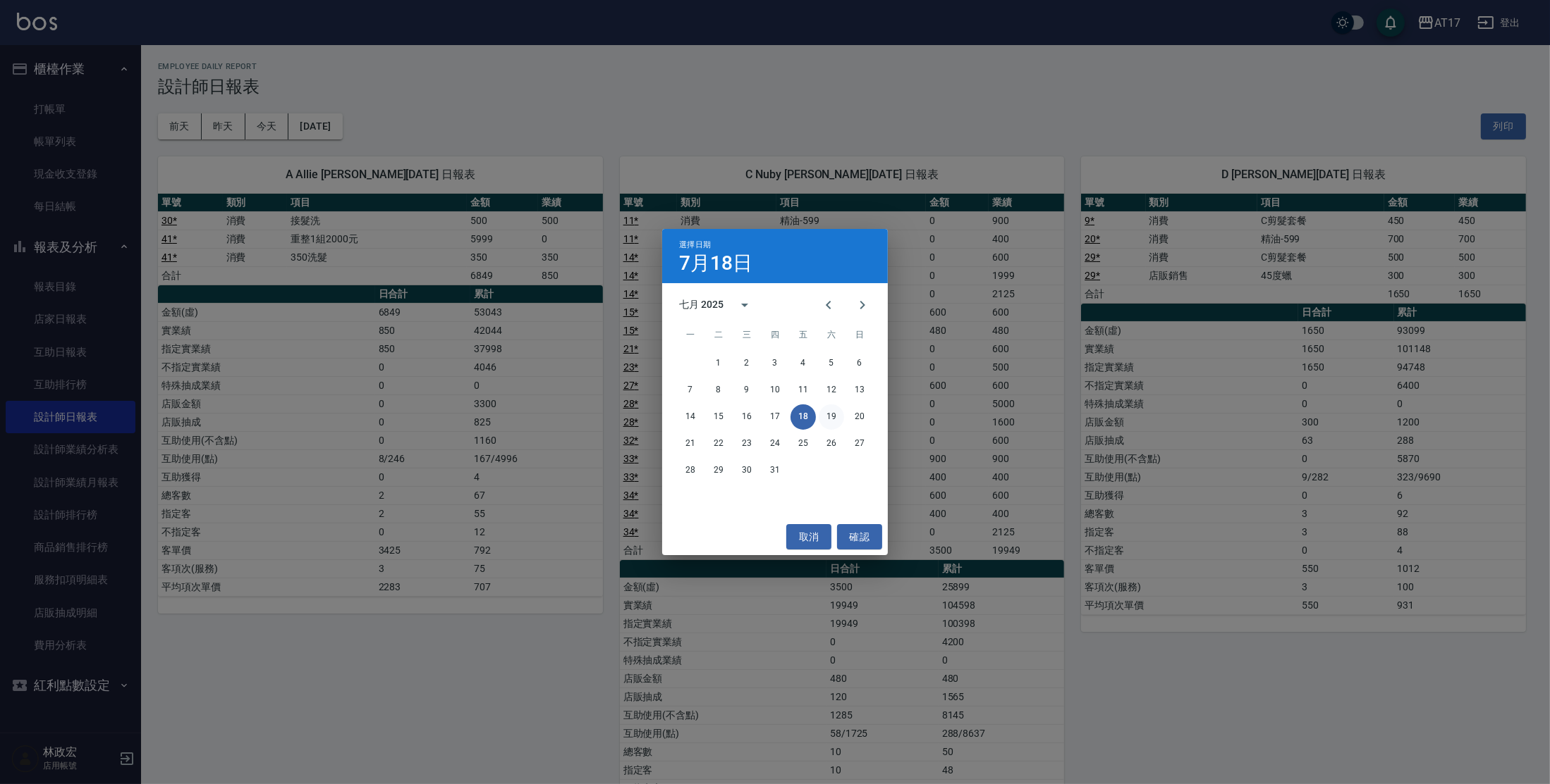
click at [831, 419] on button "19" at bounding box center [831, 417] width 26 height 26
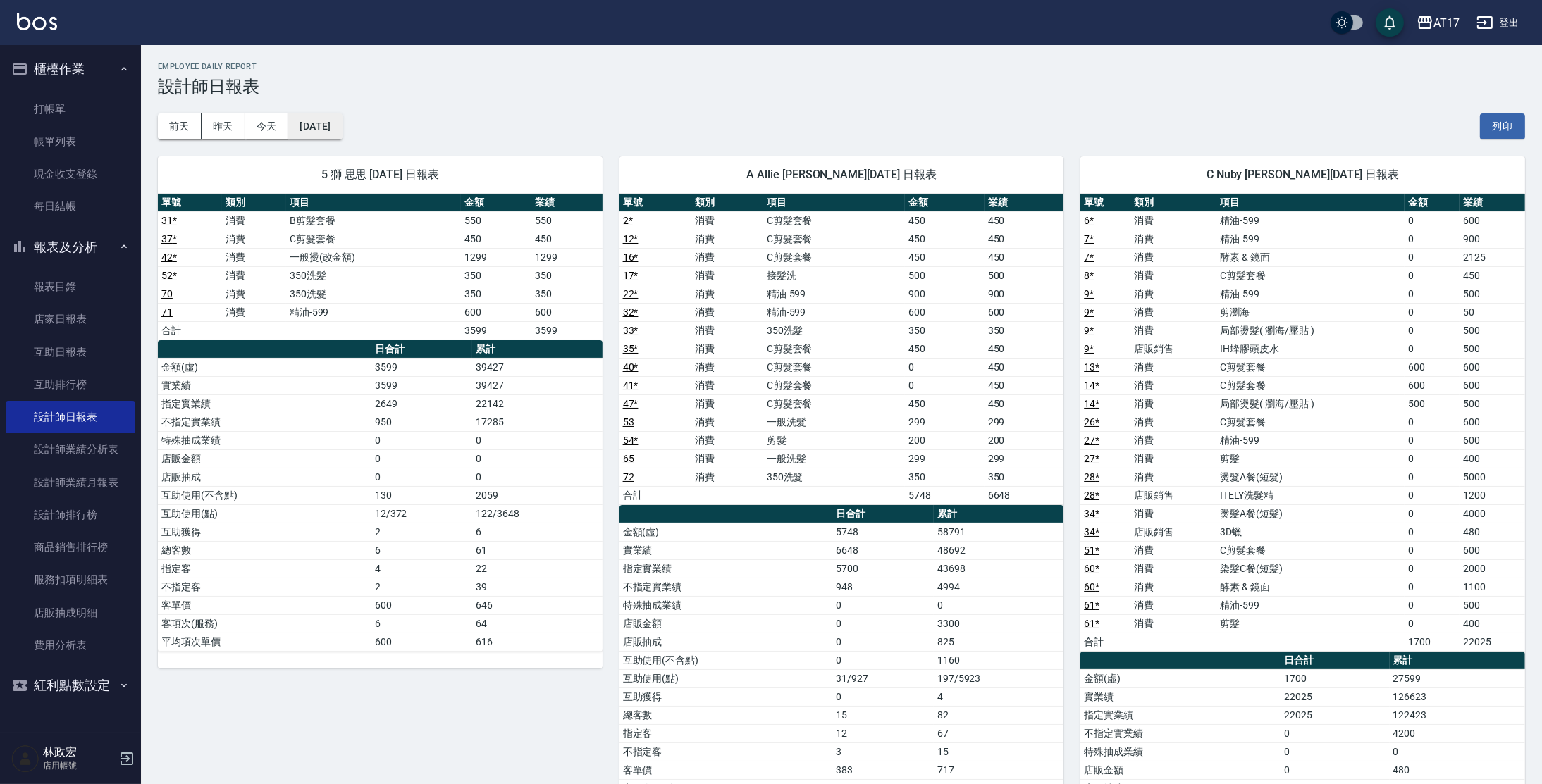
click at [327, 128] on button "[DATE]" at bounding box center [315, 127] width 54 height 26
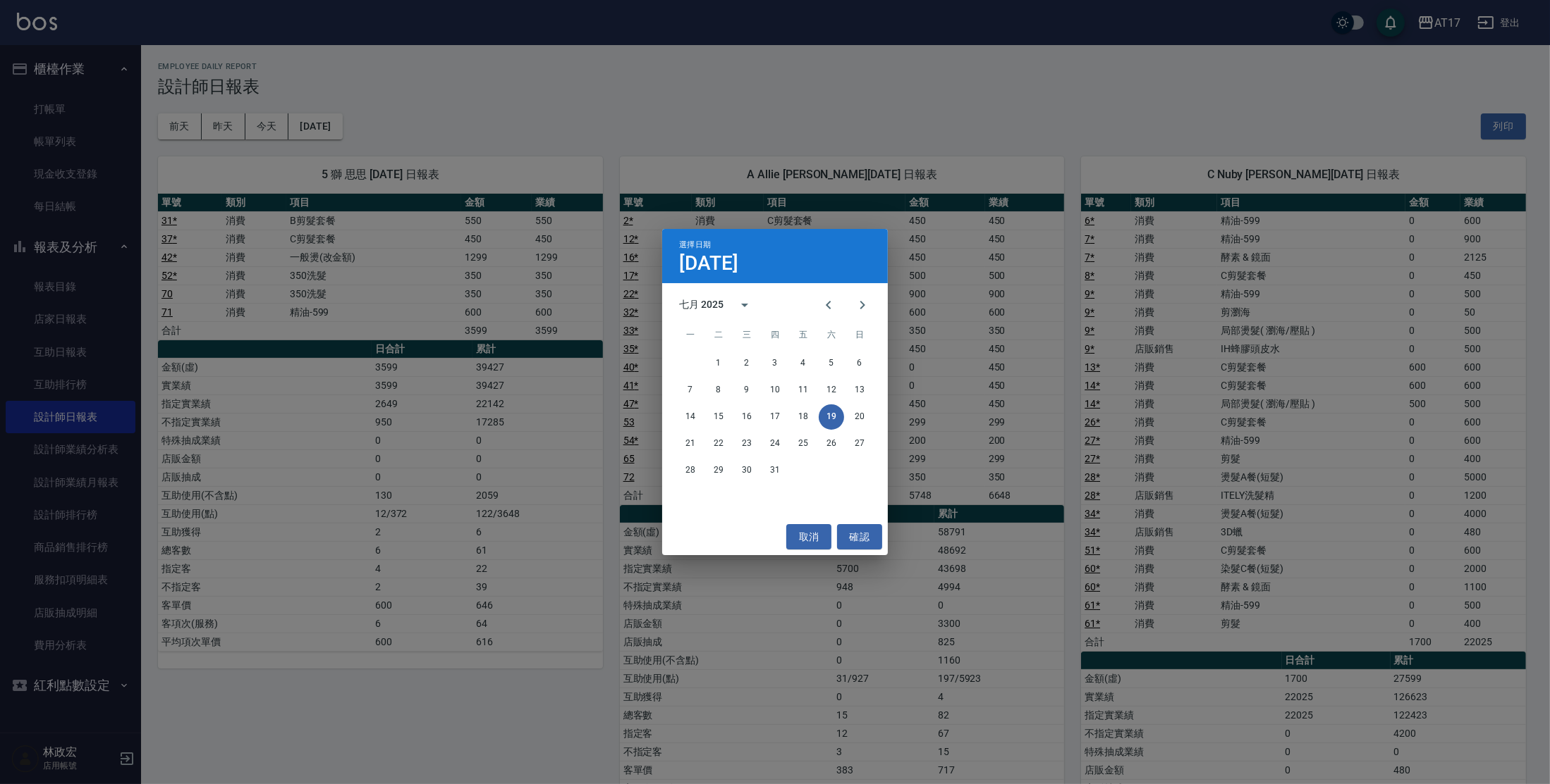
click at [843, 420] on div "14 15 16 17 18 19 20" at bounding box center [775, 417] width 226 height 26
click at [856, 418] on button "20" at bounding box center [859, 417] width 26 height 26
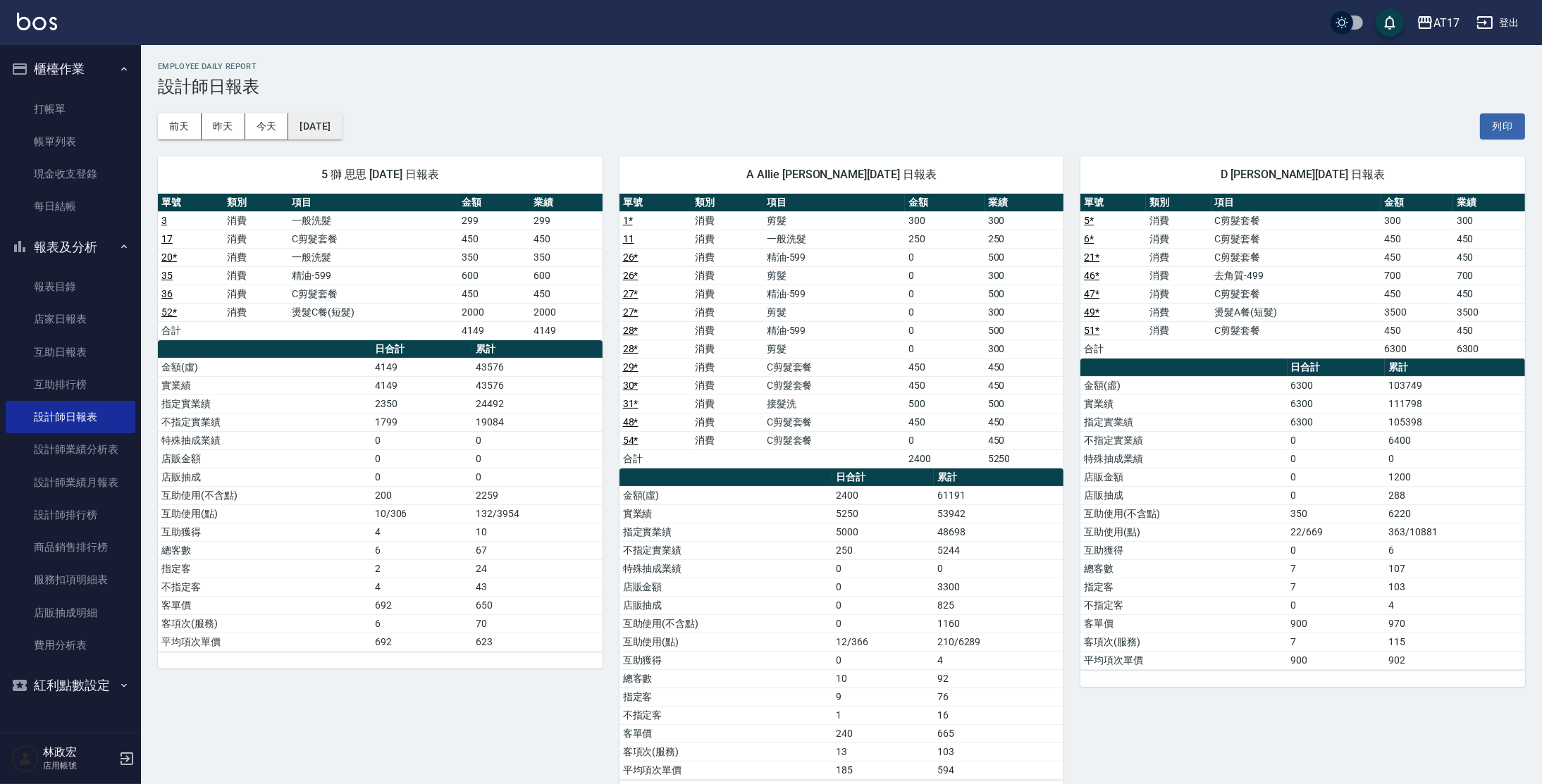
click at [342, 134] on button "[DATE]" at bounding box center [315, 127] width 54 height 26
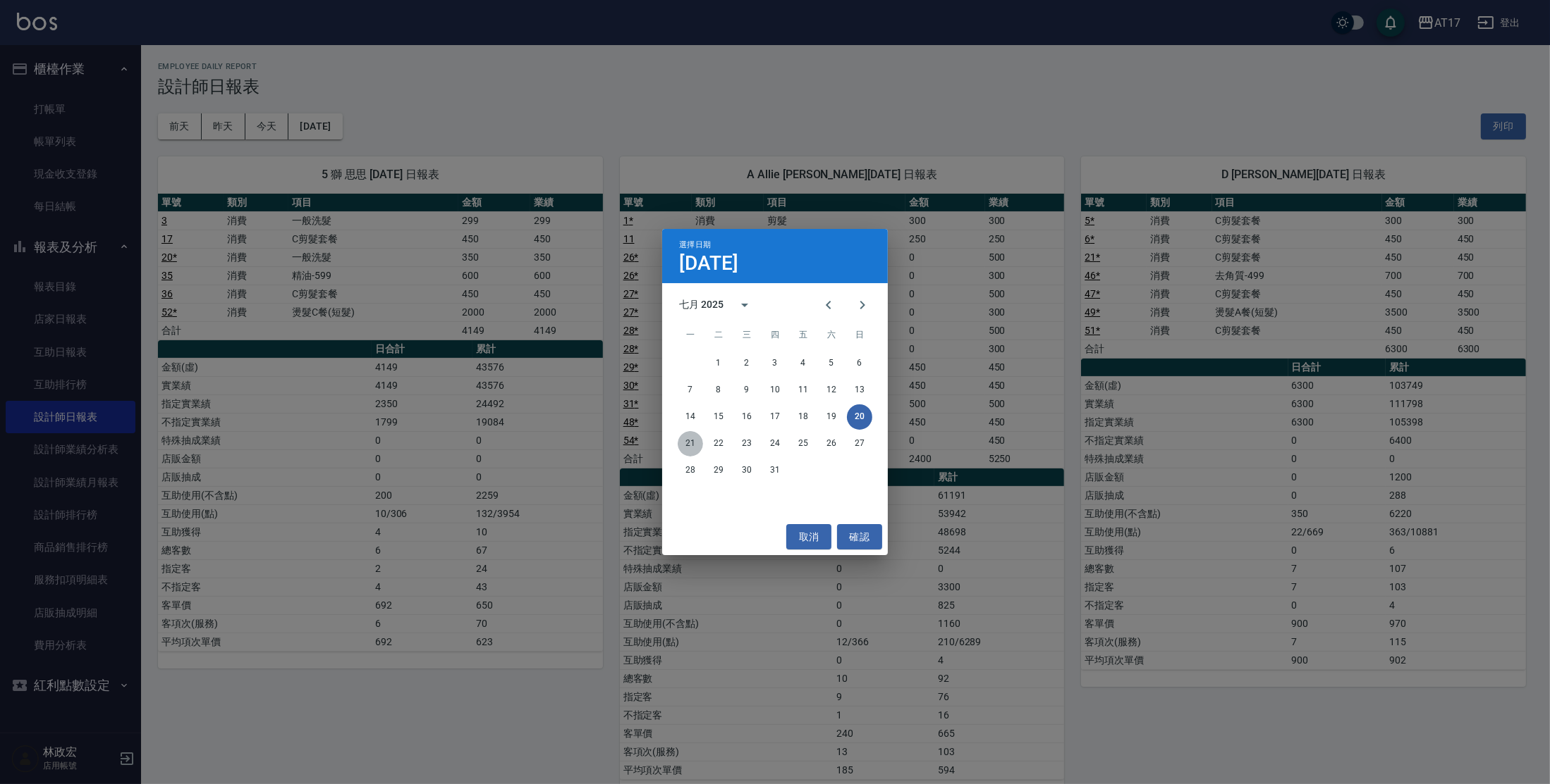
click at [695, 450] on button "21" at bounding box center [690, 444] width 26 height 26
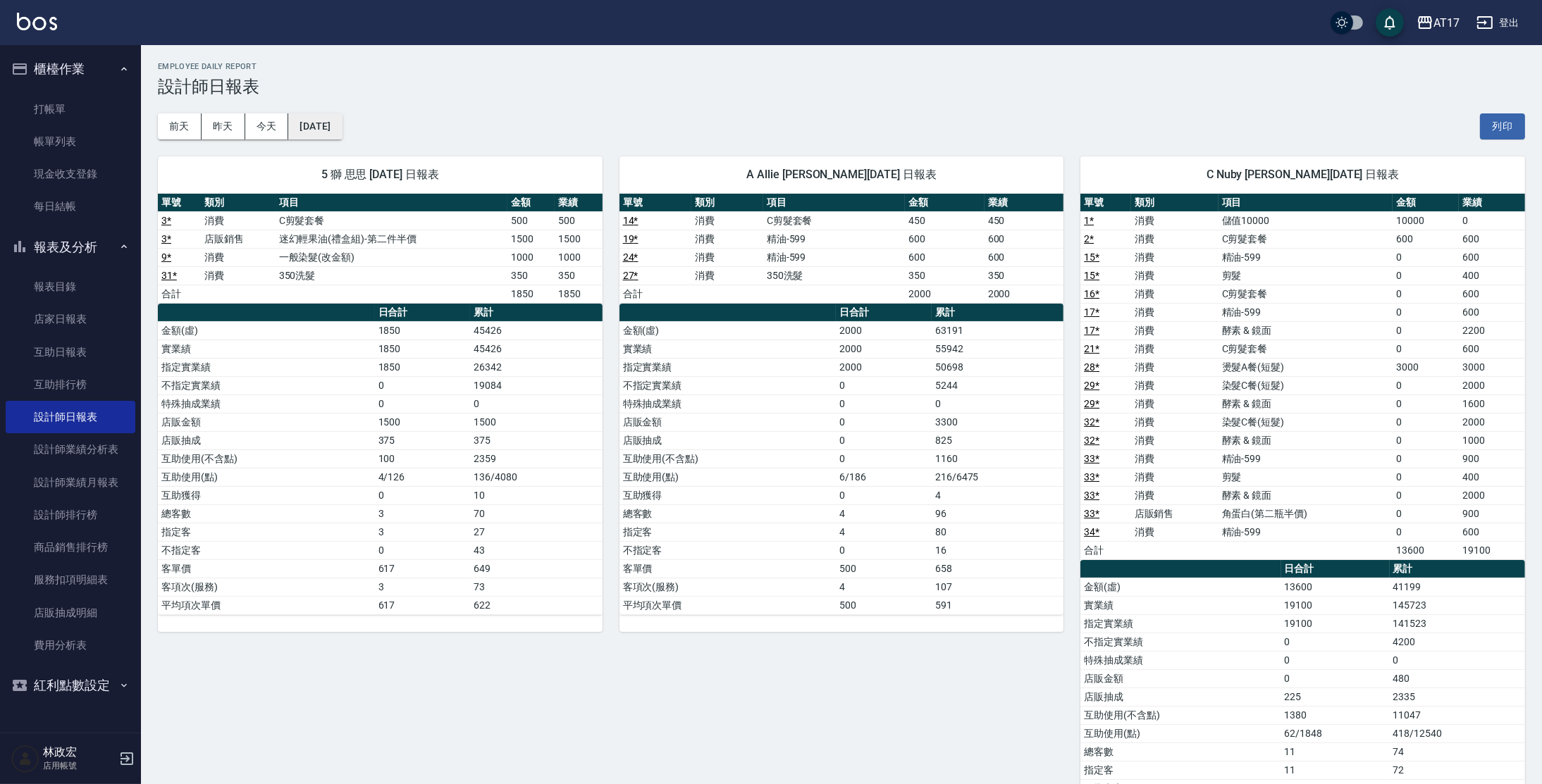
click at [306, 133] on button "[DATE]" at bounding box center [315, 127] width 54 height 26
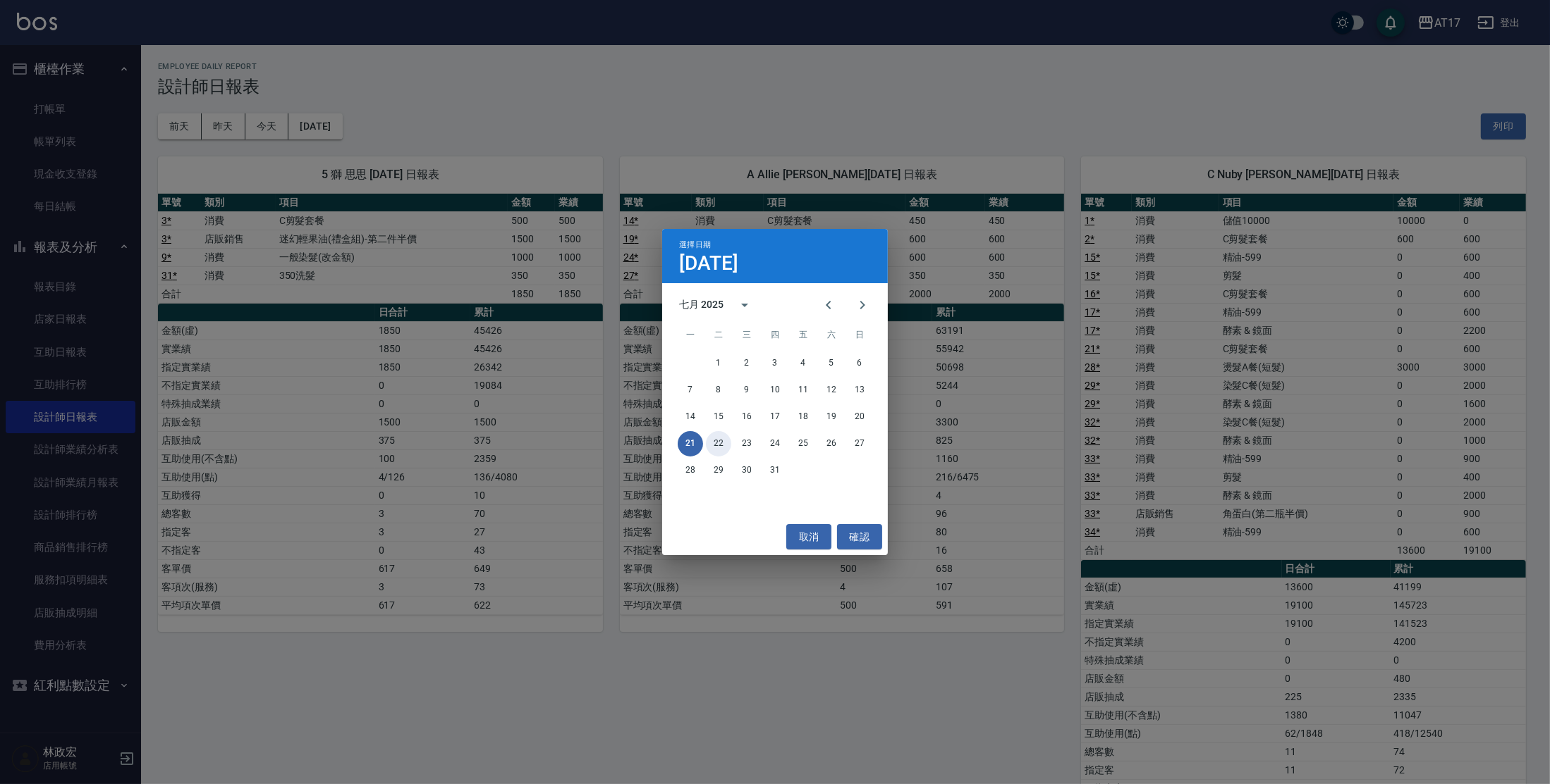
click at [711, 441] on button "22" at bounding box center [719, 444] width 26 height 26
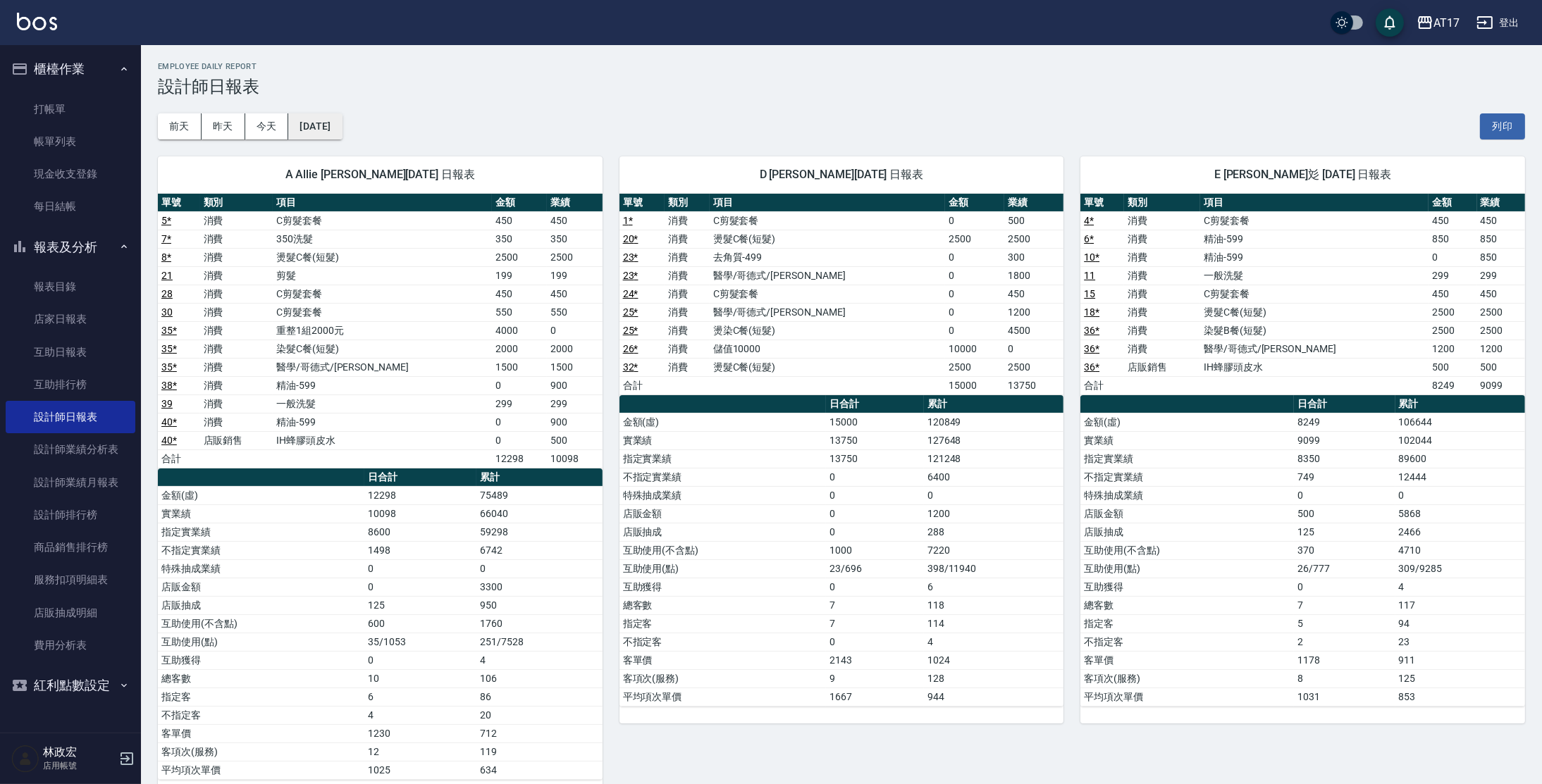
click at [342, 131] on button "[DATE]" at bounding box center [315, 127] width 54 height 26
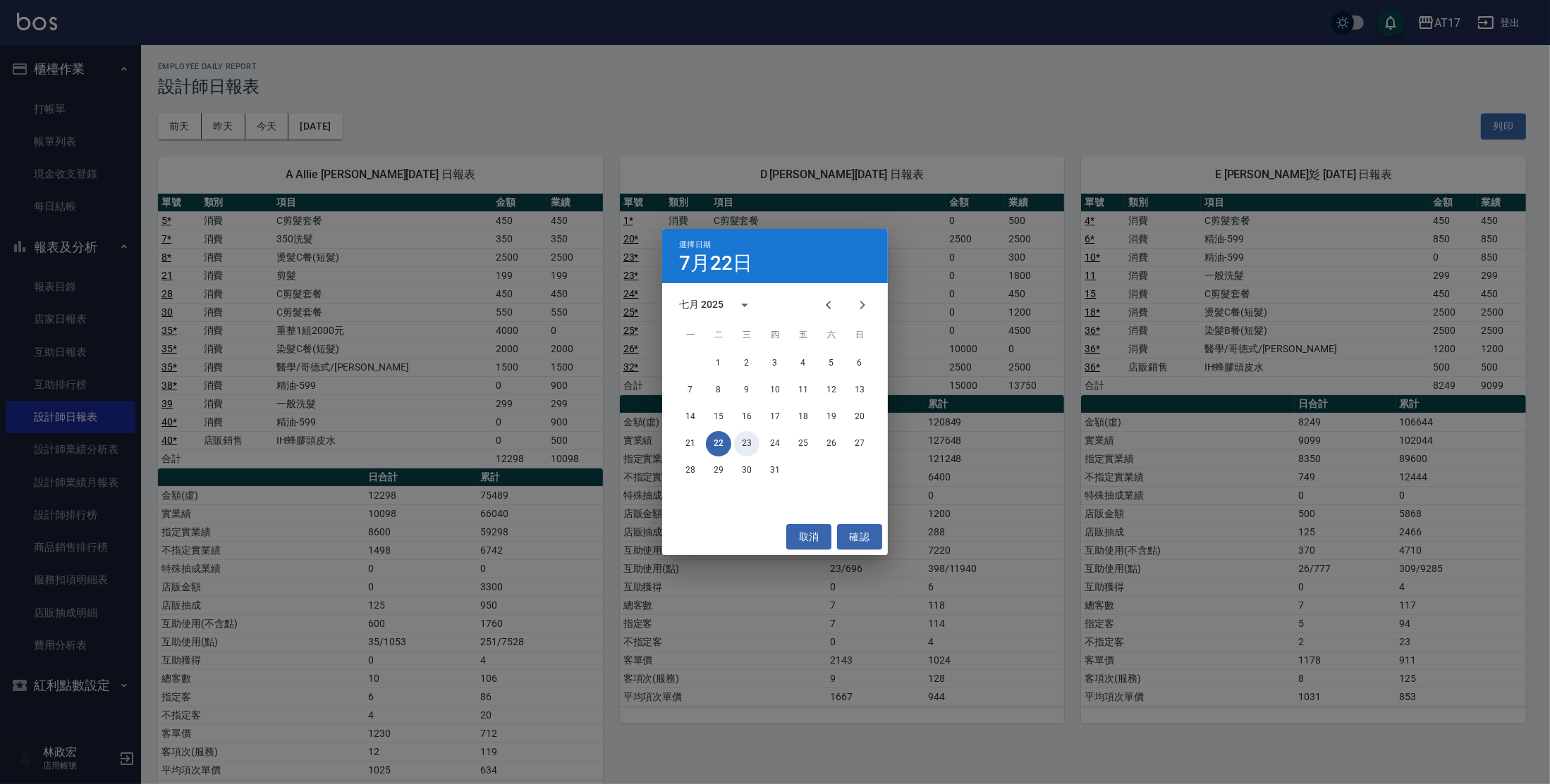
drag, startPoint x: 750, startPoint y: 445, endPoint x: 840, endPoint y: 439, distance: 90.2
click at [750, 445] on button "23" at bounding box center [747, 444] width 26 height 26
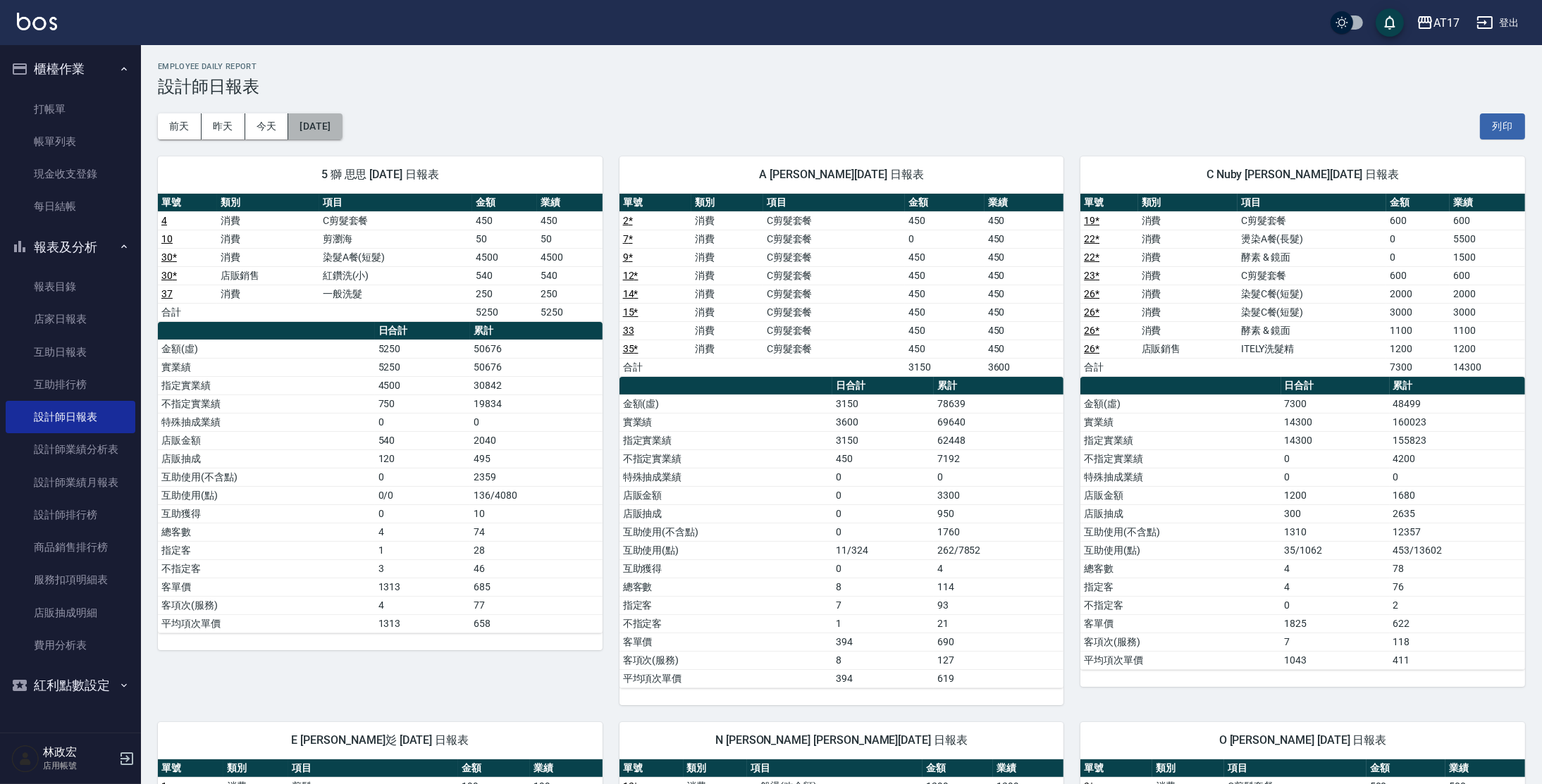
click at [323, 131] on button "[DATE]" at bounding box center [315, 127] width 54 height 26
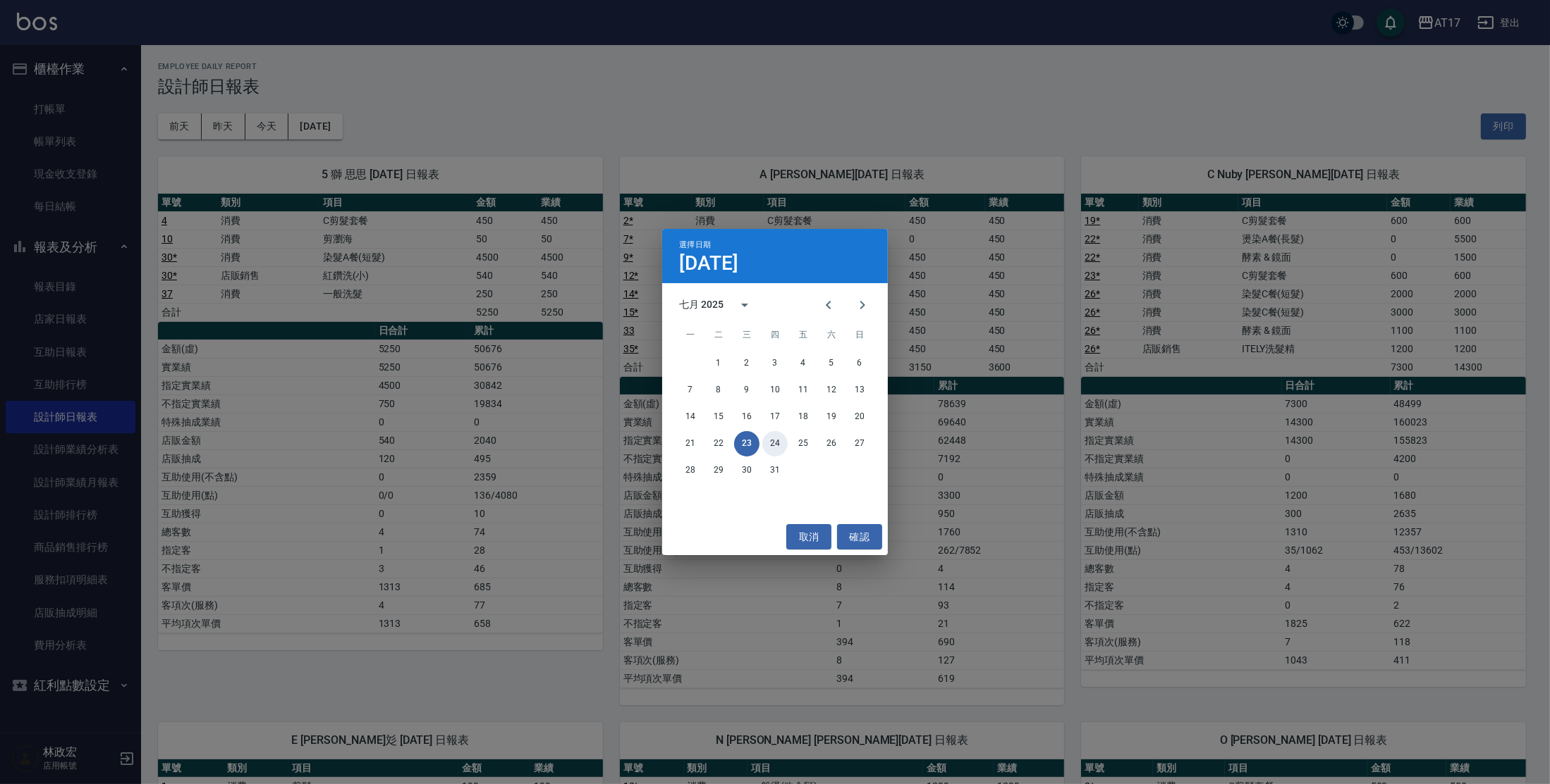
drag, startPoint x: 780, startPoint y: 446, endPoint x: 793, endPoint y: 443, distance: 13.3
click at [780, 446] on button "24" at bounding box center [775, 444] width 26 height 26
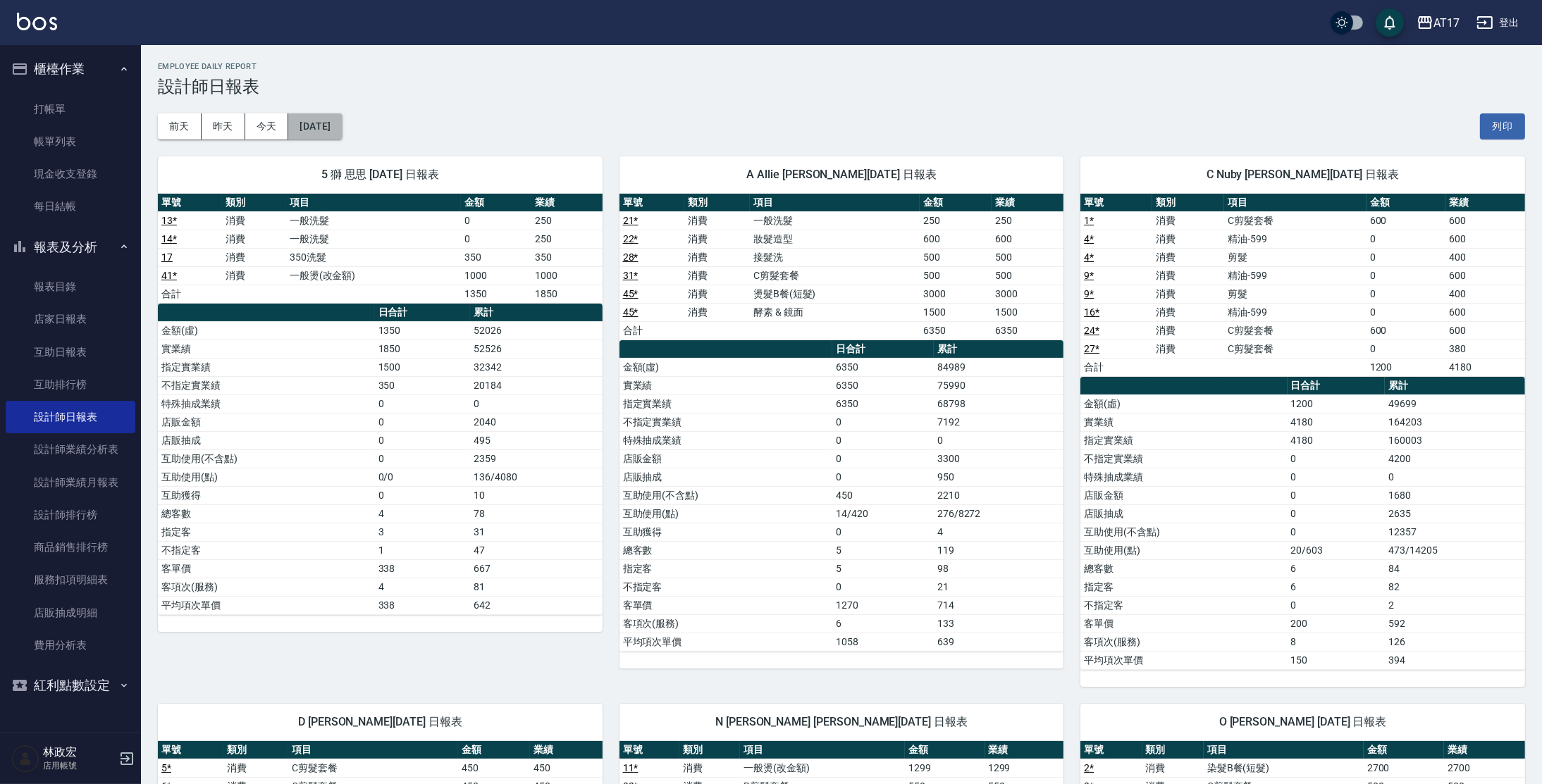
click at [331, 124] on button "[DATE]" at bounding box center [315, 127] width 54 height 26
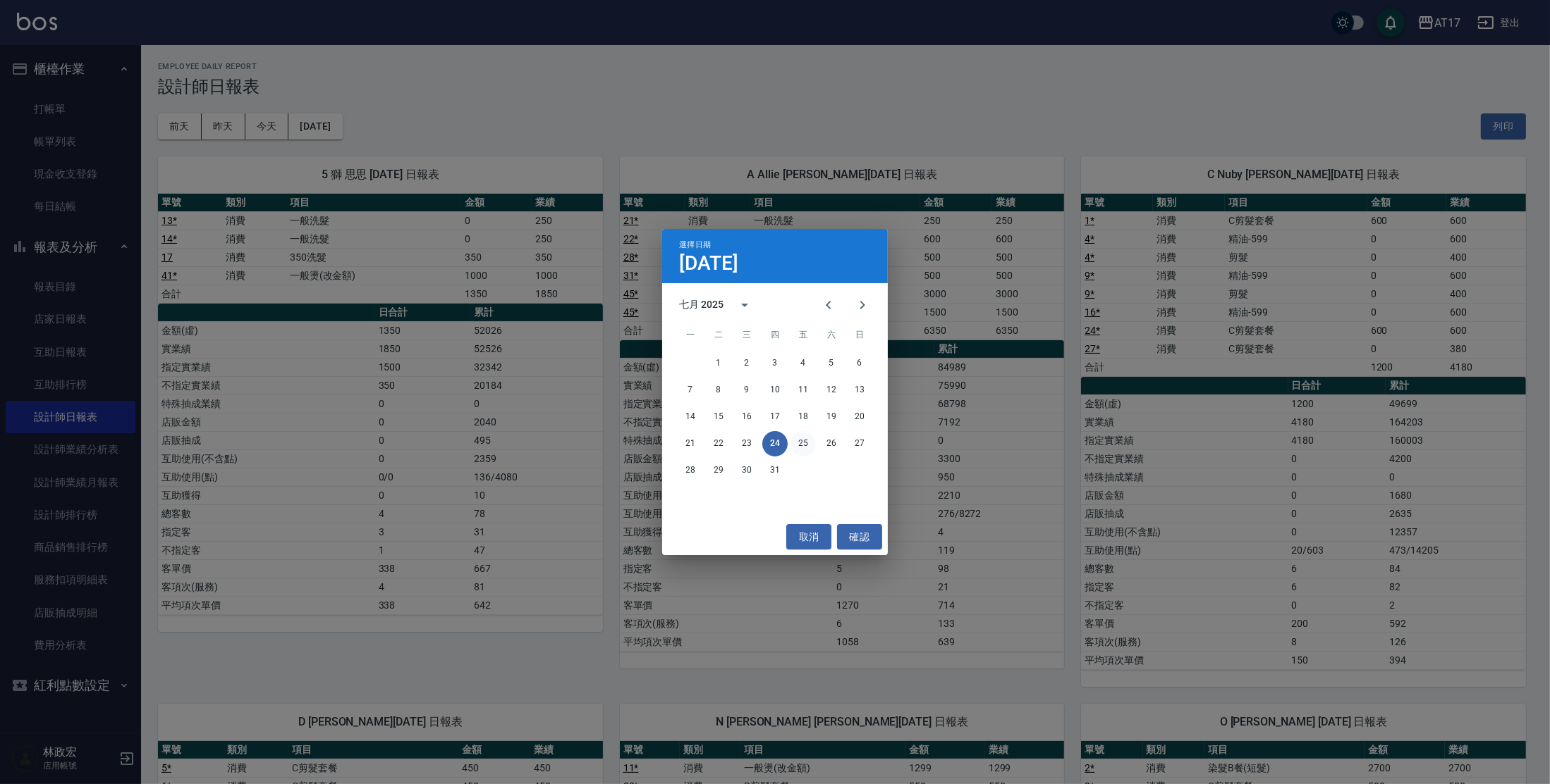
click at [804, 439] on button "25" at bounding box center [803, 444] width 26 height 26
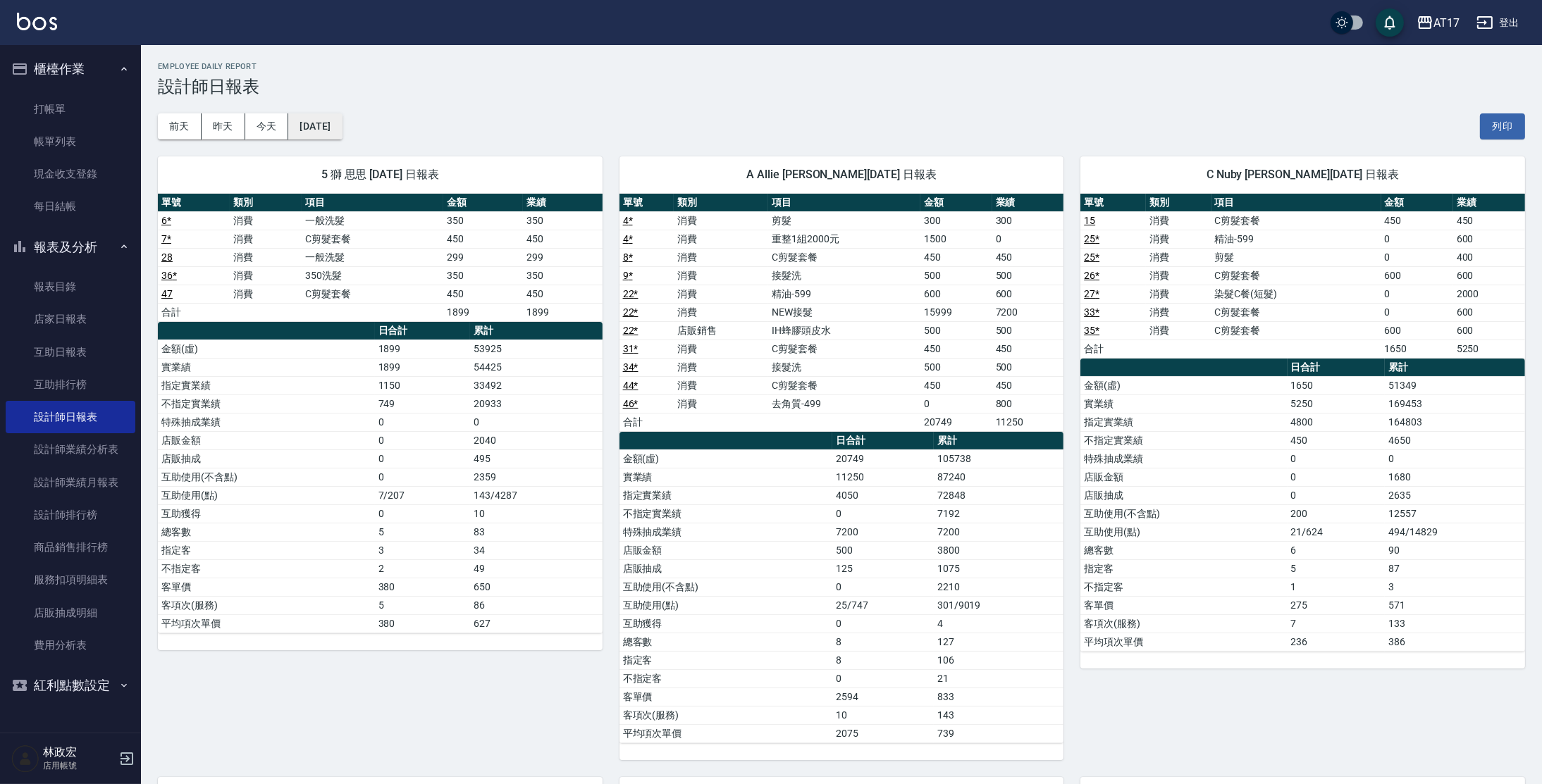
click at [310, 124] on button "[DATE]" at bounding box center [315, 127] width 54 height 26
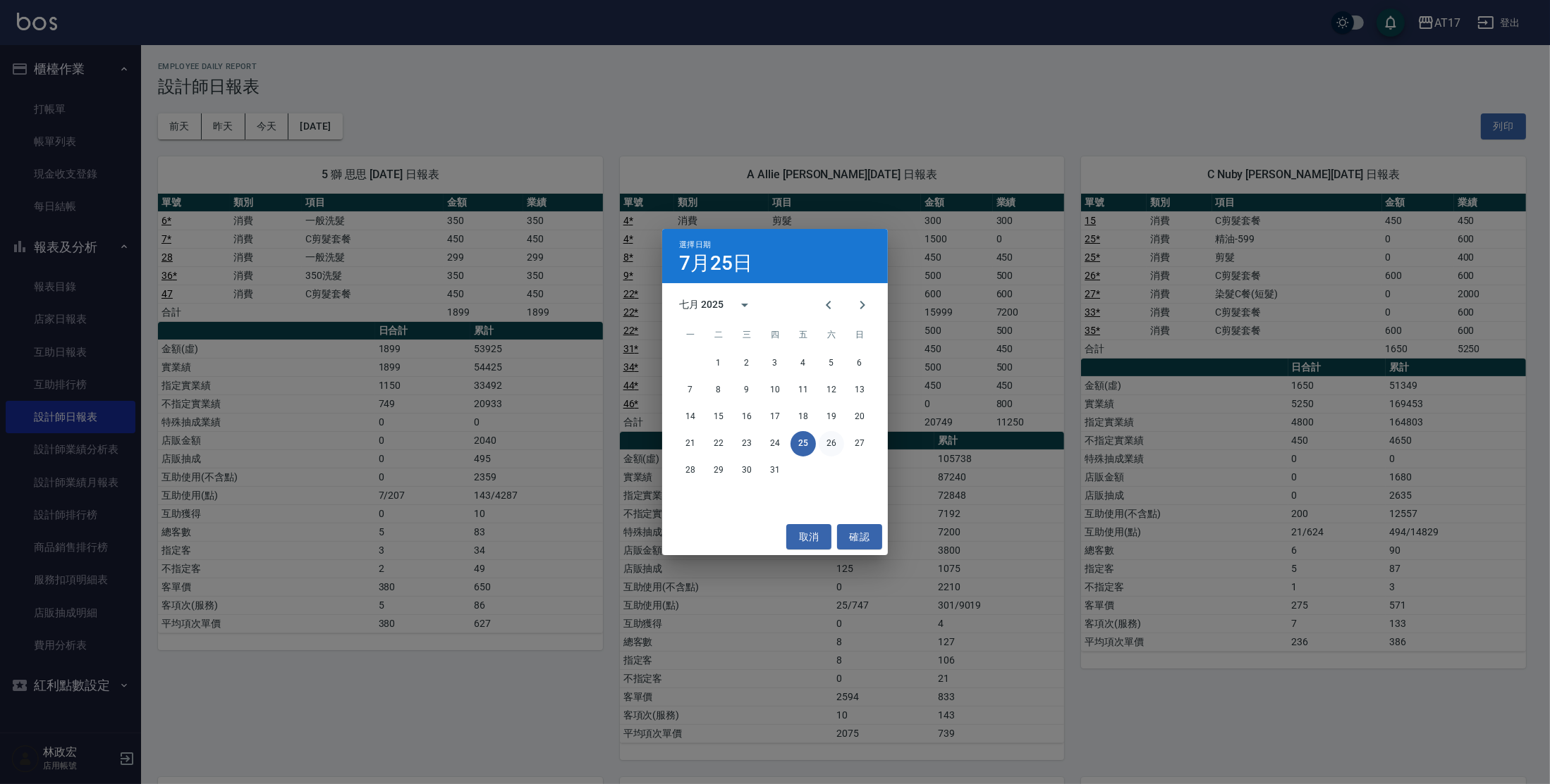
click at [836, 449] on button "26" at bounding box center [831, 444] width 26 height 26
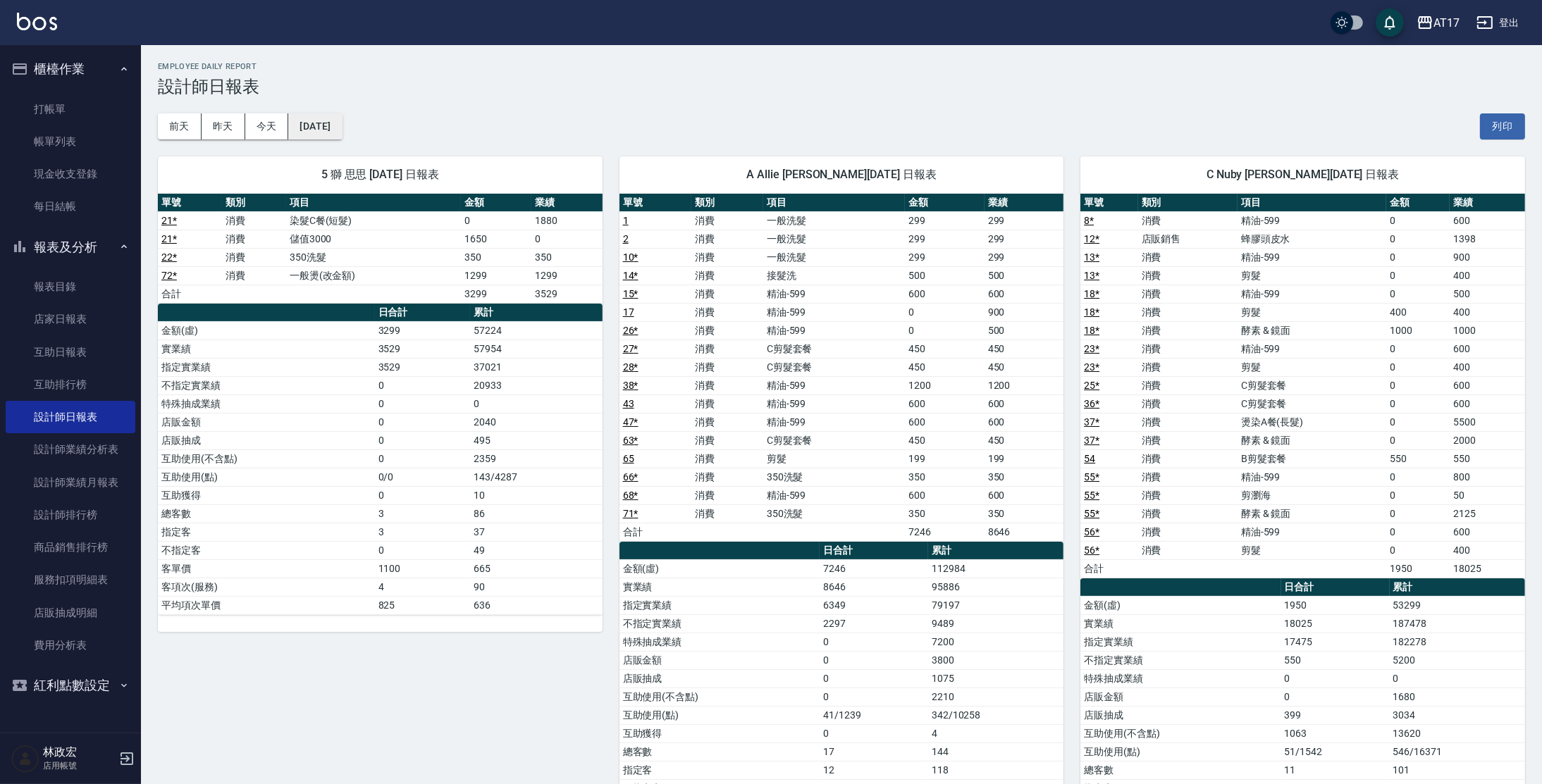
click at [342, 133] on button "[DATE]" at bounding box center [315, 127] width 54 height 26
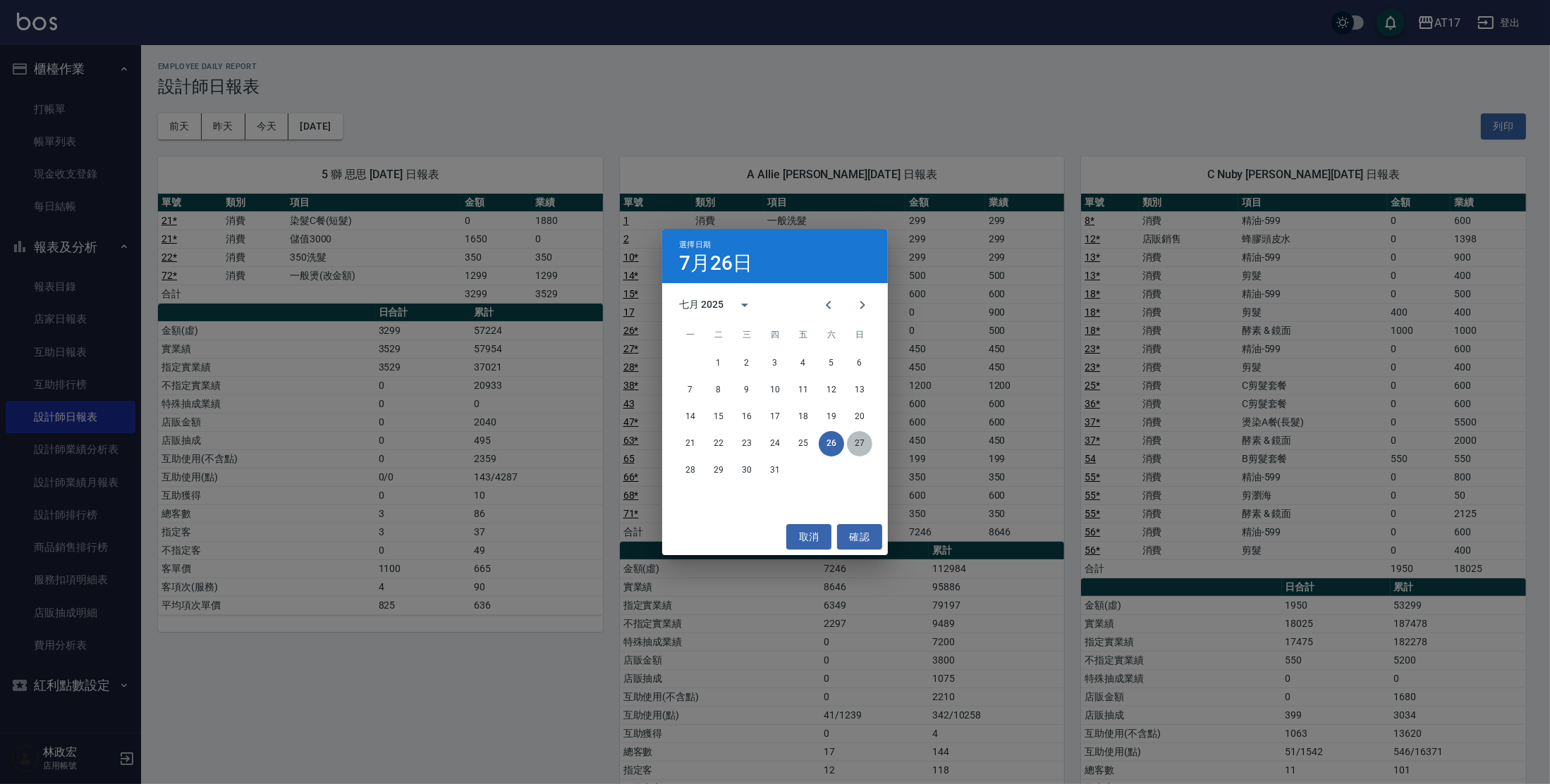
click at [857, 440] on button "27" at bounding box center [859, 444] width 26 height 26
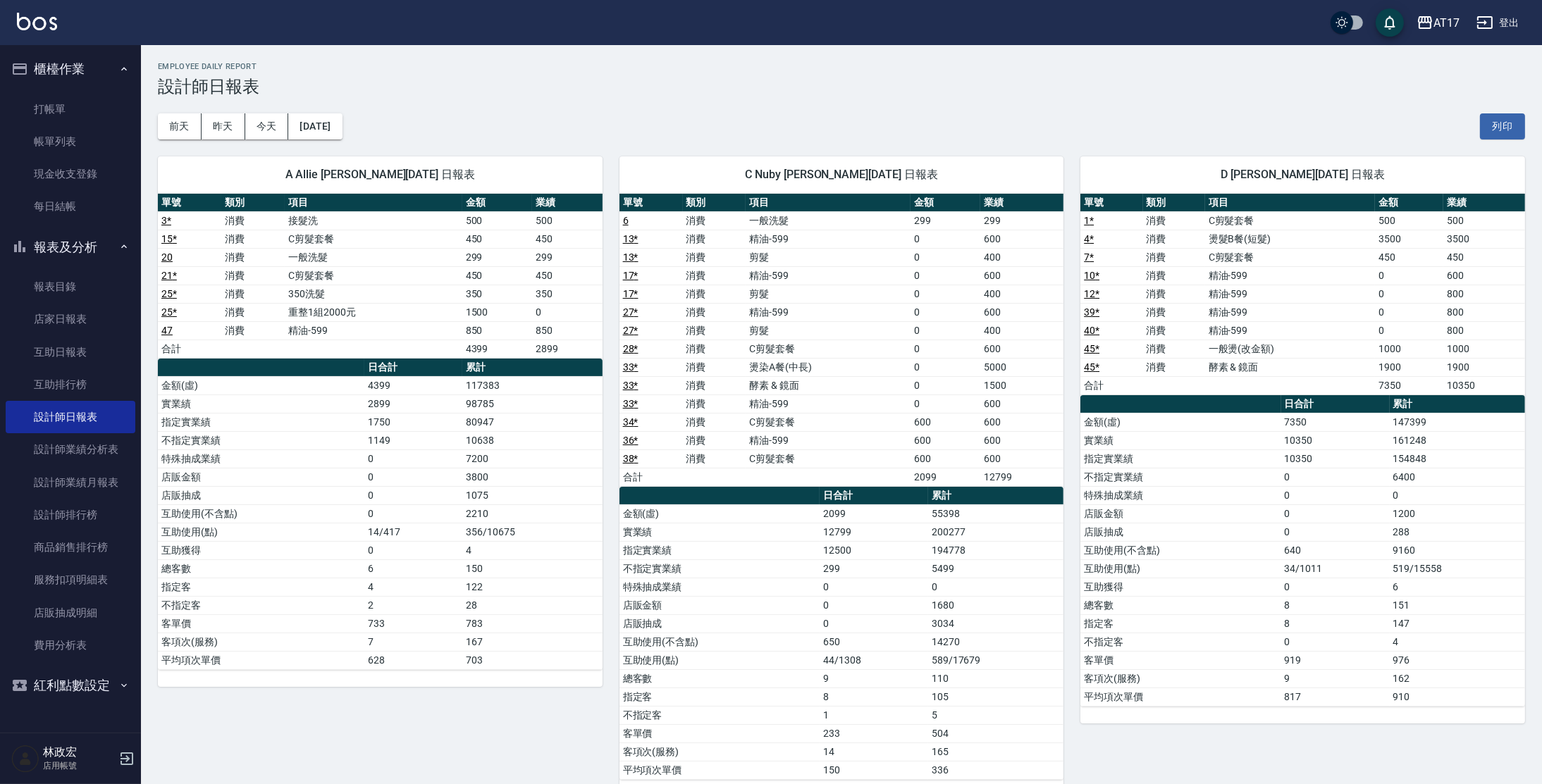
click at [372, 133] on div "[DATE] [DATE] [DATE] [DATE] 列印" at bounding box center [842, 126] width 1367 height 60
click at [367, 132] on div "[DATE] [DATE] [DATE] [DATE] 列印" at bounding box center [842, 126] width 1367 height 60
click at [328, 119] on button "[DATE]" at bounding box center [315, 127] width 54 height 26
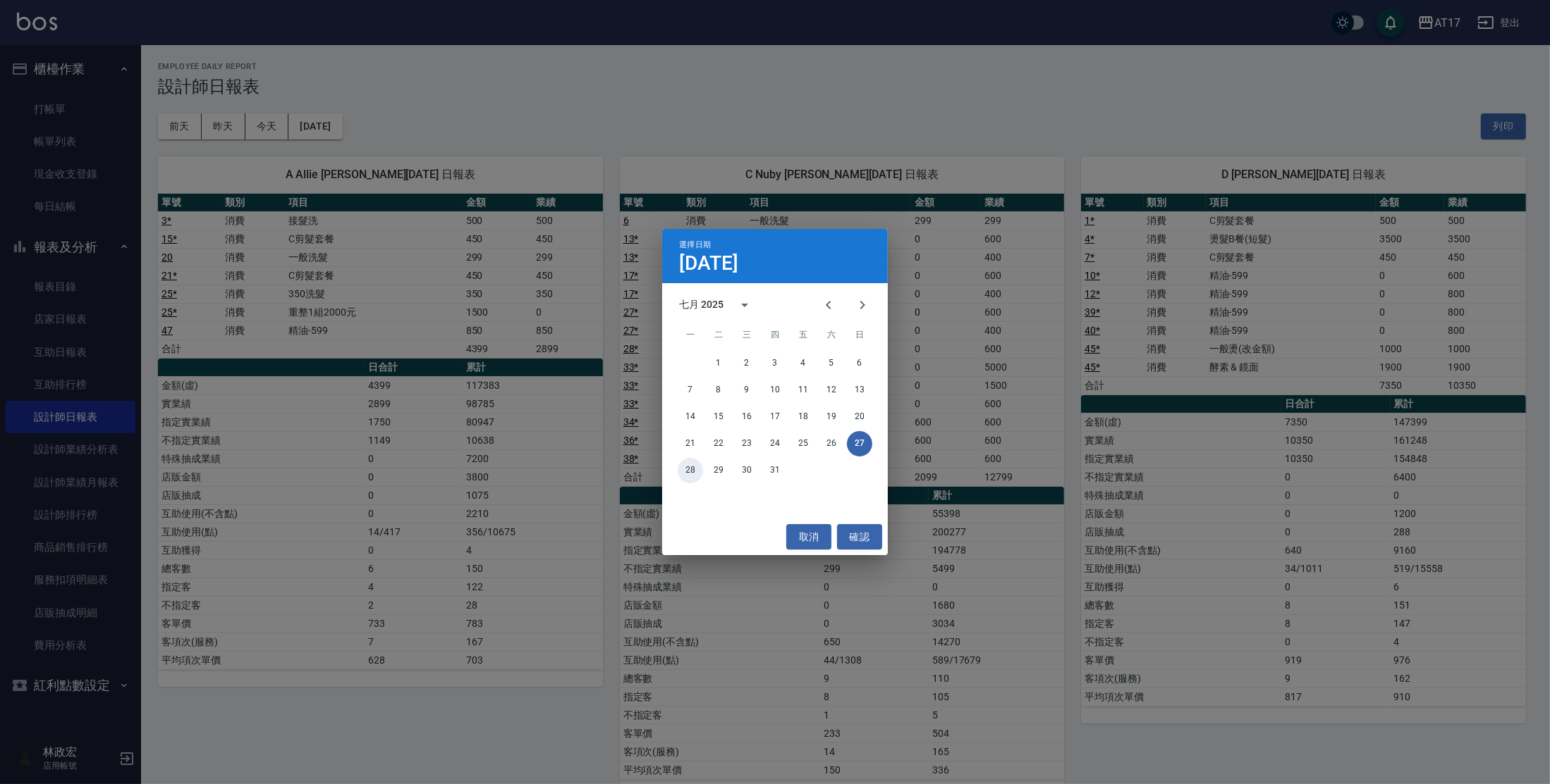
click at [700, 469] on button "28" at bounding box center [690, 470] width 26 height 26
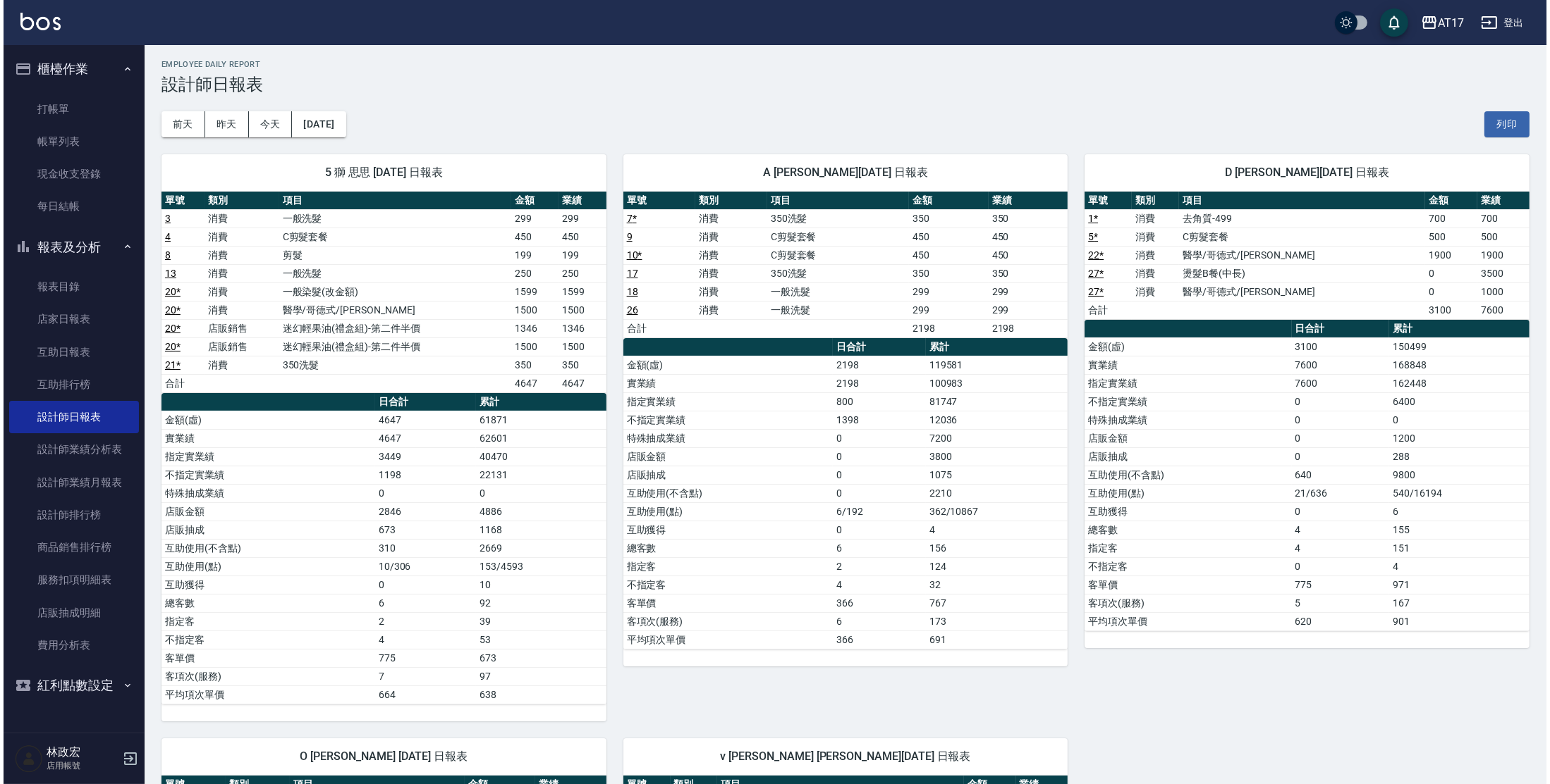
scroll to position [2, 0]
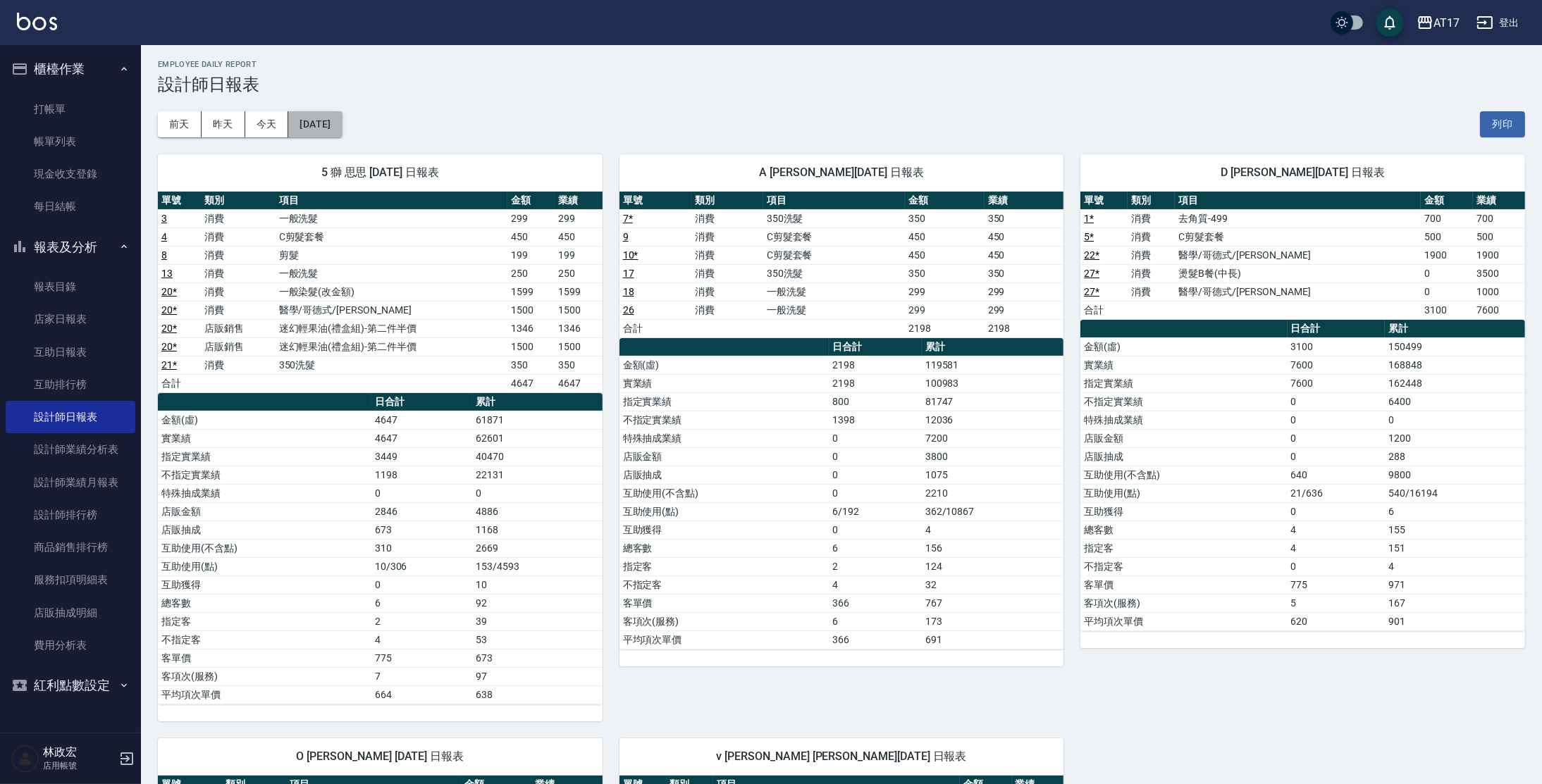
click at [312, 127] on button "[DATE]" at bounding box center [315, 124] width 54 height 26
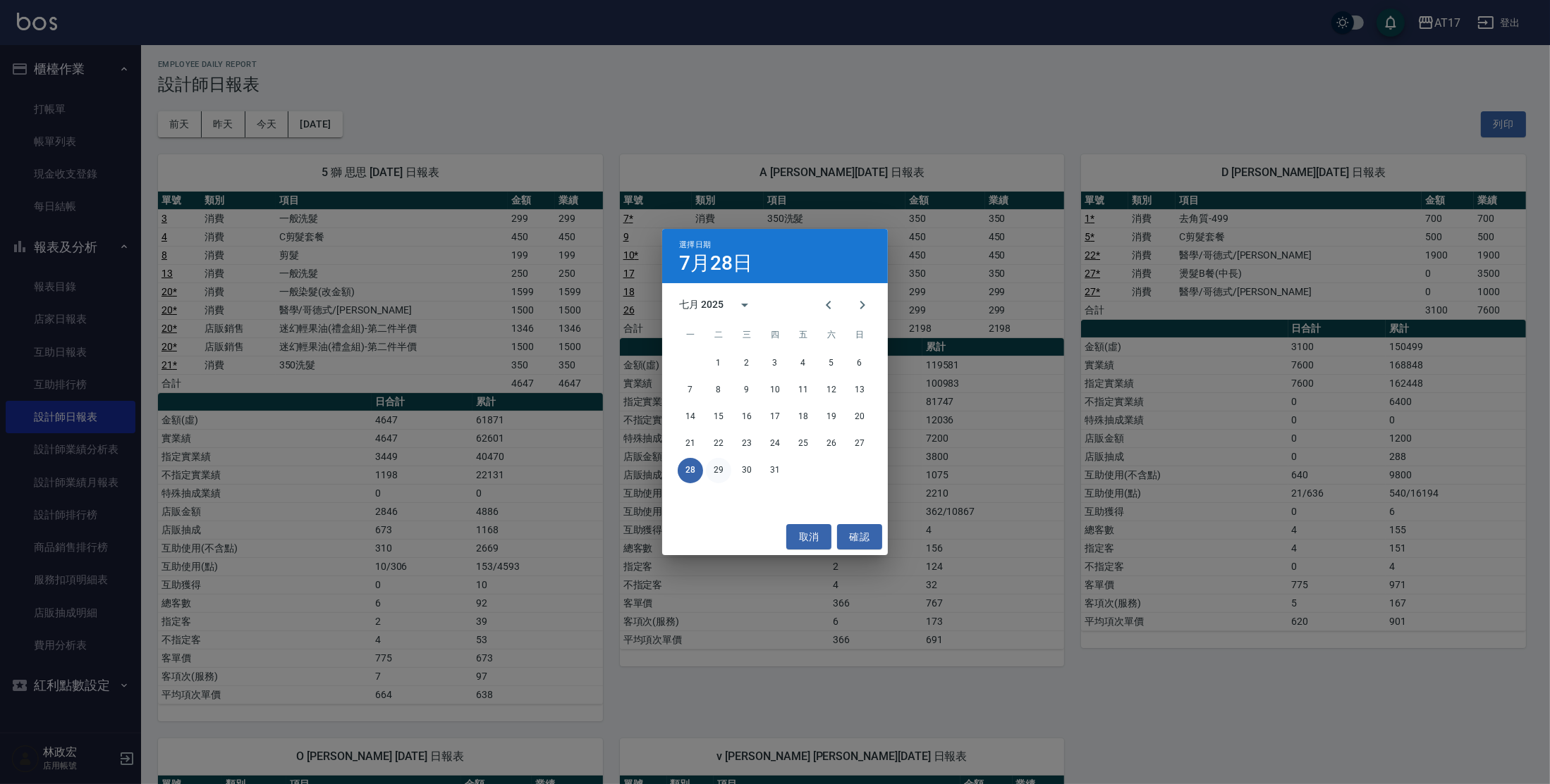
click at [724, 469] on button "29" at bounding box center [719, 470] width 26 height 26
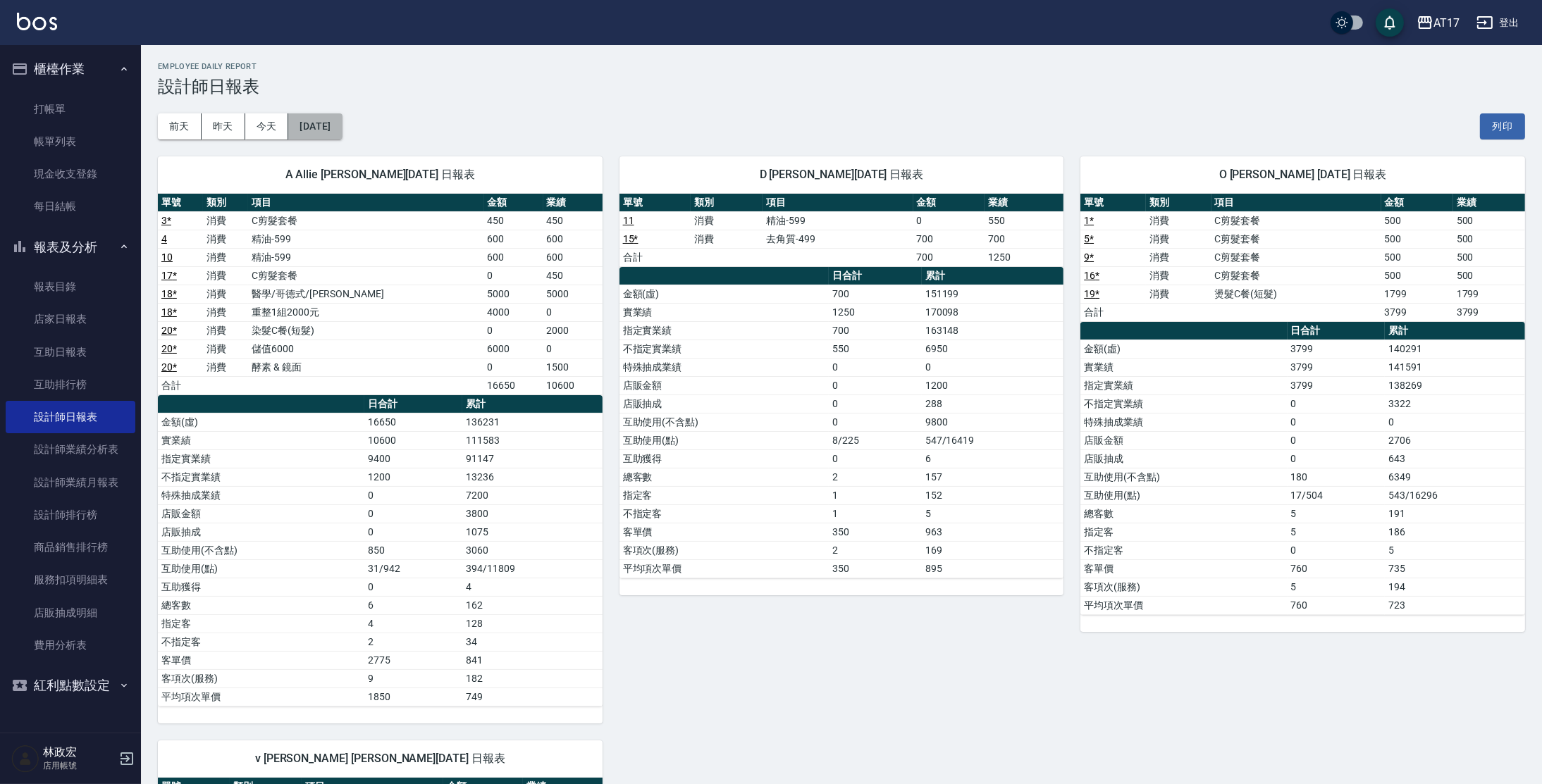
click at [342, 129] on button "[DATE]" at bounding box center [315, 127] width 54 height 26
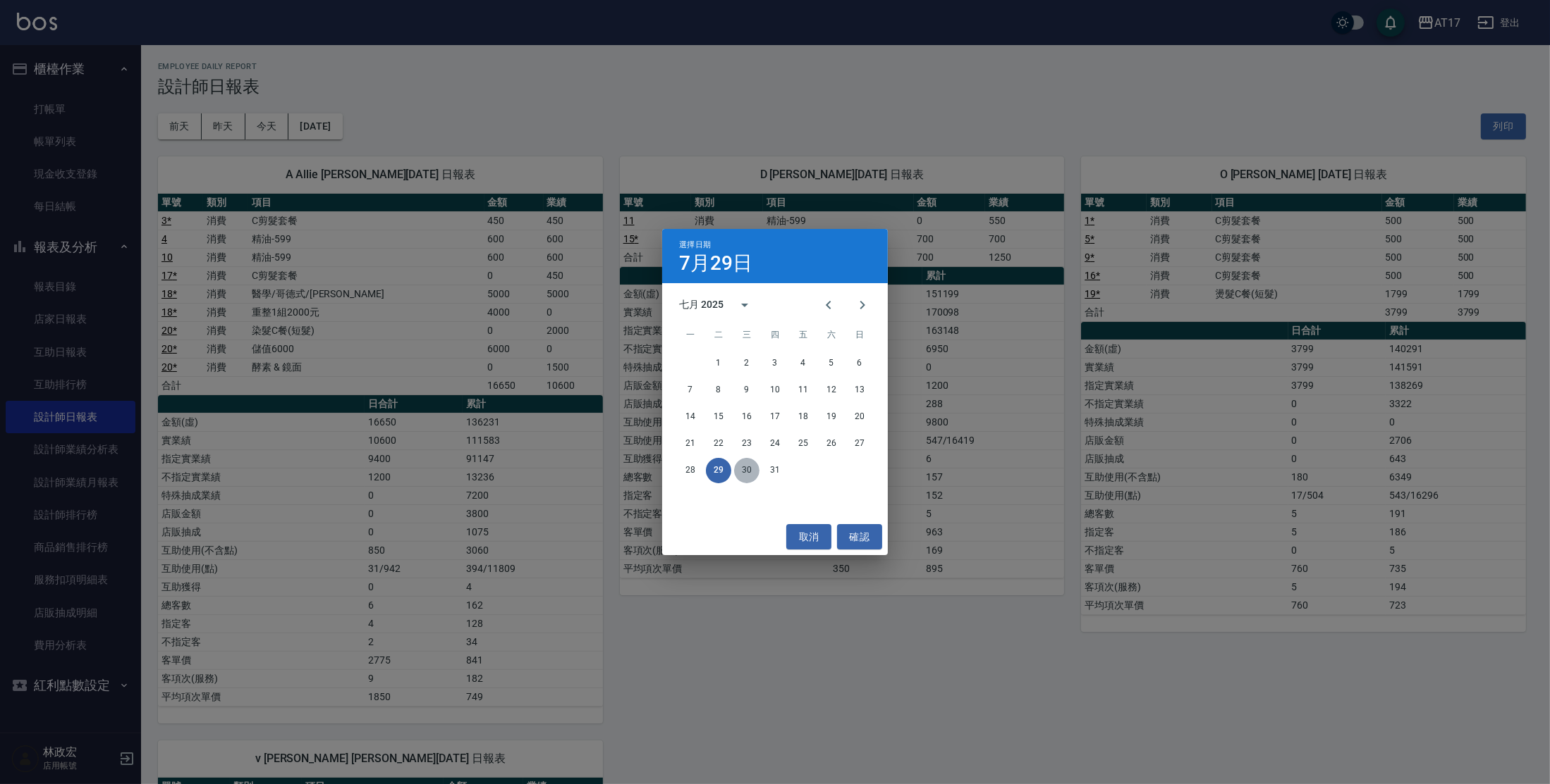
drag, startPoint x: 748, startPoint y: 476, endPoint x: 780, endPoint y: 475, distance: 32.0
click at [748, 476] on button "30" at bounding box center [747, 470] width 26 height 26
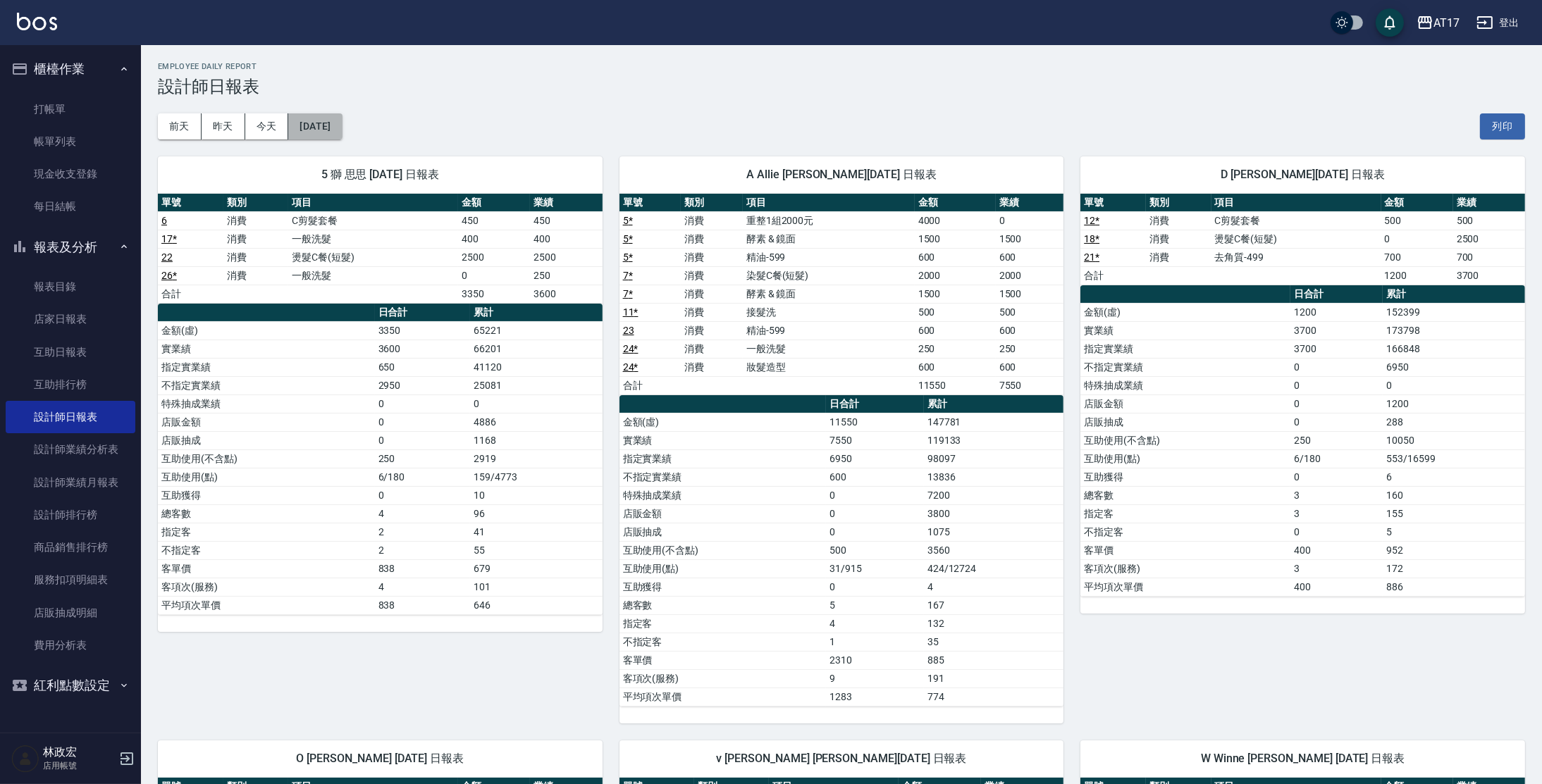
click at [332, 118] on button "[DATE]" at bounding box center [315, 127] width 54 height 26
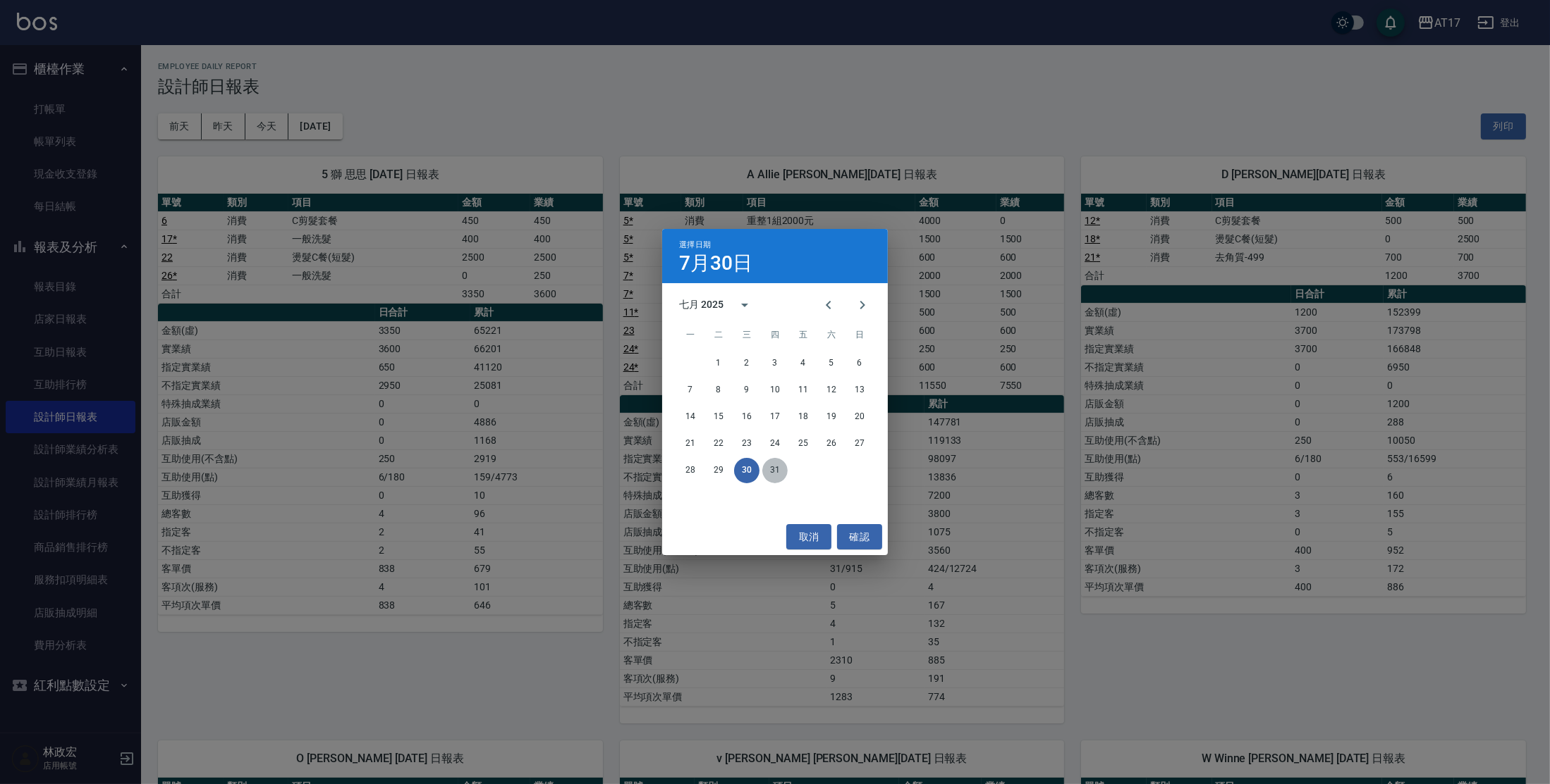
click at [768, 469] on button "31" at bounding box center [775, 470] width 26 height 26
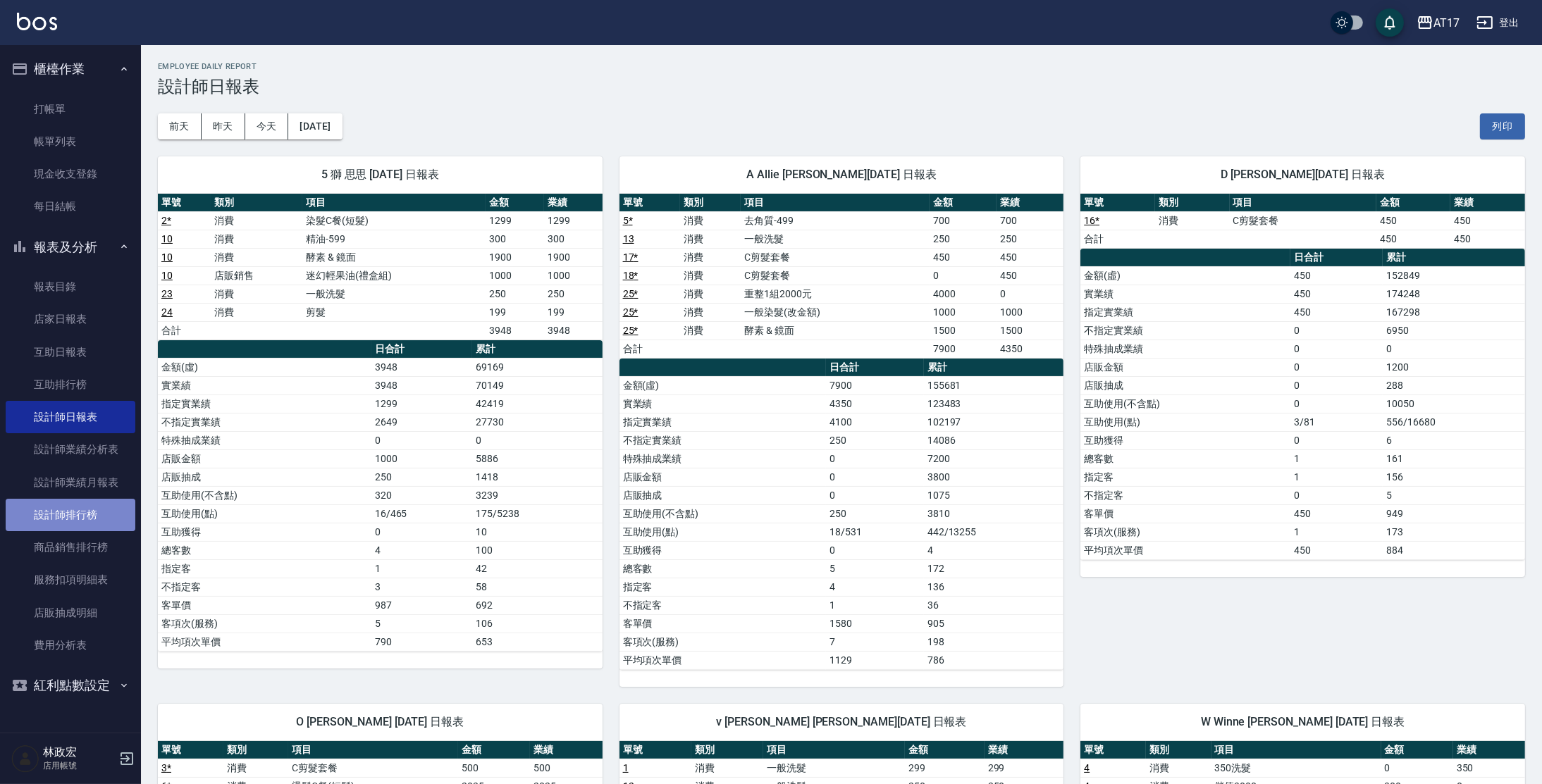
click at [45, 522] on link "設計師排行榜" at bounding box center [70, 515] width 129 height 32
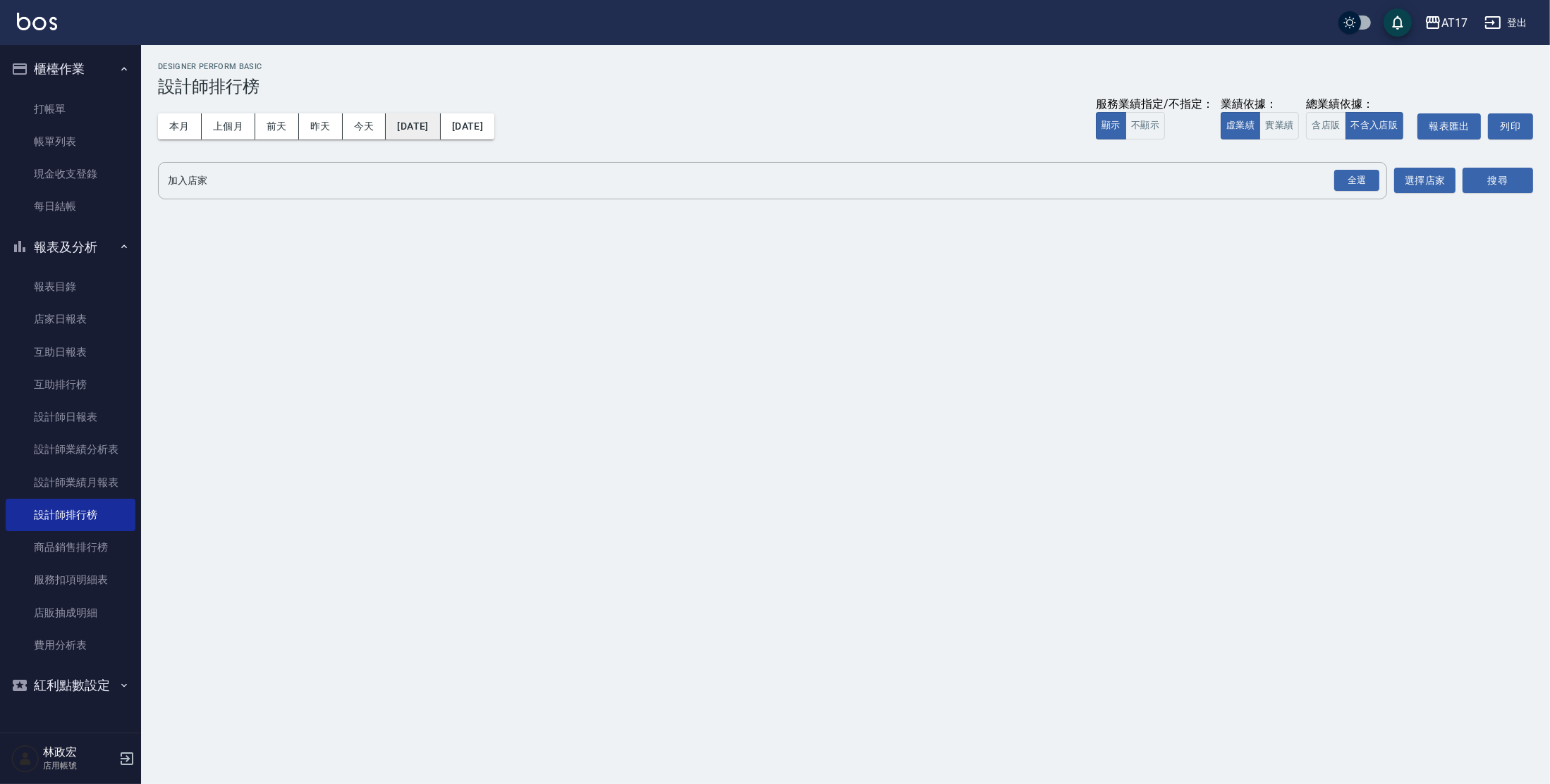
click at [407, 138] on button "[DATE]" at bounding box center [413, 127] width 54 height 26
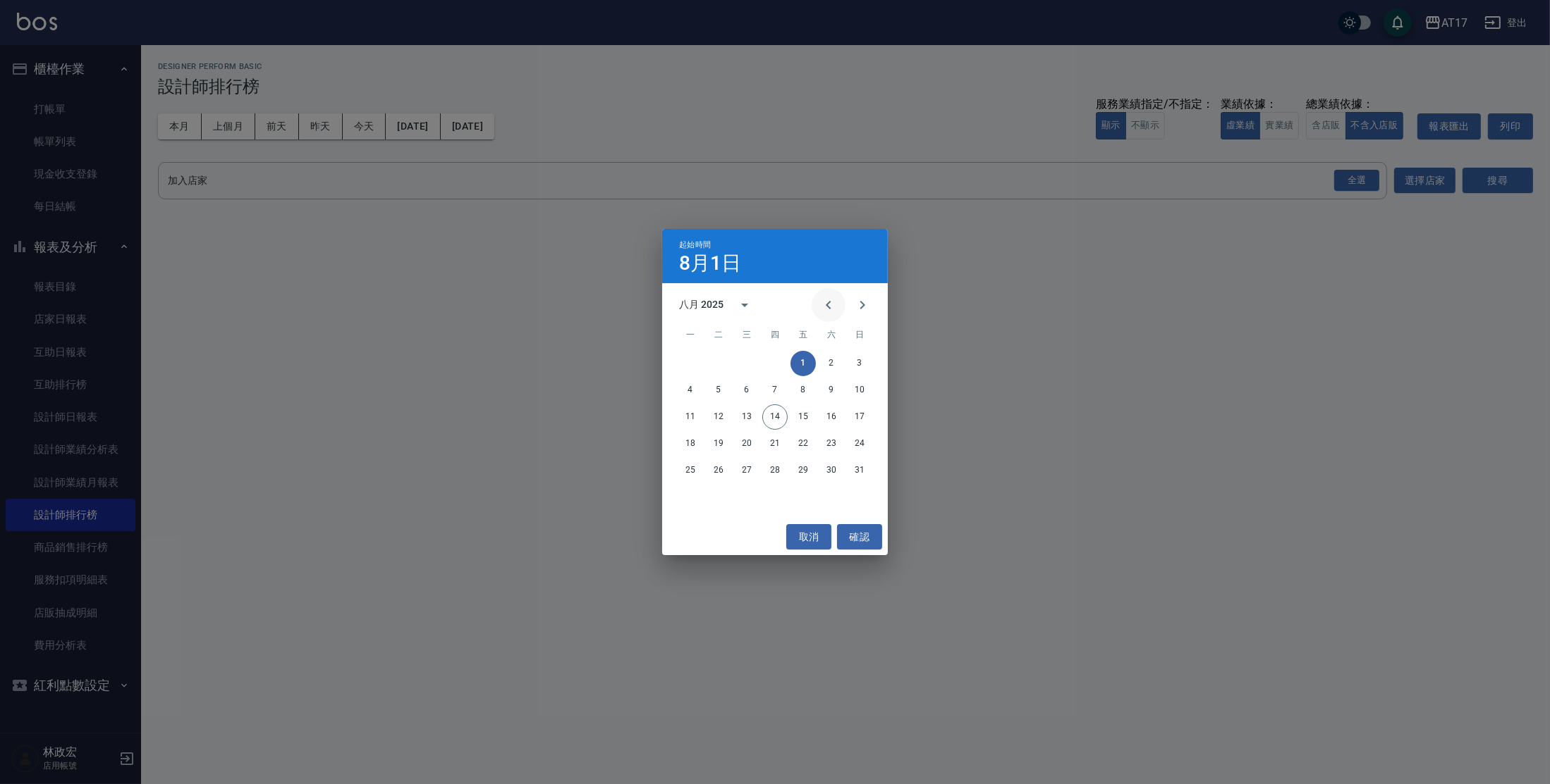
click at [835, 311] on icon "Previous month" at bounding box center [828, 305] width 17 height 17
click at [714, 369] on button "1" at bounding box center [719, 363] width 26 height 26
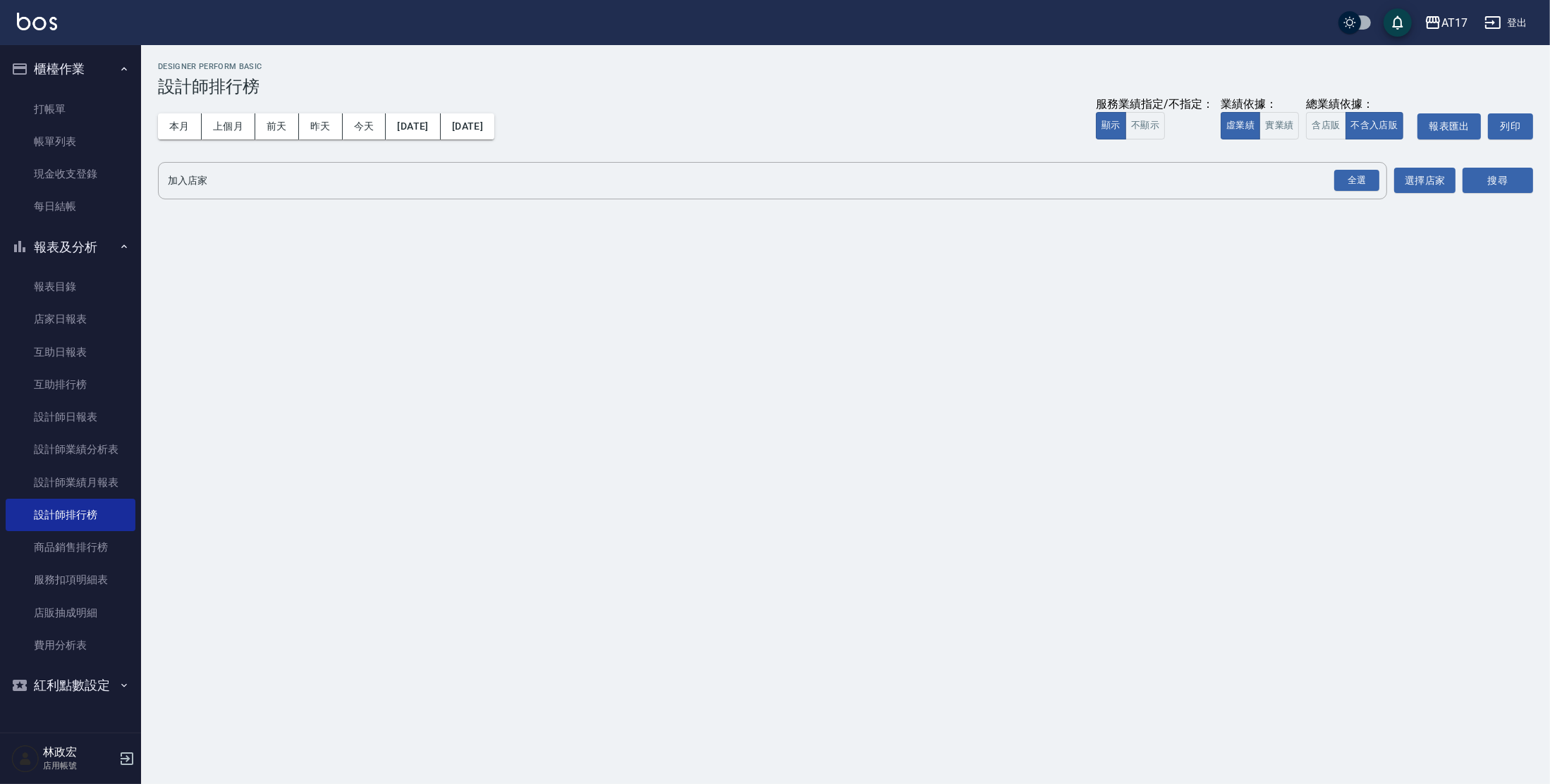
click at [526, 139] on div "本月 上個月 [DATE] [DATE] [DATE] [DATE] [DATE] 服務業績指定/不指定： 顯示 不顯示 業績依據： 虛業績 實業績 總業績依…" at bounding box center [845, 126] width 1375 height 60
click at [485, 131] on button "[DATE]" at bounding box center [467, 127] width 54 height 26
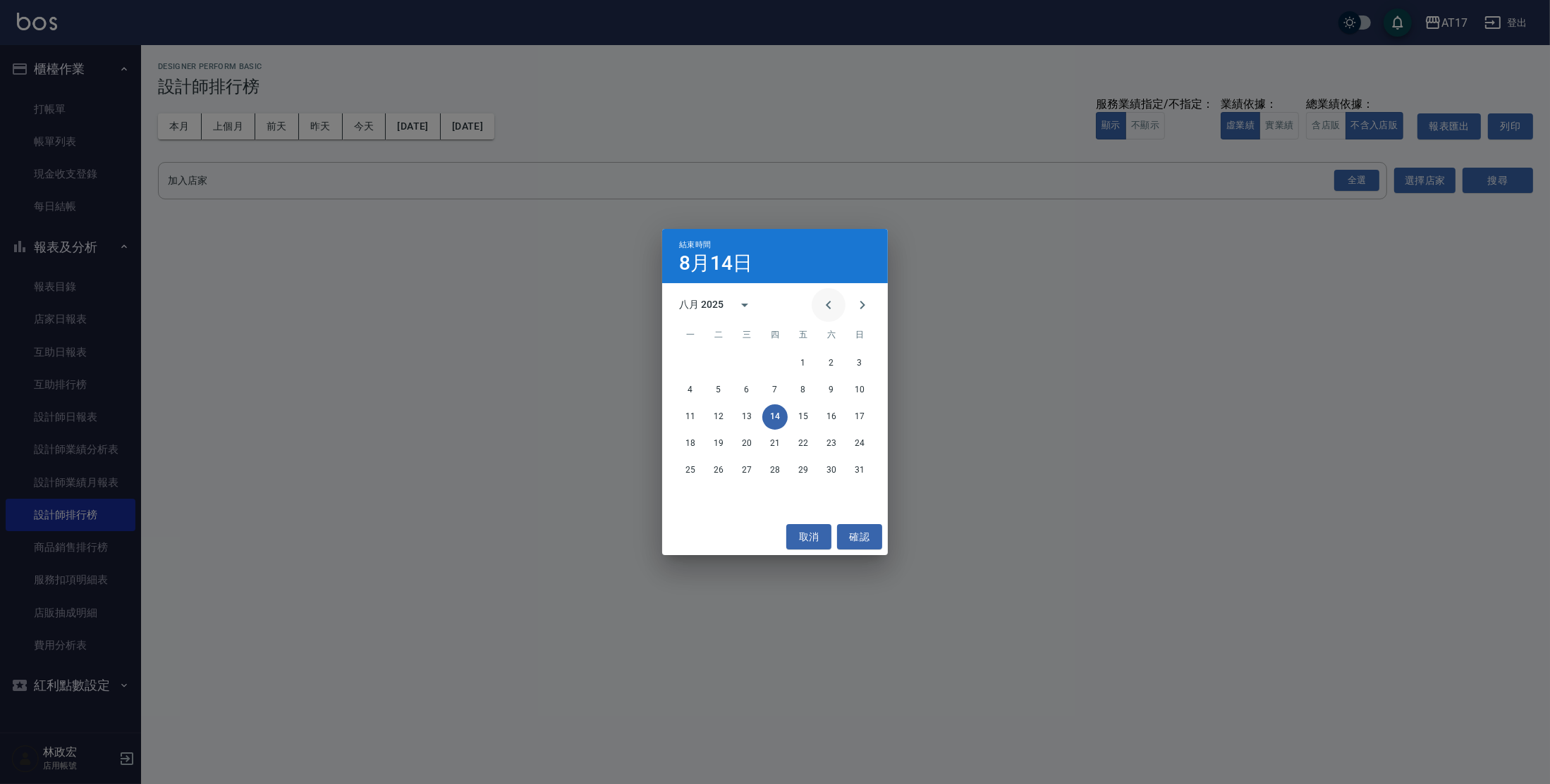
click at [823, 310] on icon "Previous month" at bounding box center [828, 305] width 17 height 17
click at [864, 418] on button "20" at bounding box center [859, 417] width 26 height 26
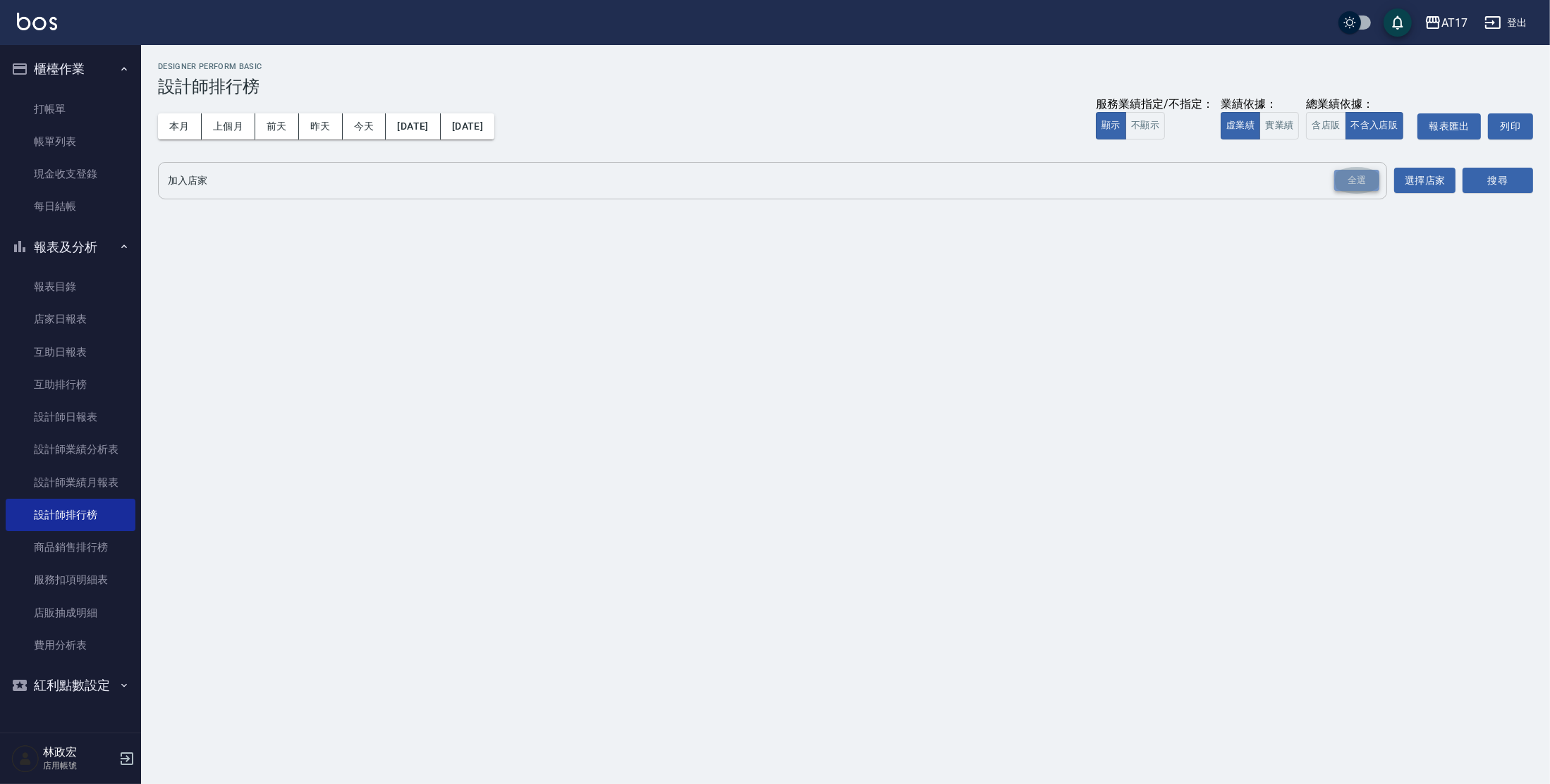
click at [1344, 178] on div "全選" at bounding box center [1356, 180] width 45 height 22
click at [1498, 180] on button "搜尋" at bounding box center [1498, 182] width 71 height 26
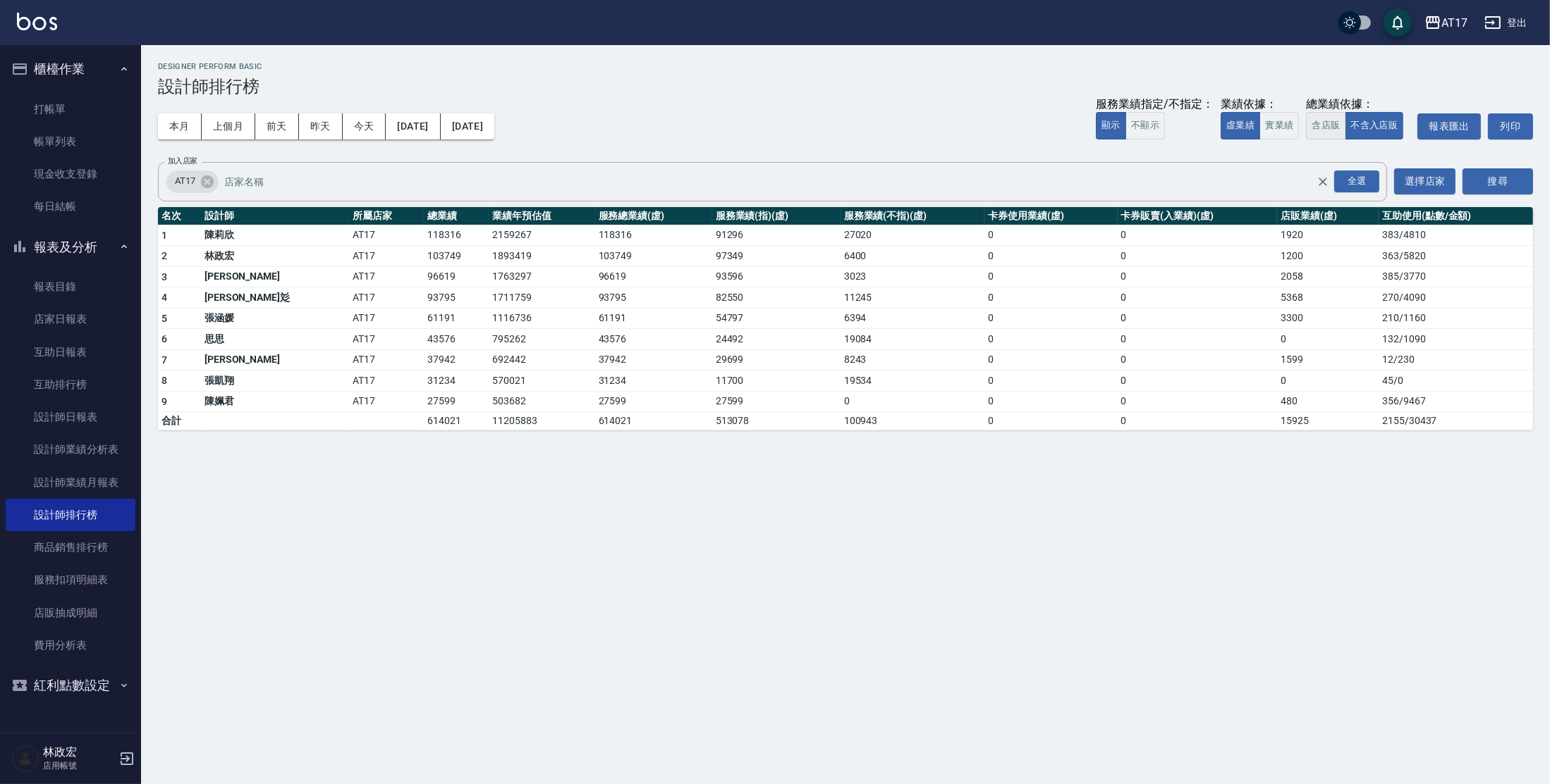
click at [1318, 117] on button "含店販" at bounding box center [1326, 125] width 40 height 27
click at [1363, 124] on button "不含入店販" at bounding box center [1374, 125] width 59 height 27
click at [1297, 129] on button "實業績" at bounding box center [1279, 125] width 40 height 27
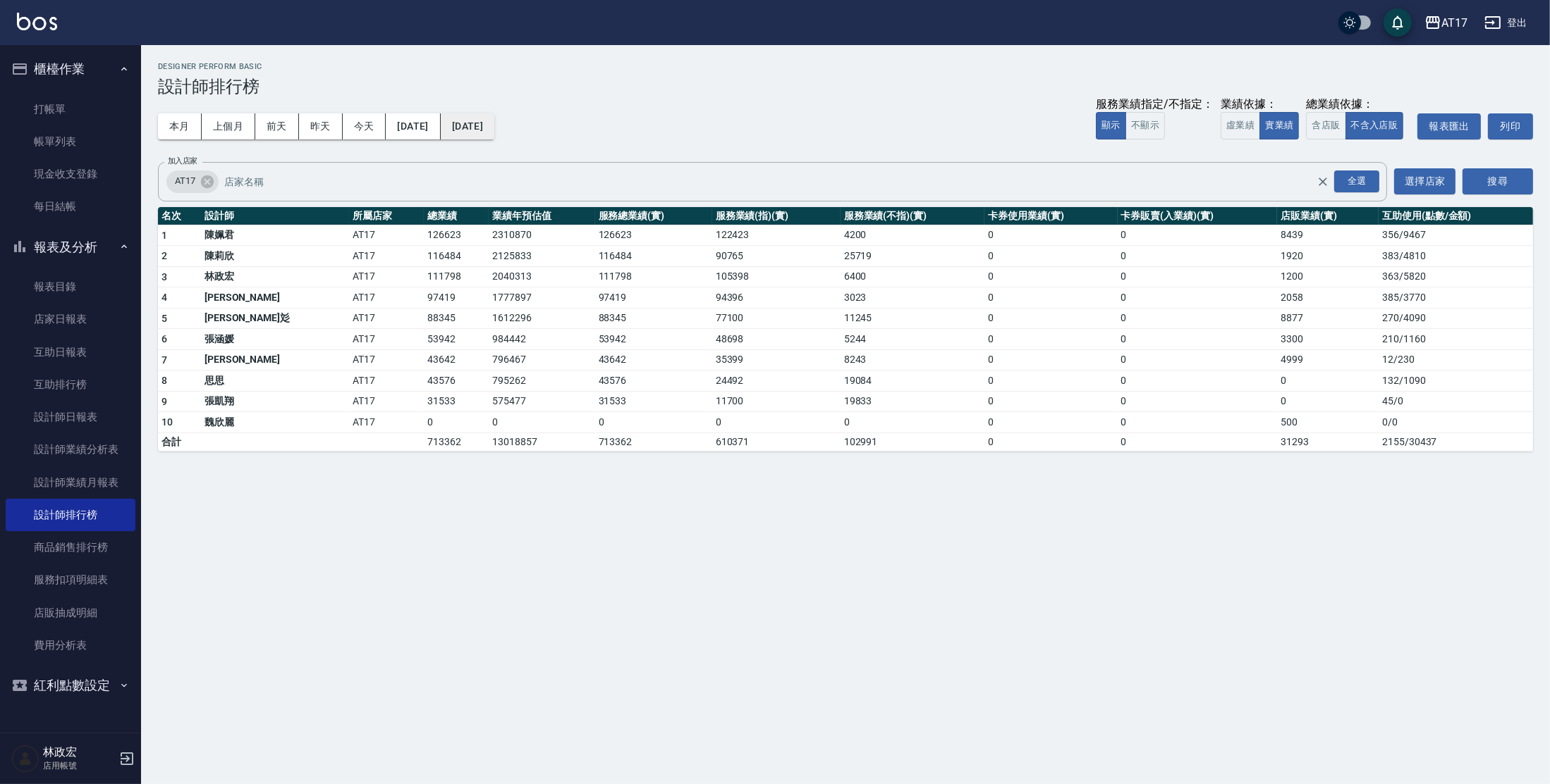
click at [490, 128] on button "[DATE]" at bounding box center [467, 127] width 54 height 26
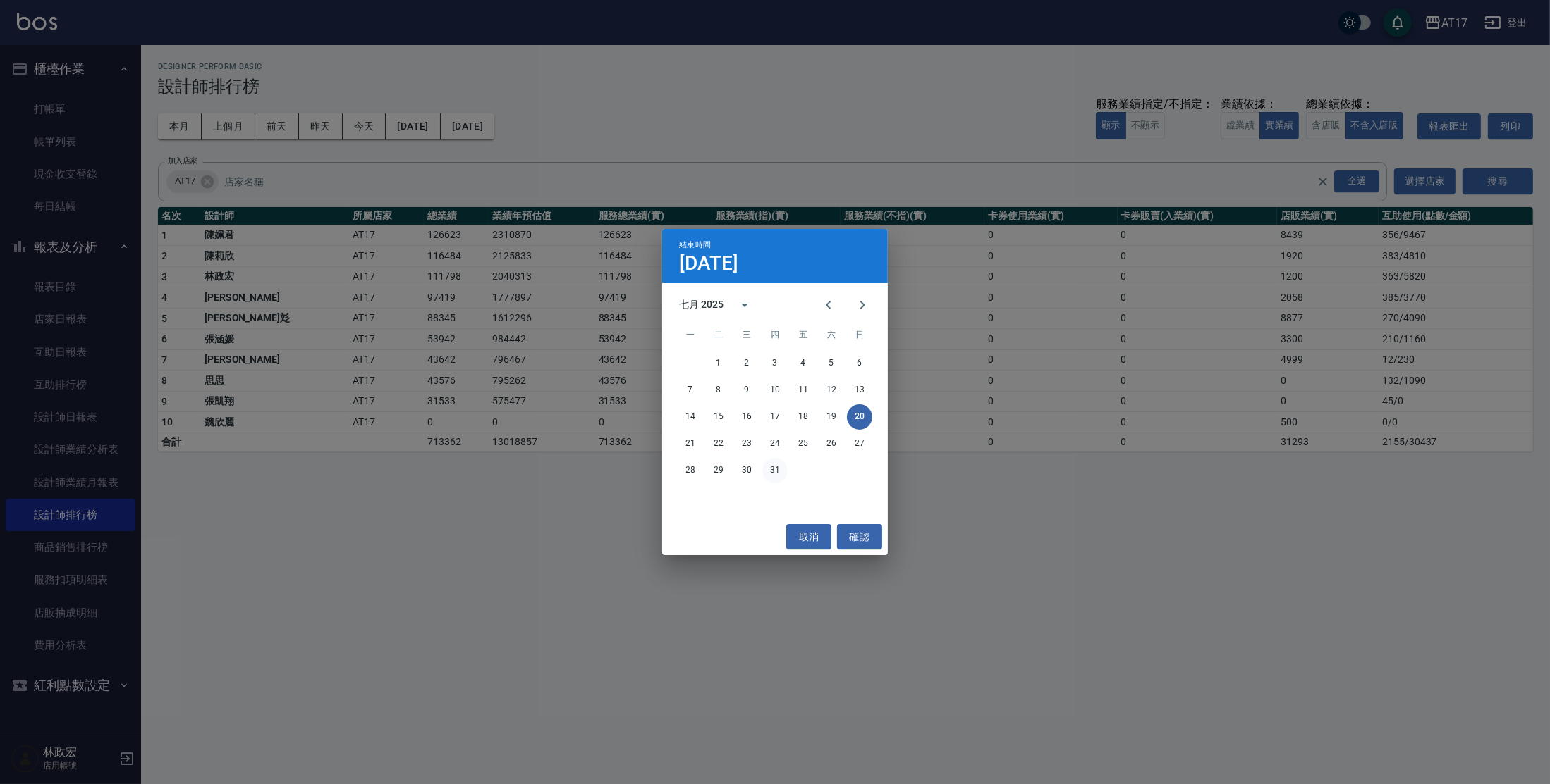
click at [777, 470] on button "31" at bounding box center [775, 470] width 26 height 26
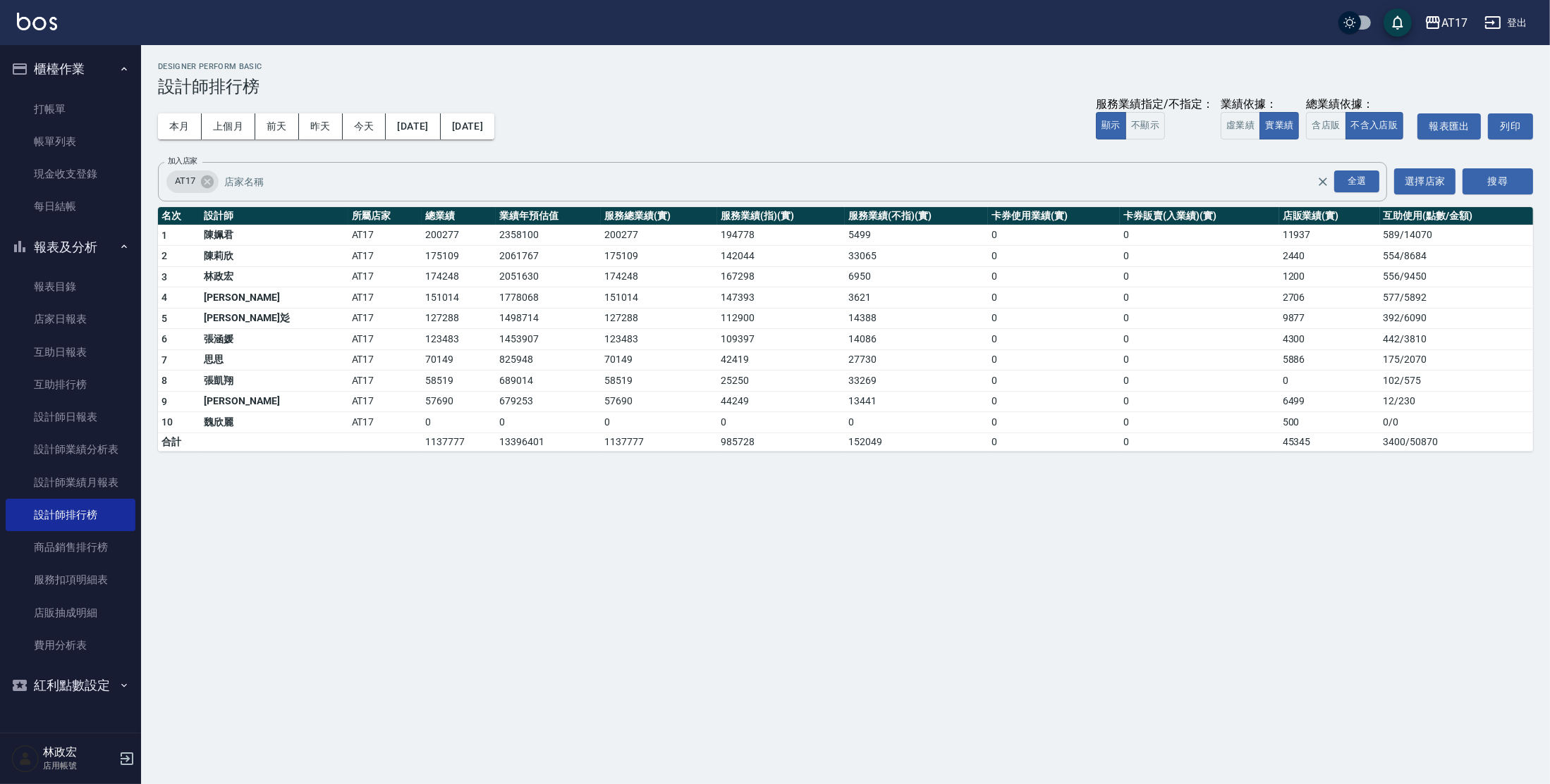
click at [45, 31] on link at bounding box center [37, 22] width 40 height 21
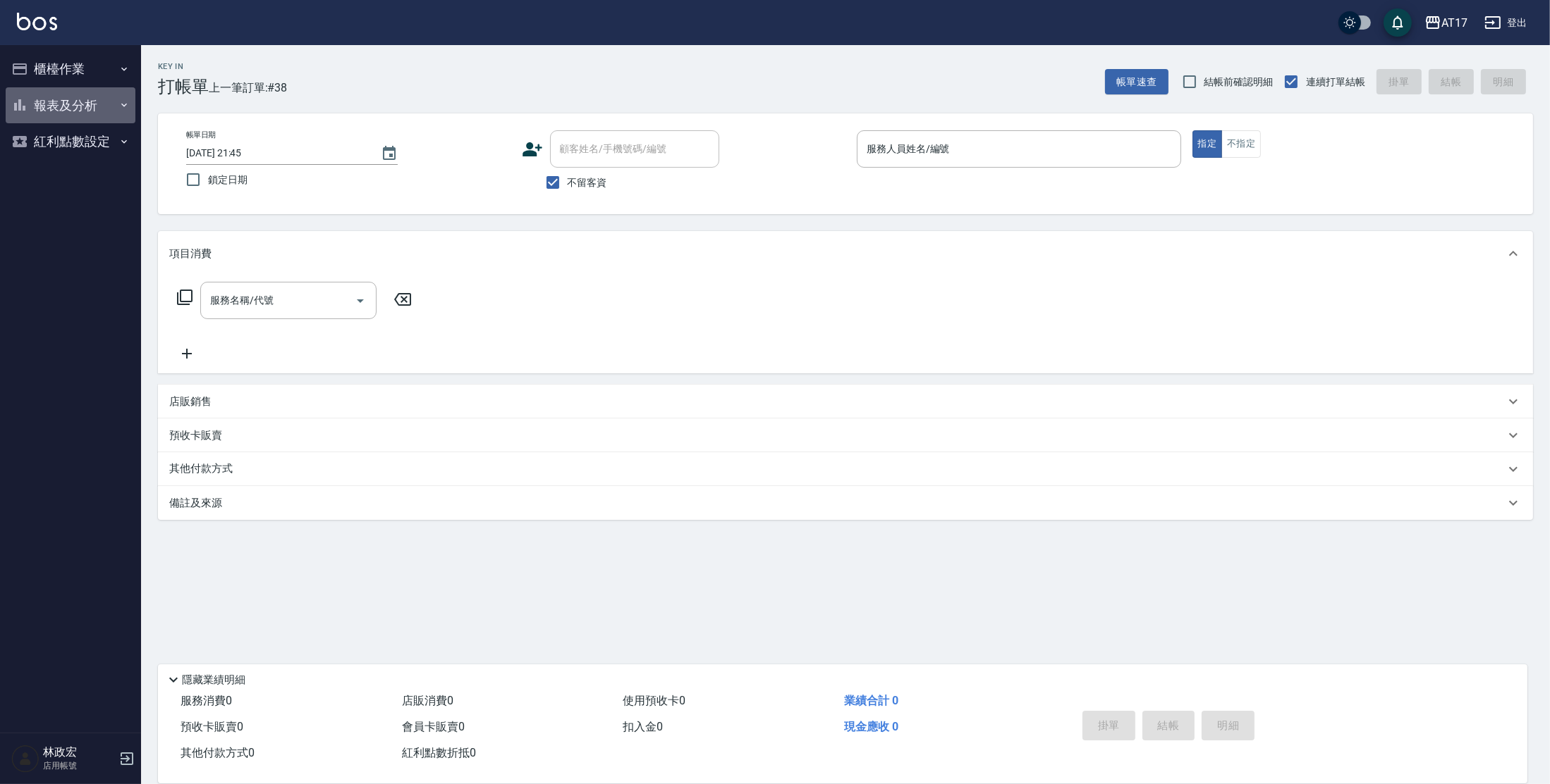
click at [127, 112] on button "報表及分析" at bounding box center [70, 105] width 129 height 36
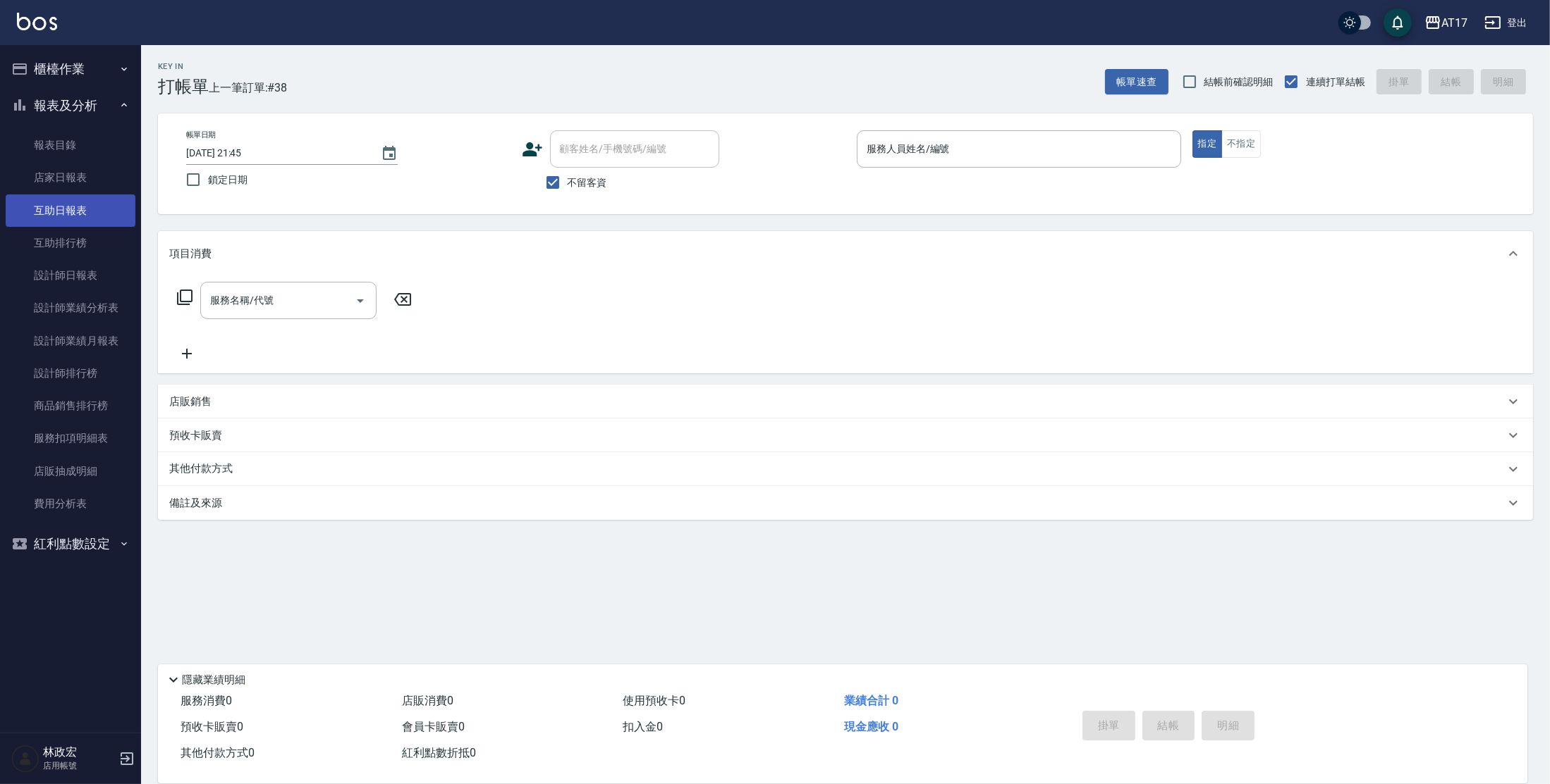
click at [129, 213] on link "互助日報表" at bounding box center [70, 210] width 129 height 32
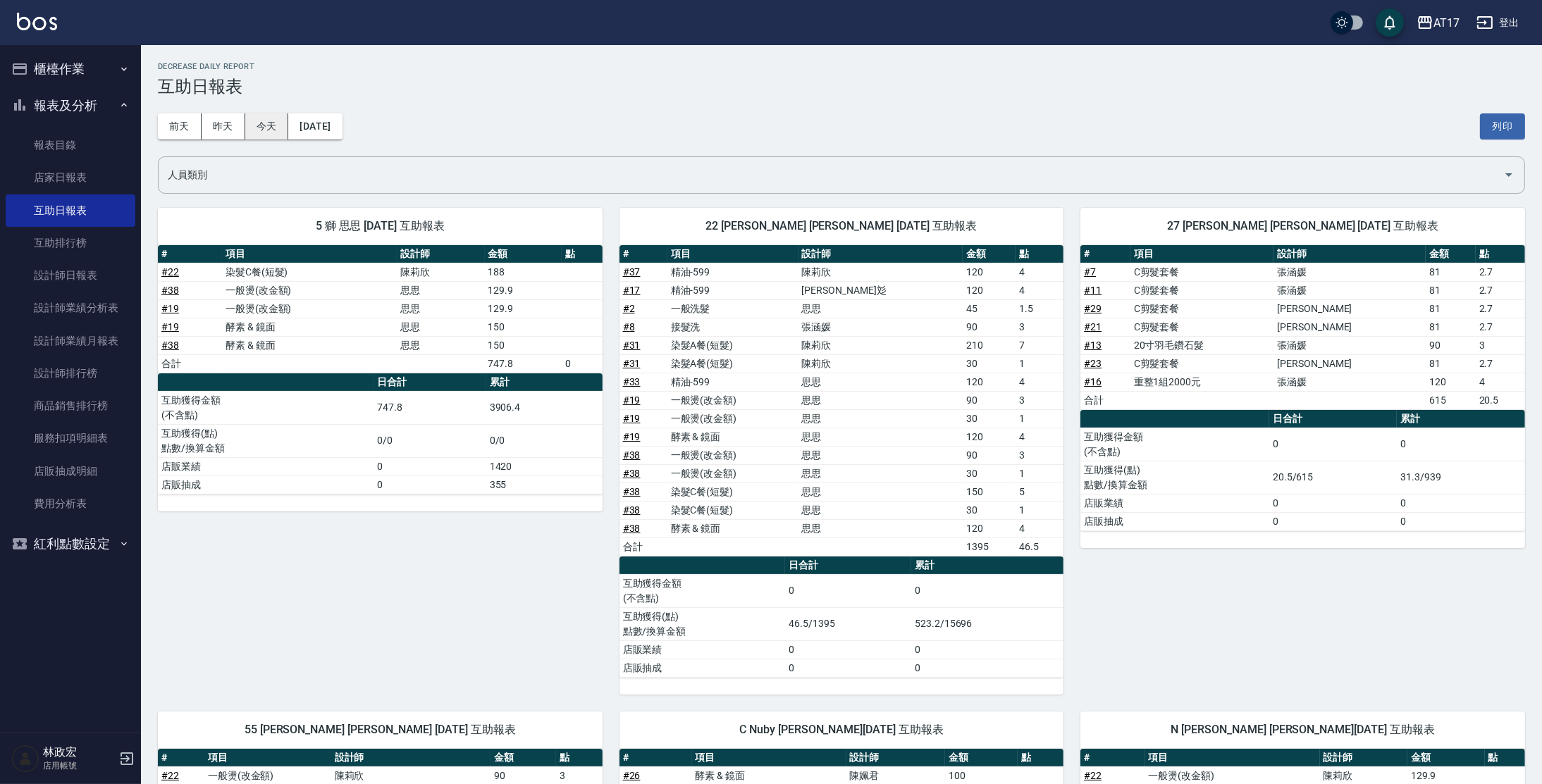
click at [273, 122] on button "今天" at bounding box center [267, 127] width 44 height 26
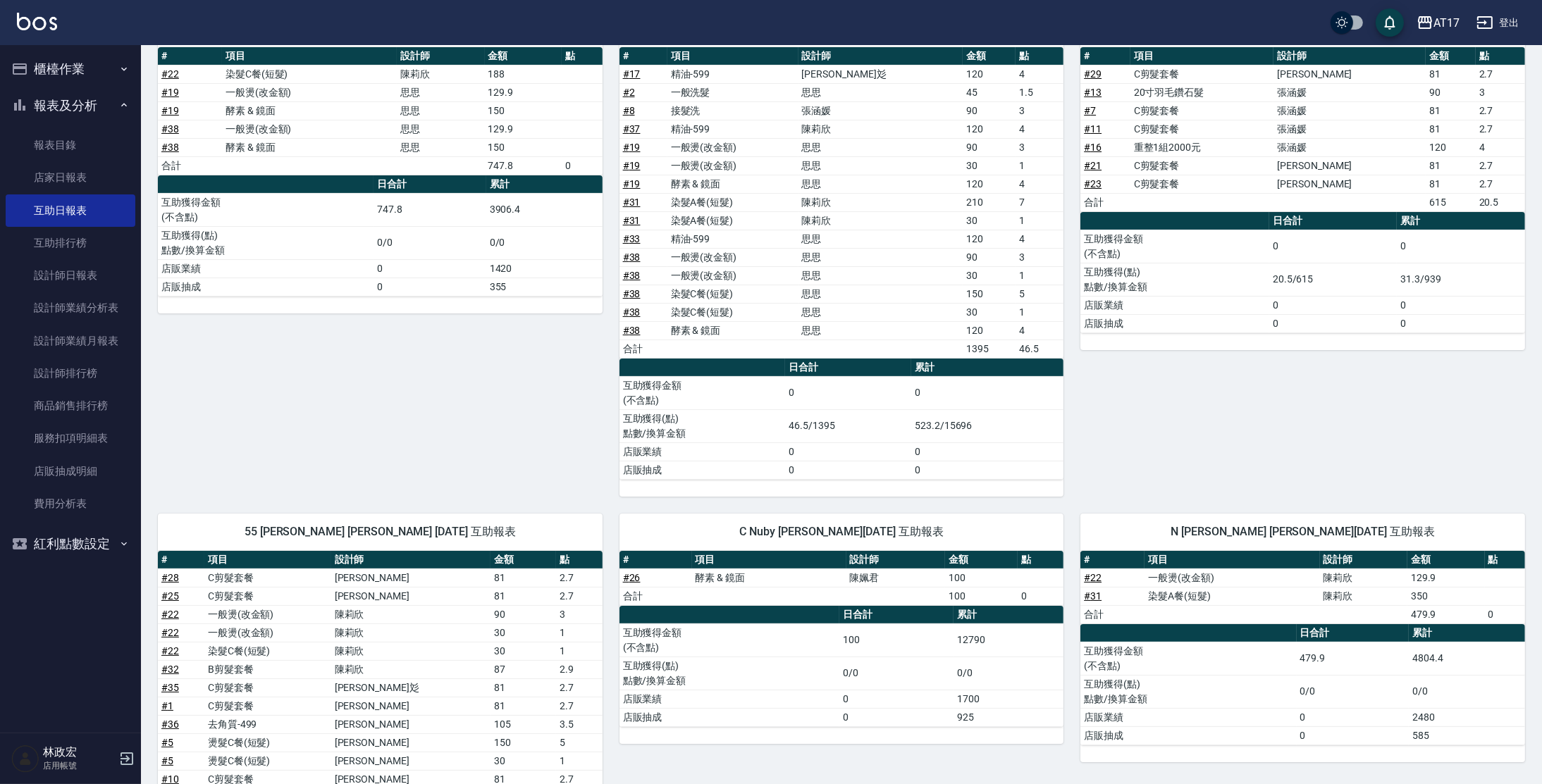
scroll to position [204, 0]
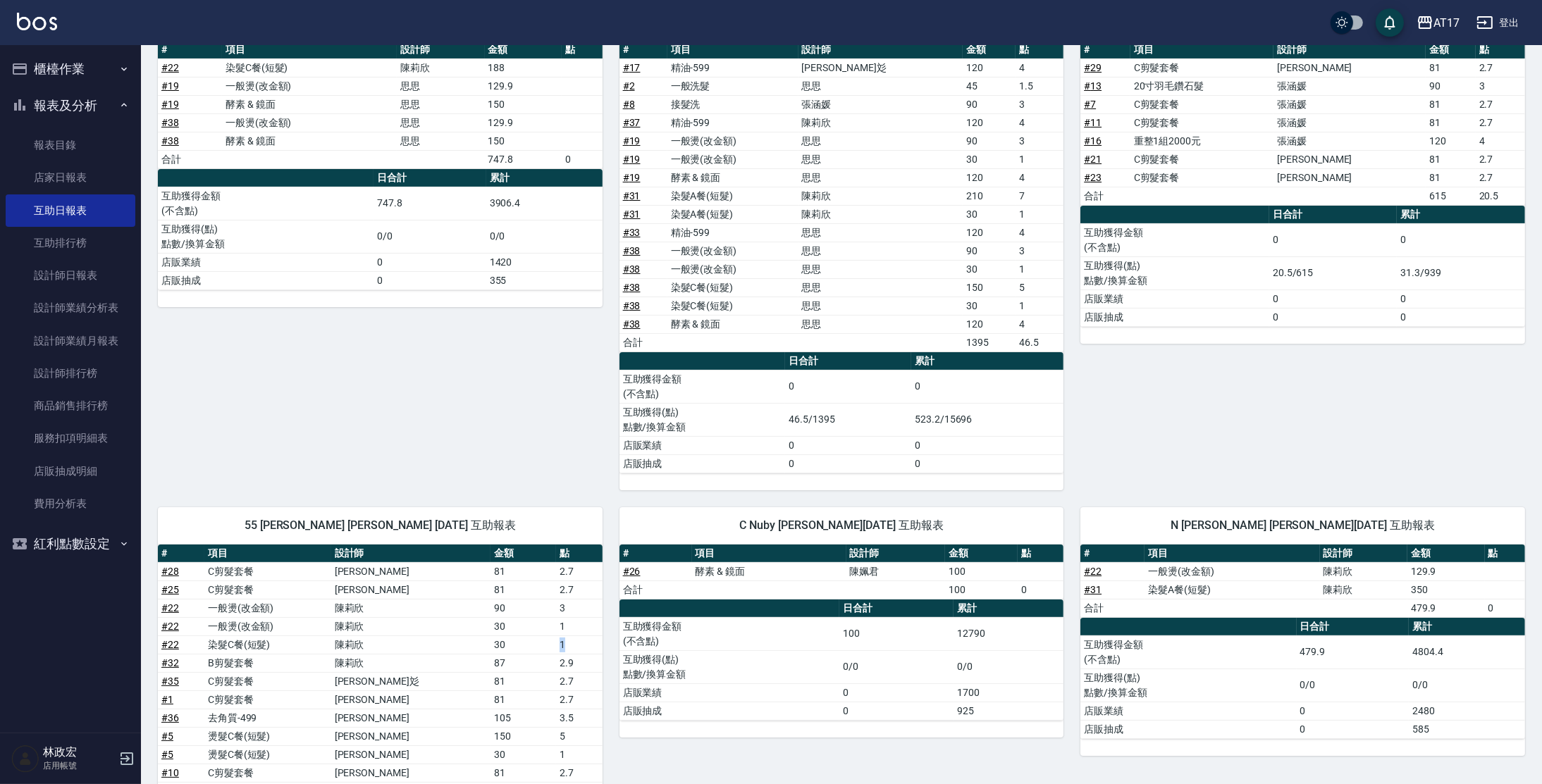
drag, startPoint x: 546, startPoint y: 635, endPoint x: 558, endPoint y: 638, distance: 12.4
click at [558, 638] on td "1" at bounding box center [579, 645] width 46 height 18
click at [411, 362] on div "5 獅 思思 [DATE] 互助報表 # 項目 設計師 金額 點 # 22 染髮C餐(短髮) [PERSON_NAME]188 # 19 一般燙(改金額) 思…" at bounding box center [371, 239] width 461 height 504
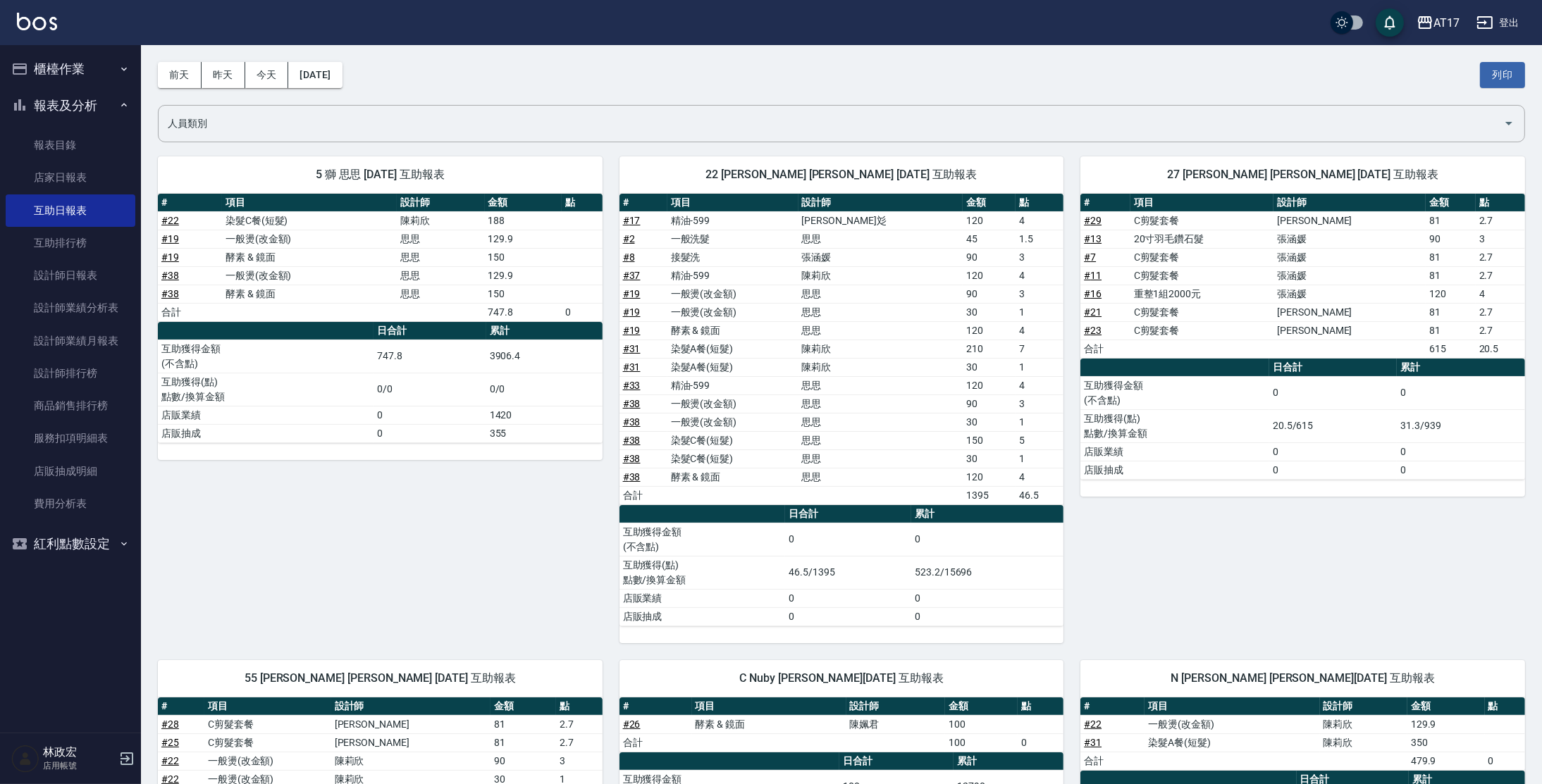
scroll to position [50, 0]
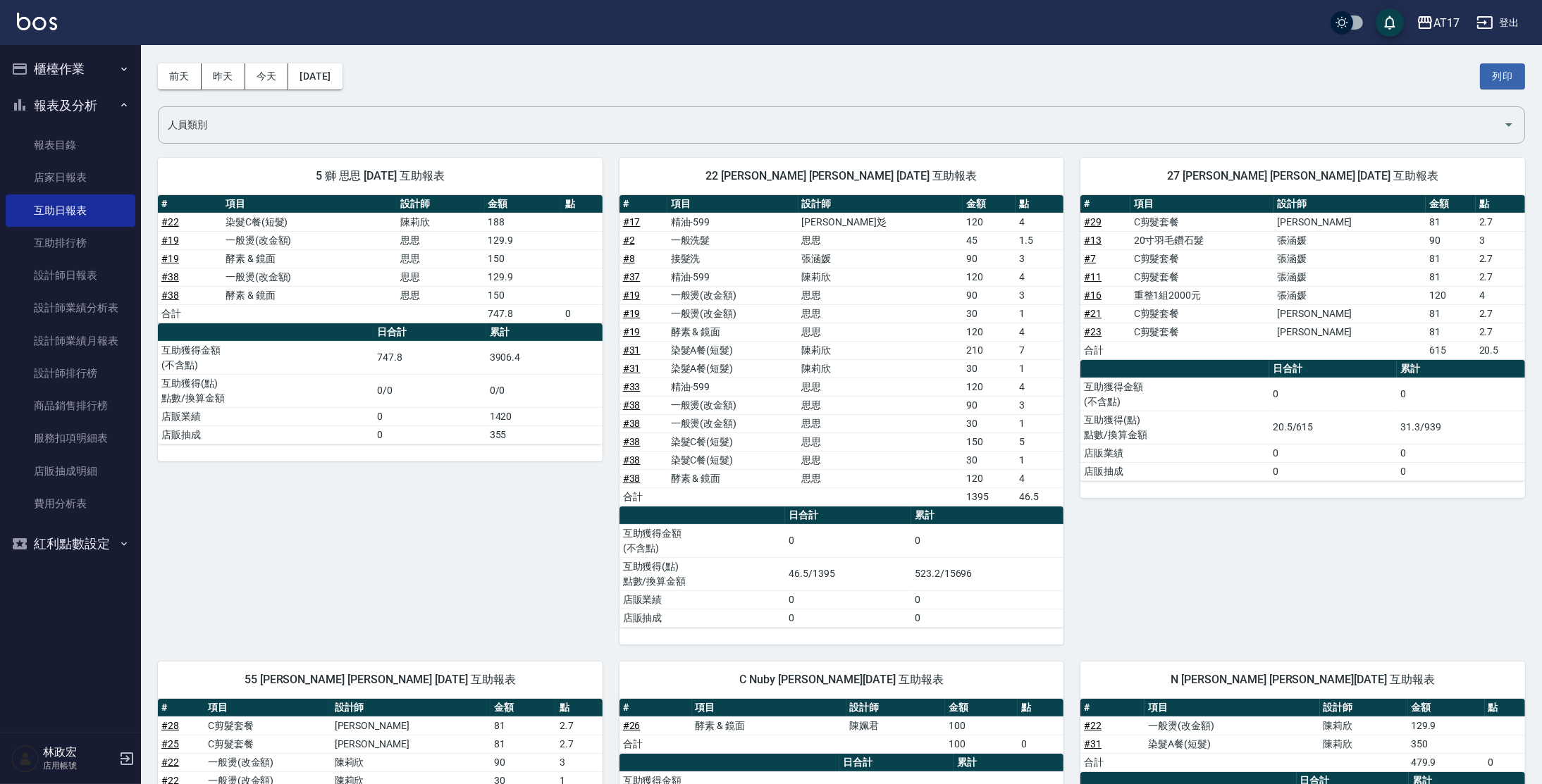
click at [68, 64] on button "櫃檯作業" at bounding box center [70, 69] width 129 height 36
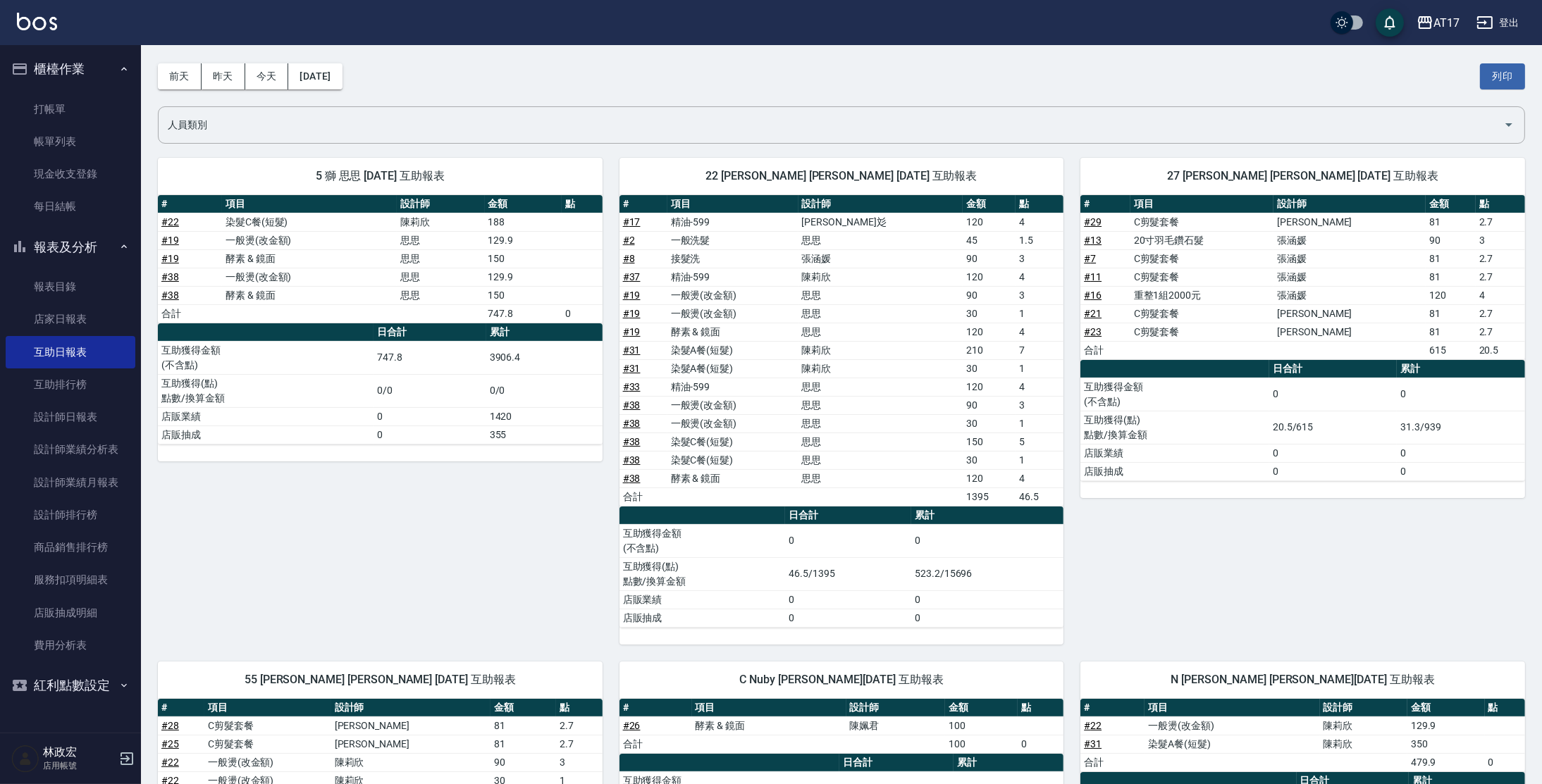
click at [99, 77] on button "櫃檯作業" at bounding box center [70, 69] width 129 height 36
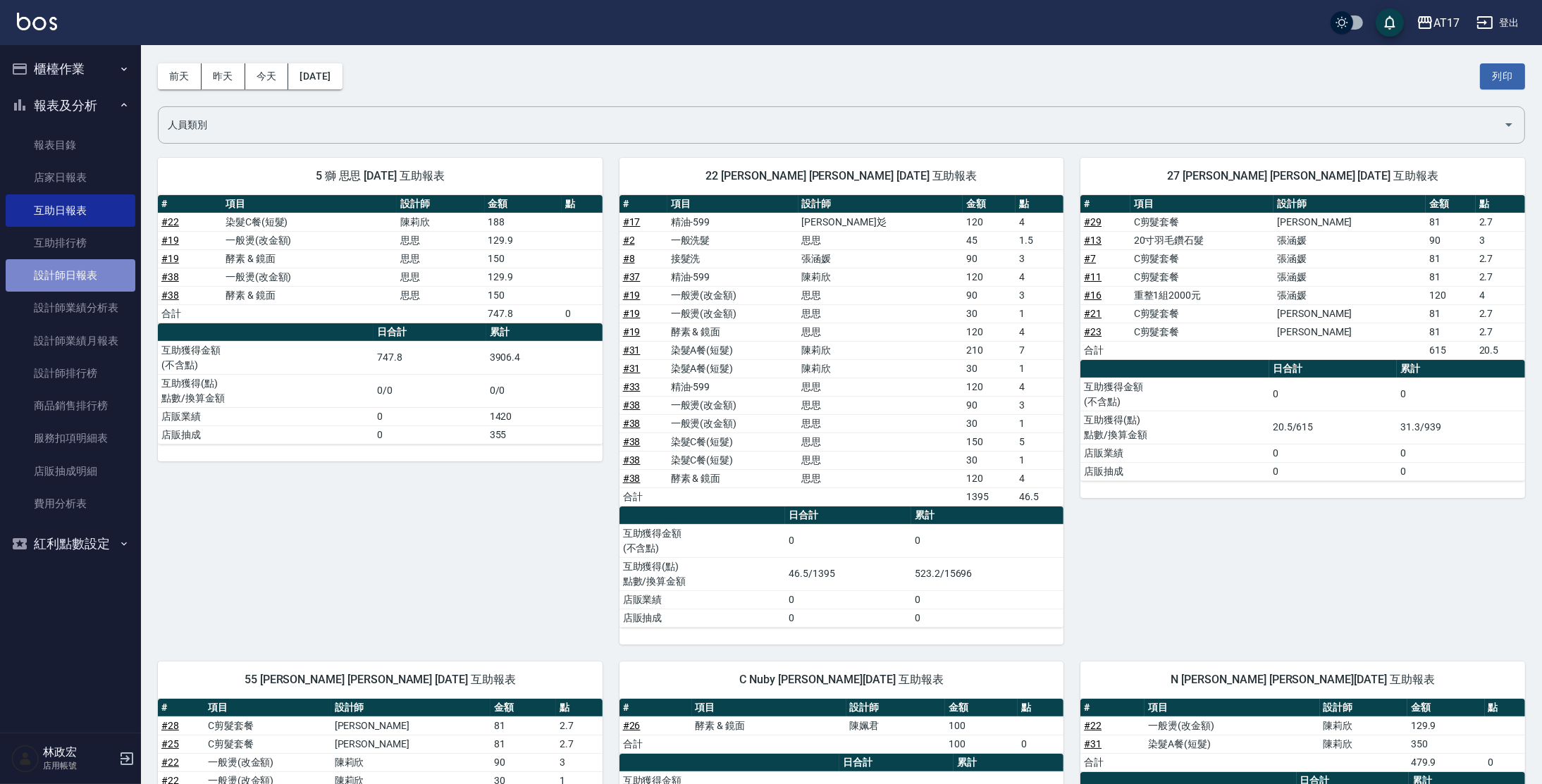
click at [111, 274] on link "設計師日報表" at bounding box center [70, 275] width 129 height 32
